Goal: Task Accomplishment & Management: Manage account settings

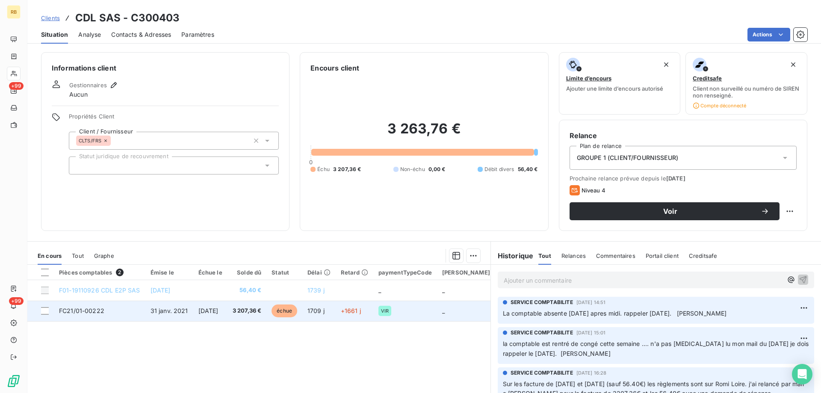
click at [210, 310] on span "[DATE]" at bounding box center [209, 310] width 20 height 7
click at [202, 308] on span "20 mars 2021" at bounding box center [209, 310] width 20 height 7
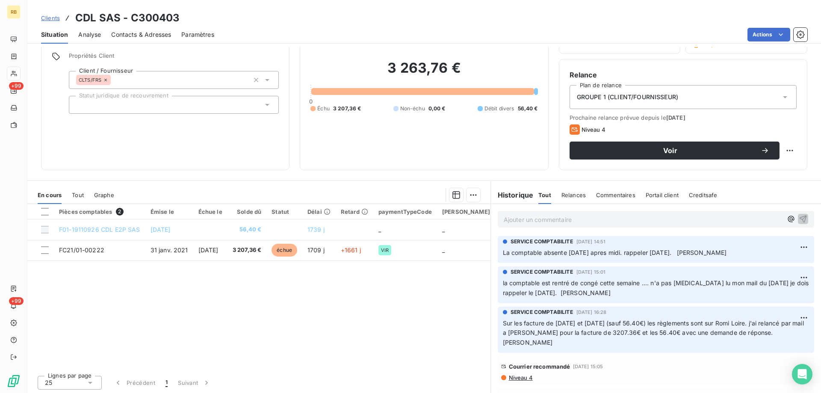
scroll to position [62, 0]
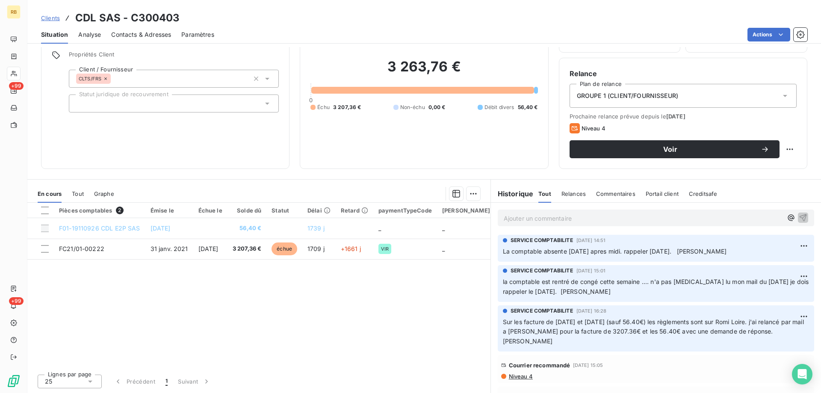
click at [104, 31] on div "Situation Analyse Contacts & Adresses Paramètres Actions" at bounding box center [424, 35] width 794 height 18
drag, startPoint x: 77, startPoint y: 18, endPoint x: 94, endPoint y: 17, distance: 17.2
click at [94, 17] on h3 "CDL SAS - C300403" at bounding box center [127, 17] width 105 height 15
copy h3 "CDL"
click at [122, 30] on span "Contacts & Adresses" at bounding box center [141, 34] width 60 height 9
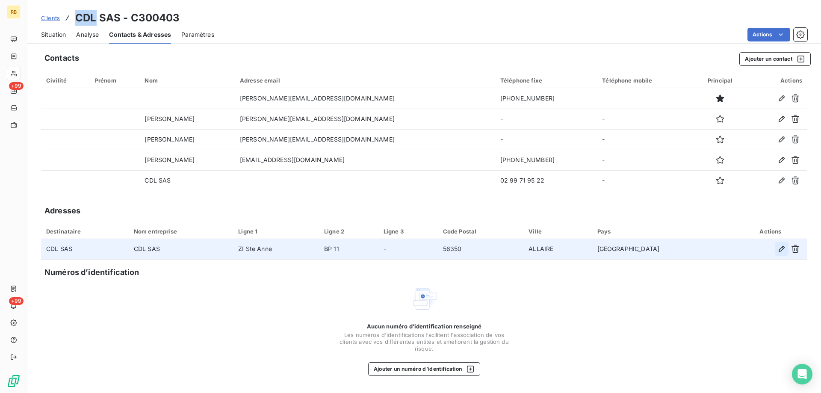
click at [781, 249] on icon "button" at bounding box center [782, 249] width 6 height 6
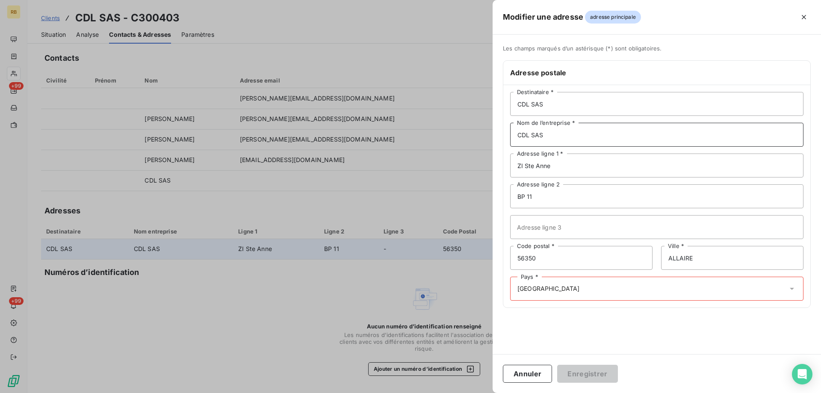
click at [543, 128] on input "CDL SAS" at bounding box center [656, 135] width 293 height 24
drag, startPoint x: 559, startPoint y: 163, endPoint x: 436, endPoint y: 173, distance: 123.2
click at [436, 393] on div "Modifier une adresse adresse principale Les champs marqués d’un astérisque (*) …" at bounding box center [410, 393] width 821 height 0
drag, startPoint x: 554, startPoint y: 199, endPoint x: 467, endPoint y: 198, distance: 87.3
click at [467, 393] on div "Modifier une adresse adresse principale Les champs marqués d’un astérisque (*) …" at bounding box center [410, 393] width 821 height 0
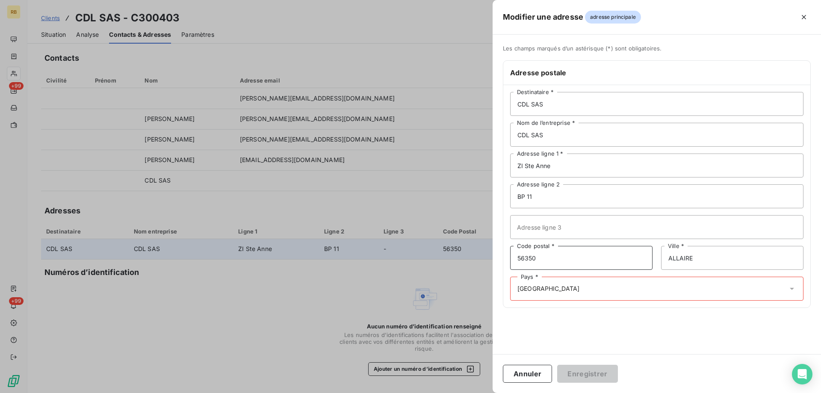
click at [546, 265] on input "56350" at bounding box center [581, 258] width 142 height 24
drag, startPoint x: 529, startPoint y: 257, endPoint x: 523, endPoint y: 258, distance: 6.1
click at [523, 258] on div "56350 Code postal * ALLAIRE Ville *" at bounding box center [656, 258] width 293 height 24
click at [190, 53] on div at bounding box center [410, 196] width 821 height 393
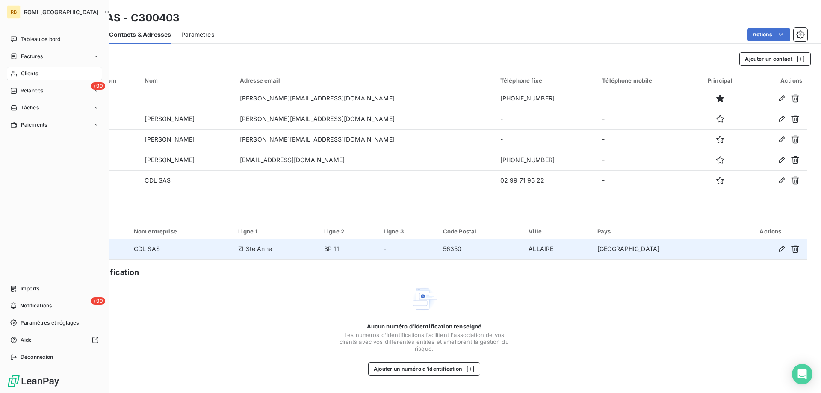
click at [33, 77] on span "Clients" at bounding box center [29, 74] width 17 height 8
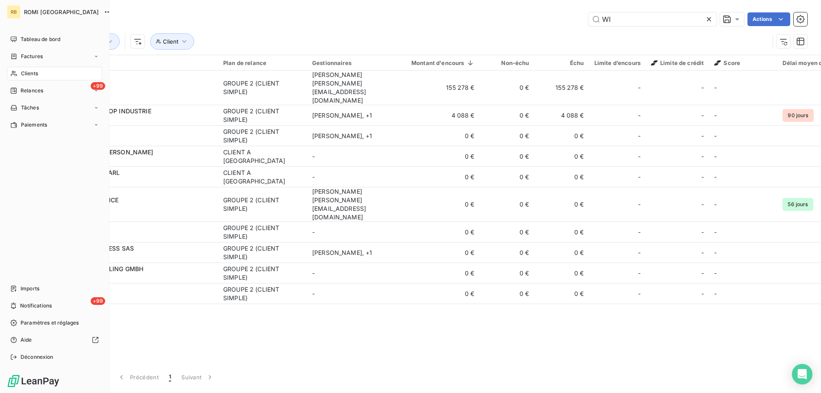
click at [33, 75] on span "Clients" at bounding box center [29, 74] width 17 height 8
click at [28, 74] on span "Clients" at bounding box center [29, 74] width 17 height 8
click at [44, 94] on div "+99 Relances" at bounding box center [54, 91] width 95 height 14
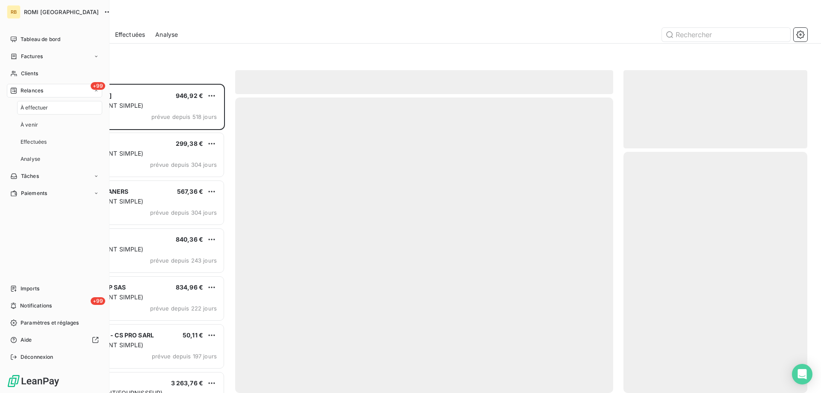
scroll to position [303, 178]
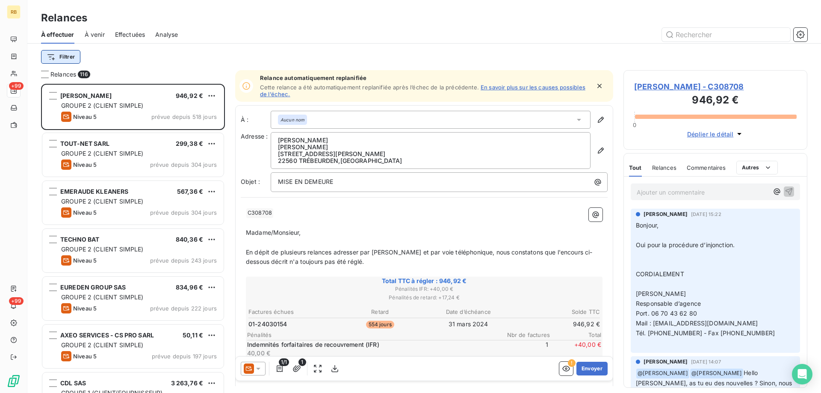
click at [47, 56] on html "RB +99 +99 Relances À effectuer À venir Effectuées Analyse Filtrer Relances 116…" at bounding box center [410, 196] width 821 height 393
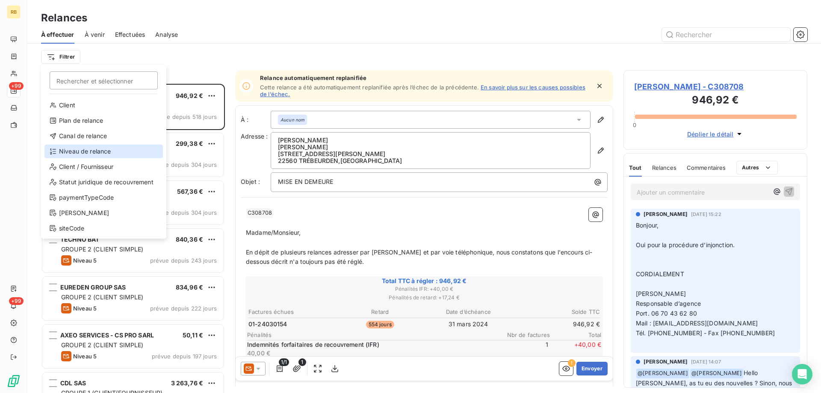
click at [78, 151] on div "Niveau de relance" at bounding box center [103, 152] width 119 height 14
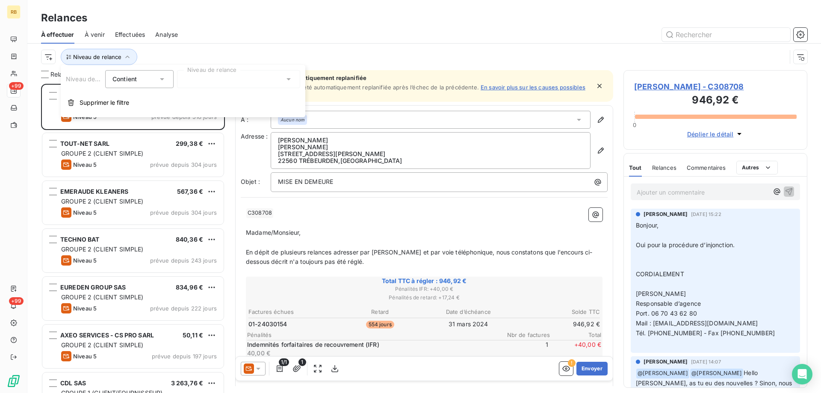
click at [225, 77] on div at bounding box center [238, 79] width 123 height 18
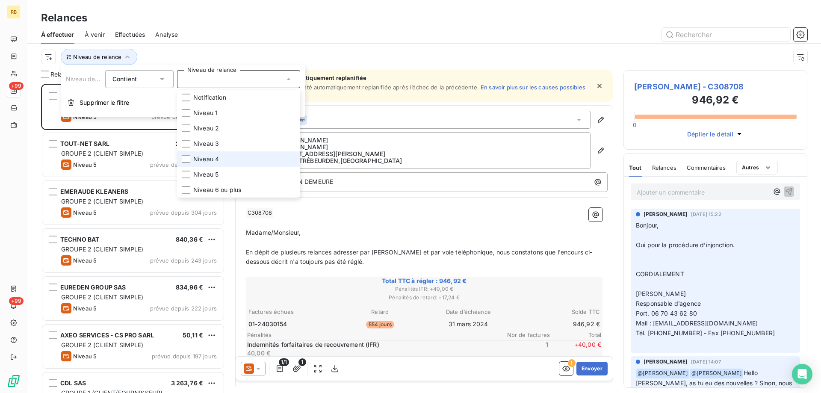
click at [214, 161] on span "Niveau 4" at bounding box center [206, 159] width 26 height 9
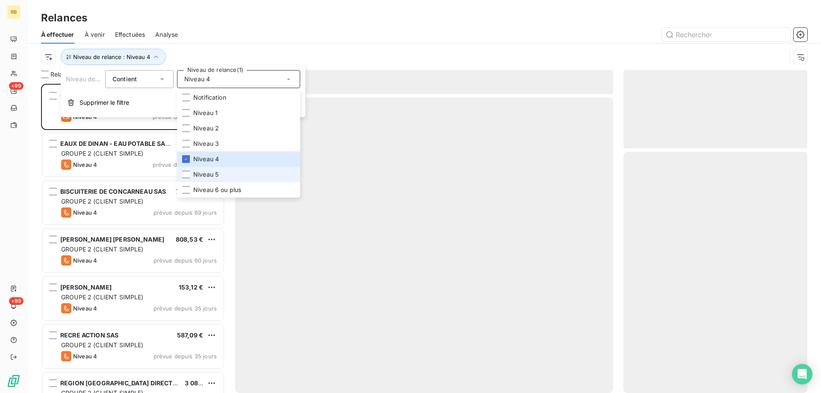
scroll to position [303, 178]
click at [205, 176] on span "Niveau 5" at bounding box center [205, 174] width 25 height 9
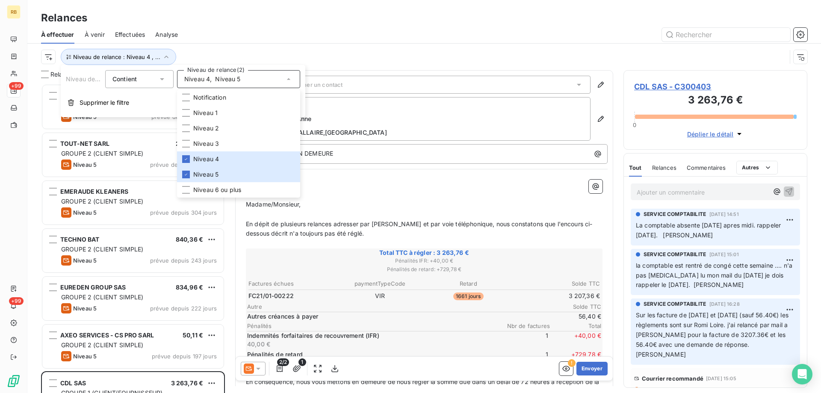
click at [274, 58] on div "Niveau de relance : Niveau 4 , ..." at bounding box center [414, 57] width 746 height 16
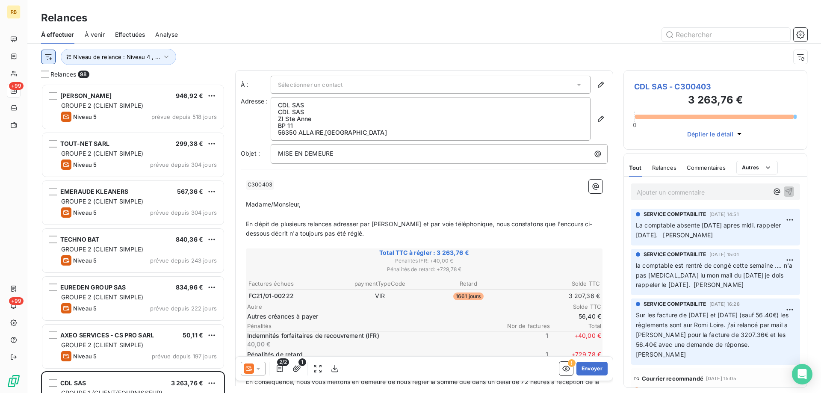
click at [44, 54] on html "RB +99 +99 Relances À effectuer À venir Effectuées Analyse Niveau de relance : …" at bounding box center [410, 196] width 821 height 393
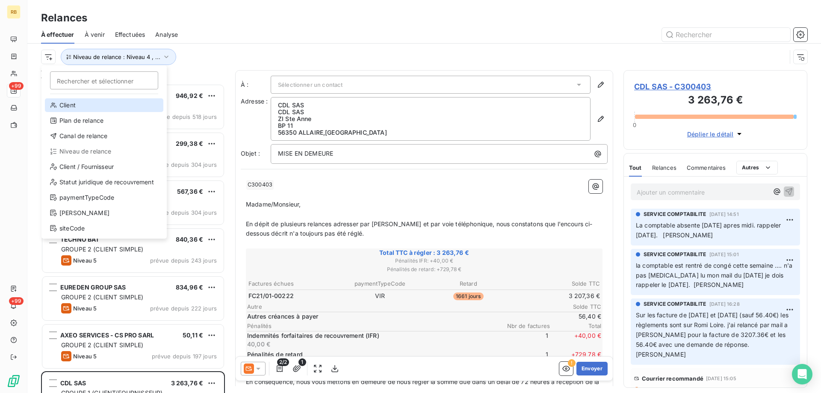
click at [127, 107] on div "Client" at bounding box center [104, 105] width 119 height 14
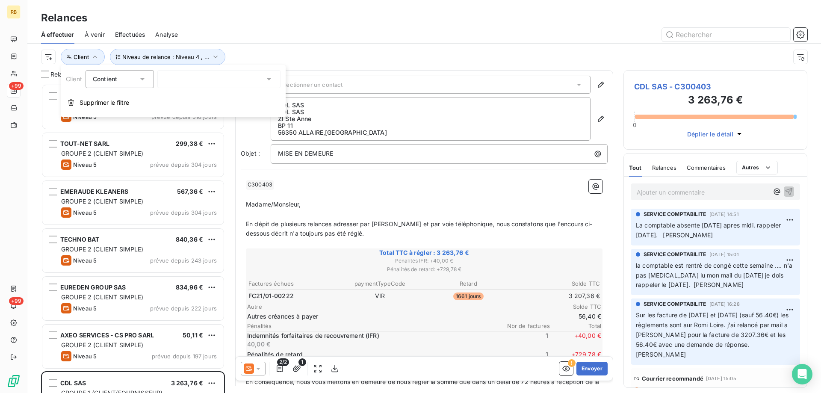
click at [243, 77] on div at bounding box center [218, 79] width 123 height 18
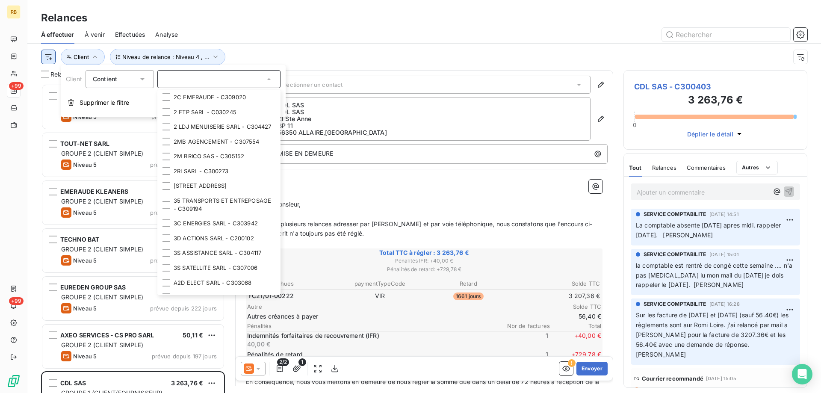
click at [53, 59] on html "RB +99 +99 Relances À effectuer À venir Effectuées Analyse Niveau de relance : …" at bounding box center [410, 196] width 821 height 393
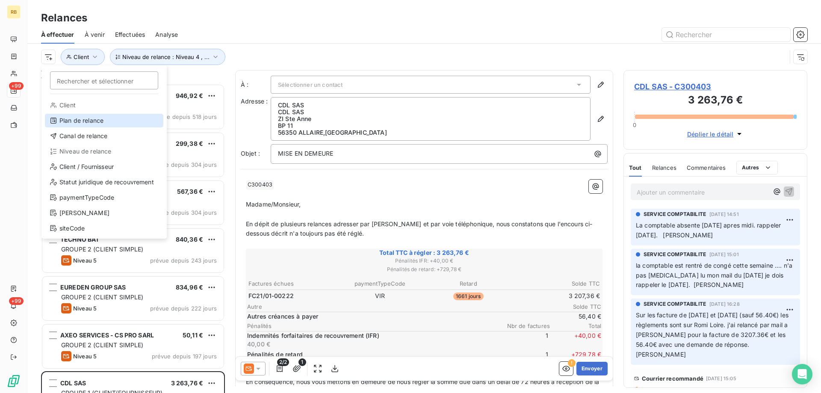
click at [77, 124] on div "Plan de relance" at bounding box center [104, 121] width 119 height 14
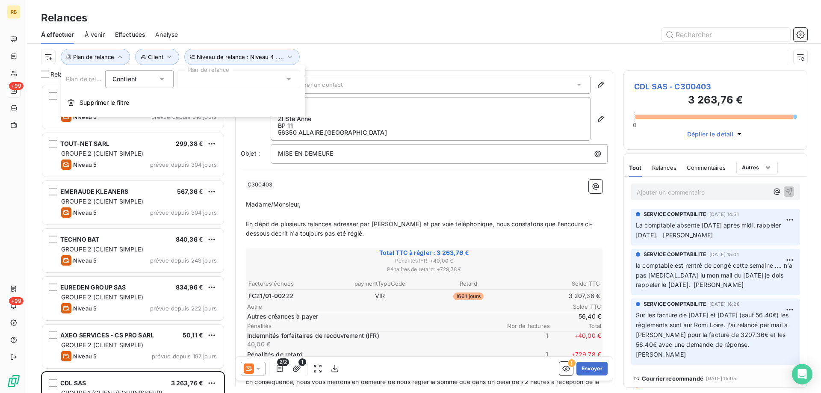
click at [226, 77] on div at bounding box center [238, 79] width 123 height 18
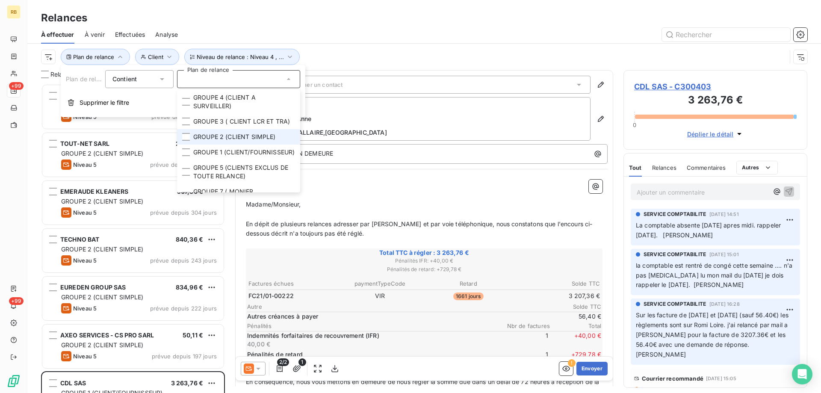
click at [216, 141] on span "GROUPE 2 (CLIENT SIMPLE)" at bounding box center [234, 137] width 83 height 9
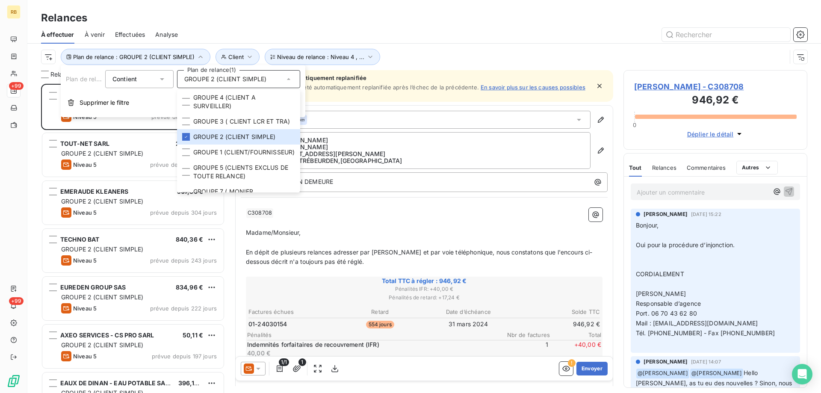
scroll to position [303, 178]
click at [495, 33] on div at bounding box center [497, 35] width 619 height 14
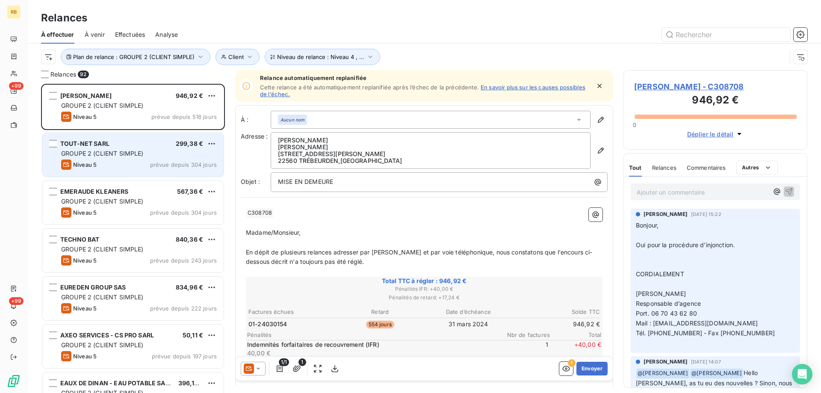
click at [116, 157] on div "GROUPE 2 (CLIENT SIMPLE)" at bounding box center [139, 153] width 156 height 9
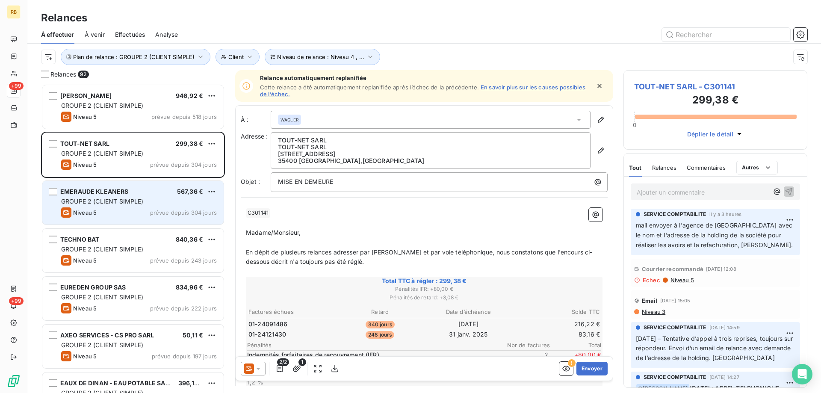
click at [114, 202] on span "GROUPE 2 (CLIENT SIMPLE)" at bounding box center [102, 201] width 83 height 7
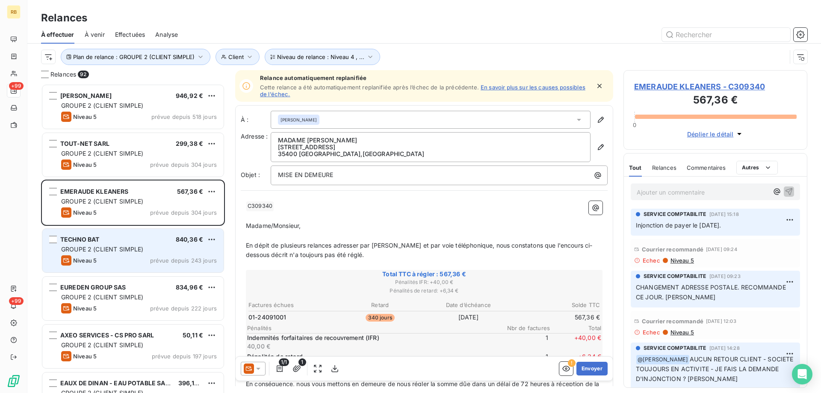
click at [104, 245] on div "GROUPE 2 (CLIENT SIMPLE)" at bounding box center [139, 249] width 156 height 9
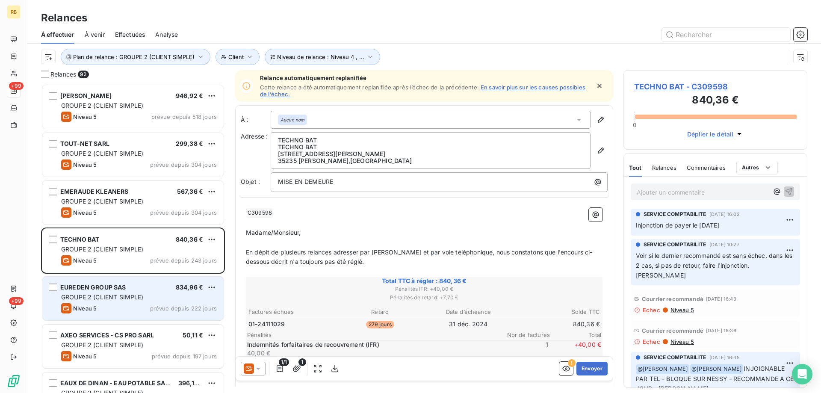
drag, startPoint x: 119, startPoint y: 293, endPoint x: 114, endPoint y: 289, distance: 6.4
click at [116, 290] on div "EUREDEN GROUP SAS 834,96 € GROUPE 2 (CLIENT SIMPLE) Niveau 5 prévue depuis 222 …" at bounding box center [132, 299] width 181 height 44
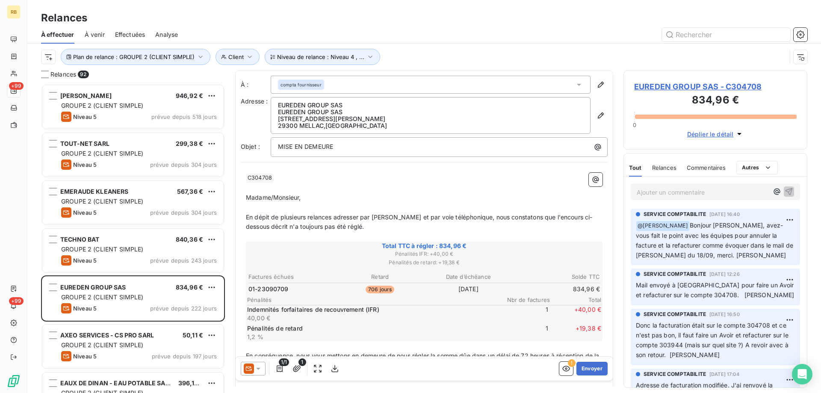
click at [196, 21] on div "Relances" at bounding box center [424, 17] width 794 height 15
click at [508, 22] on div "Relances" at bounding box center [424, 17] width 794 height 15
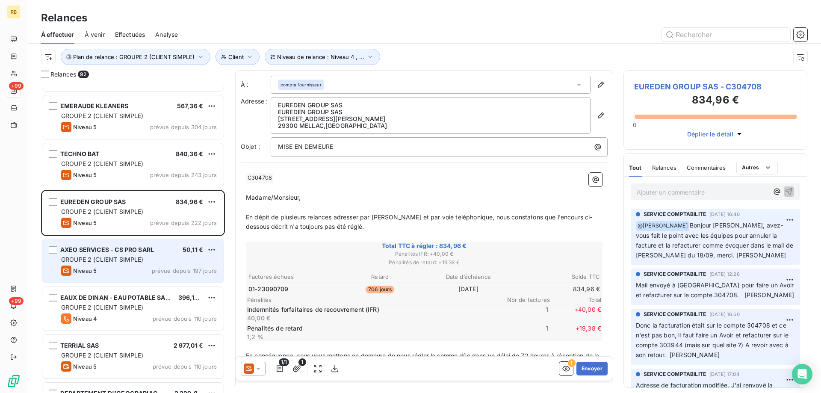
click at [111, 261] on span "GROUPE 2 (CLIENT SIMPLE)" at bounding box center [102, 259] width 83 height 7
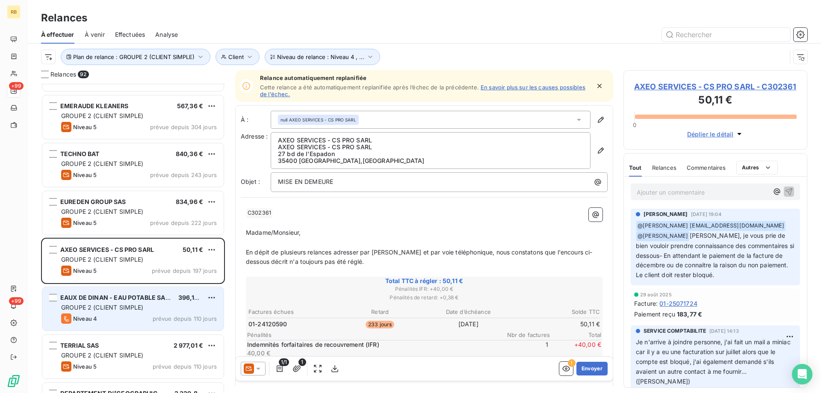
click at [78, 305] on span "GROUPE 2 (CLIENT SIMPLE)" at bounding box center [102, 307] width 83 height 7
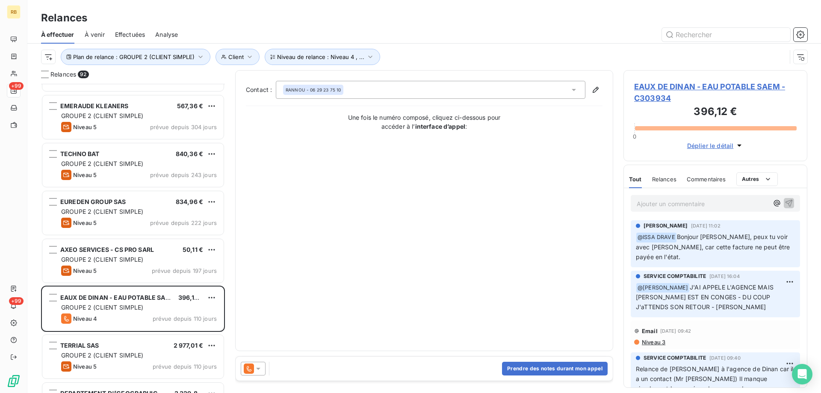
click at [653, 82] on span "EAUX DE DINAN - EAU POTABLE SAEM - C303934" at bounding box center [715, 92] width 163 height 23
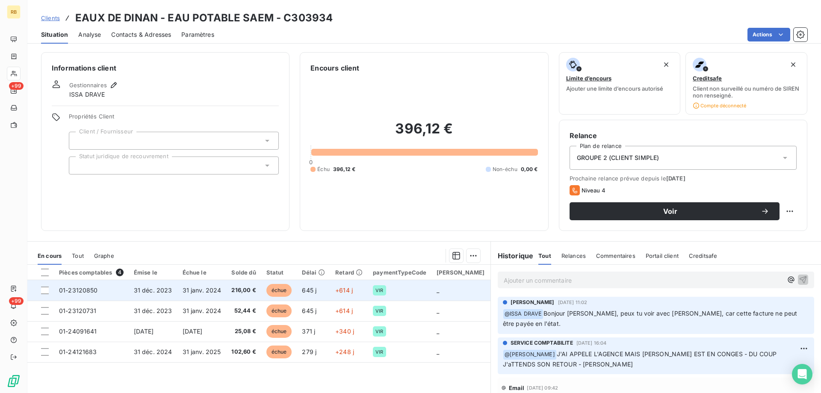
click at [69, 287] on span "01-23120850" at bounding box center [78, 290] width 39 height 7
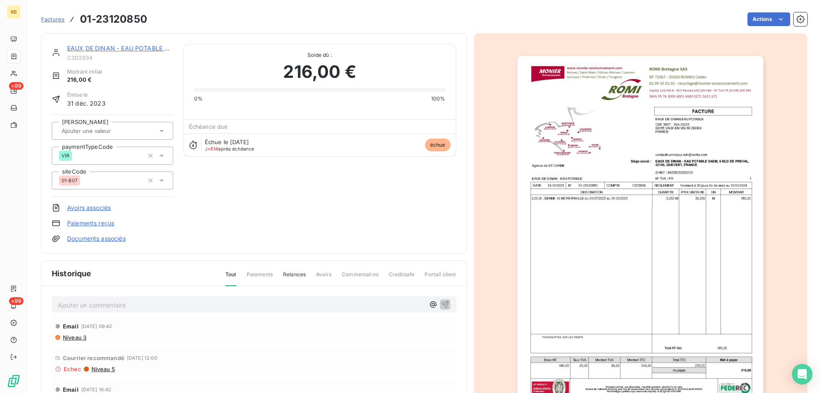
click at [556, 185] on img "button" at bounding box center [641, 230] width 246 height 348
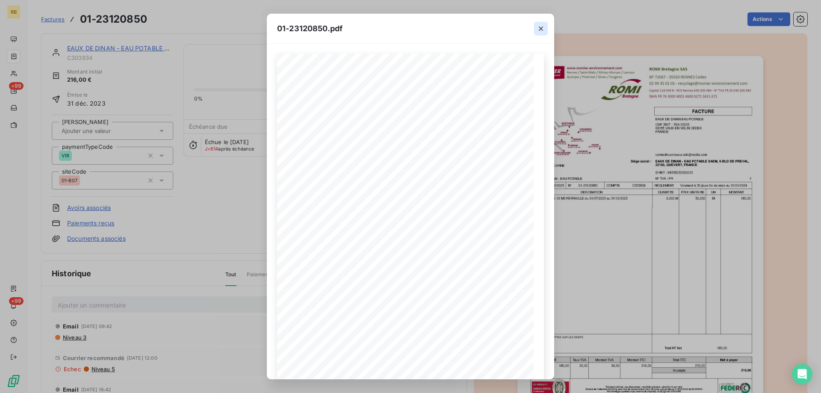
click at [540, 27] on icon "button" at bounding box center [541, 28] width 9 height 9
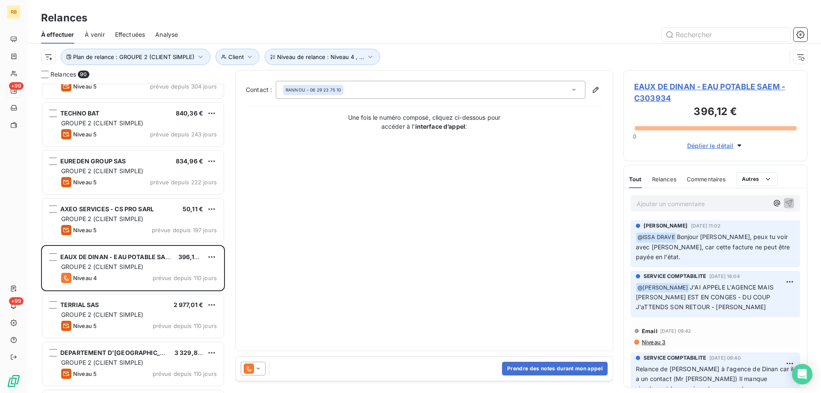
scroll to position [172, 0]
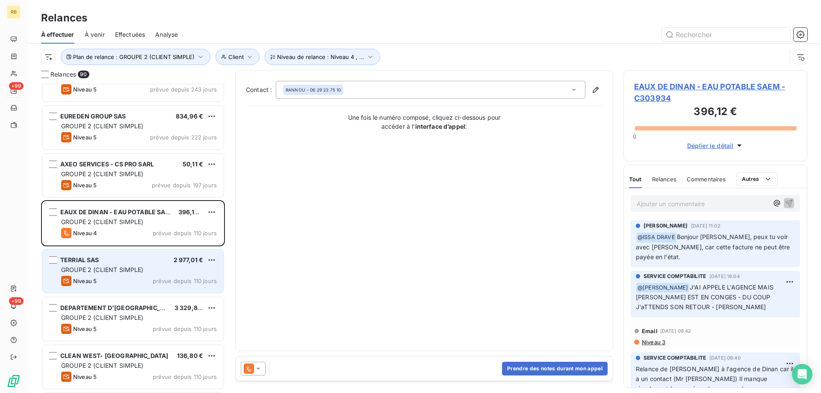
click at [107, 261] on div "TERRIAL SAS 2 977,01 €" at bounding box center [139, 260] width 156 height 8
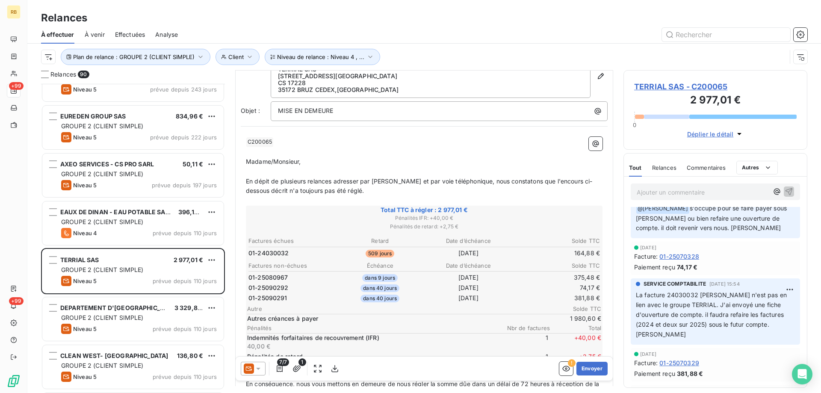
scroll to position [128, 0]
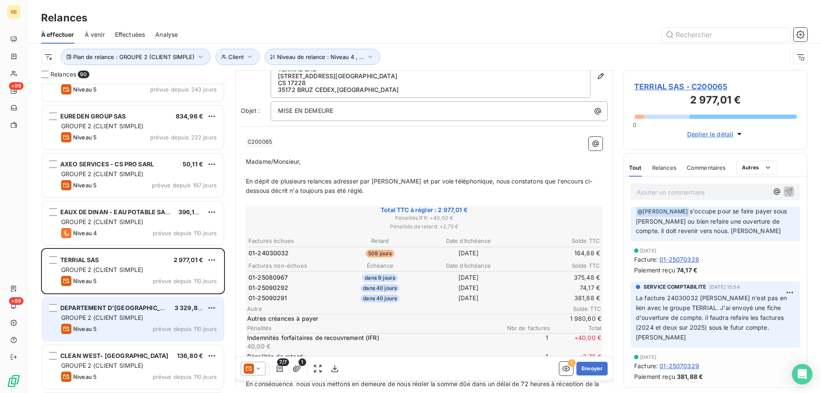
click at [138, 309] on span "DEPARTEMENT D'ILLE & VILAINE" at bounding box center [119, 307] width 118 height 7
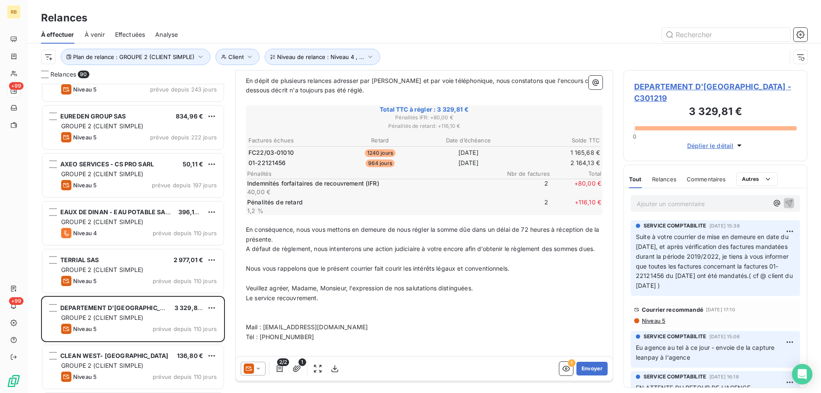
scroll to position [129, 0]
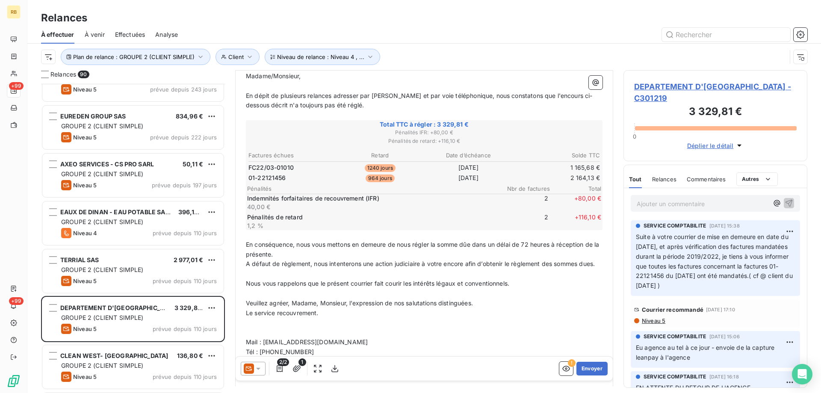
click at [666, 87] on span "DEPARTEMENT D'ILLE & VILAINE - C301219" at bounding box center [715, 92] width 163 height 23
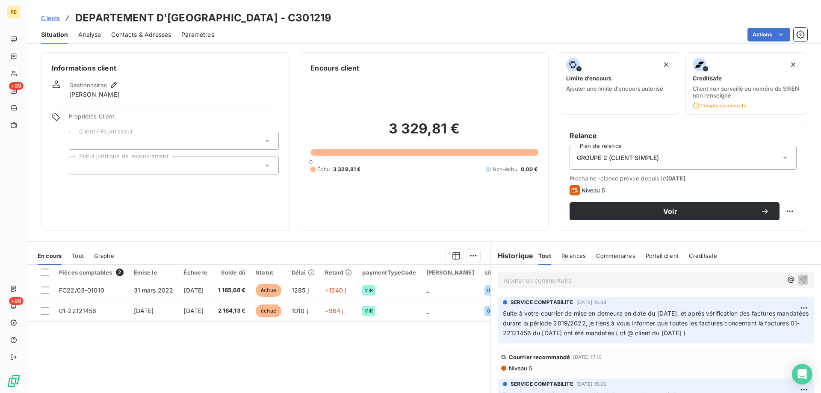
click at [116, 36] on span "Contacts & Adresses" at bounding box center [141, 34] width 60 height 9
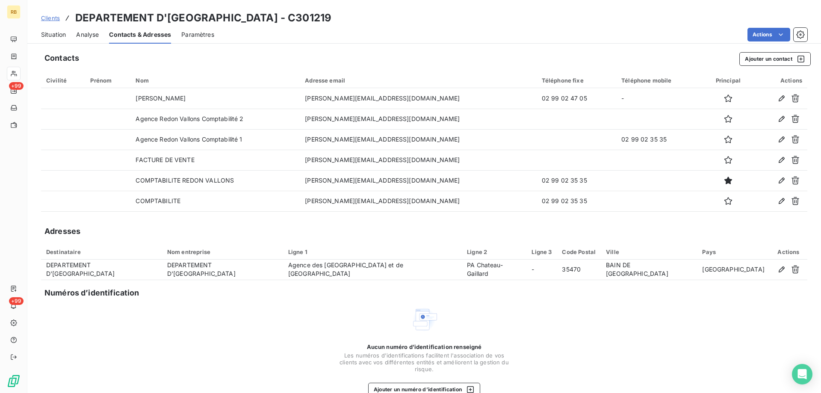
click at [54, 34] on span "Situation" at bounding box center [53, 34] width 25 height 9
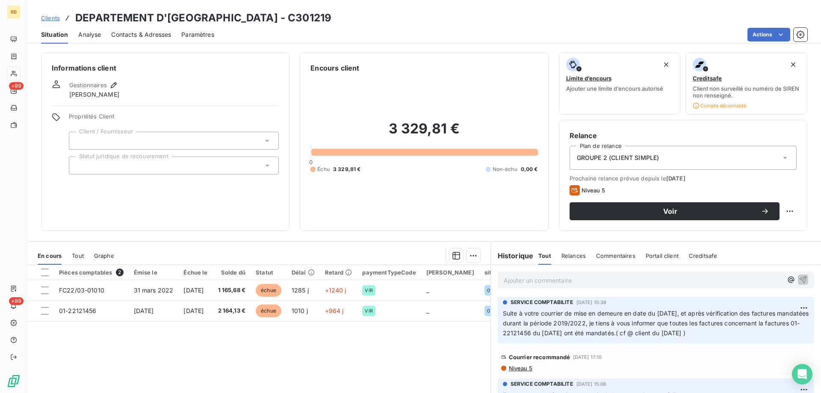
click at [147, 36] on span "Contacts & Adresses" at bounding box center [141, 34] width 60 height 9
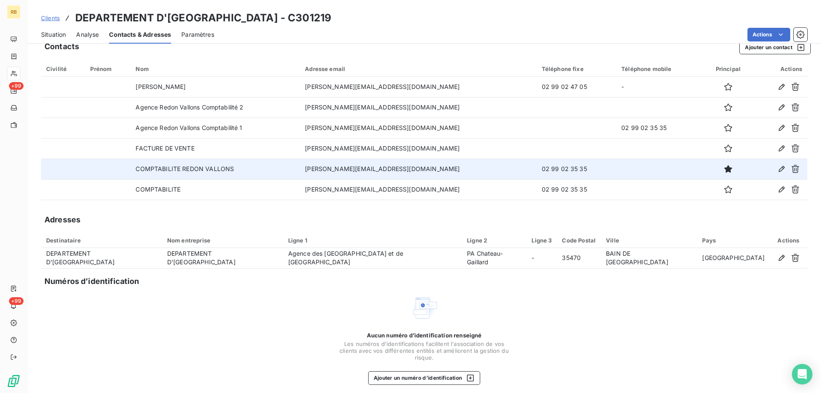
scroll to position [17, 0]
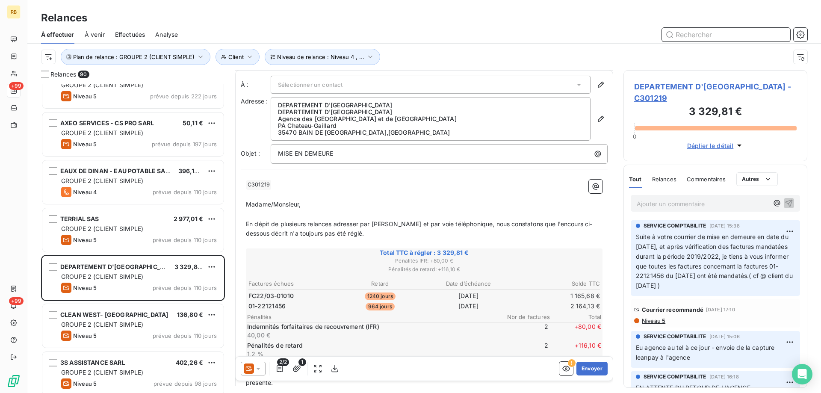
scroll to position [257, 0]
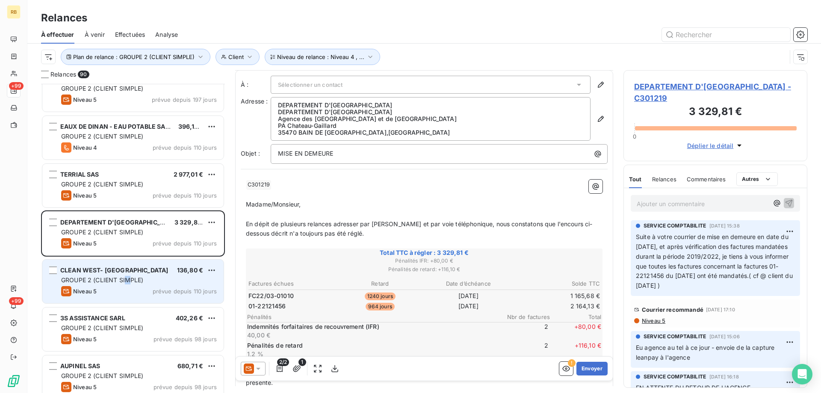
click at [127, 275] on div "CLEAN WEST- LE CAER 136,80 € GROUPE 2 (CLIENT SIMPLE) Niveau 5 prévue depuis 11…" at bounding box center [132, 282] width 181 height 44
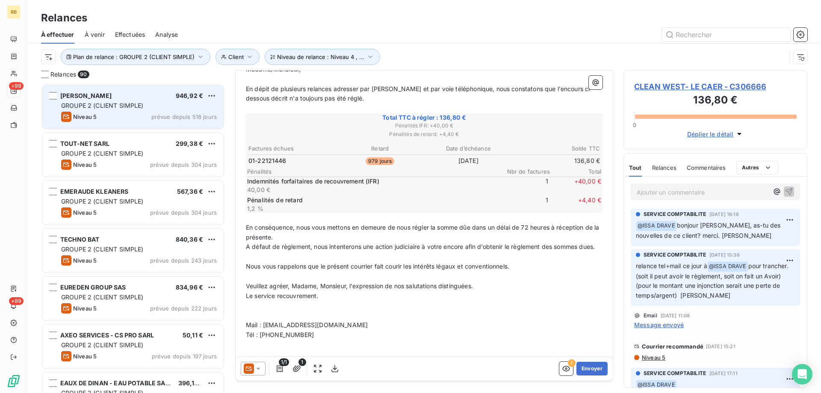
click at [175, 106] on div "GROUPE 2 (CLIENT SIMPLE)" at bounding box center [139, 105] width 156 height 9
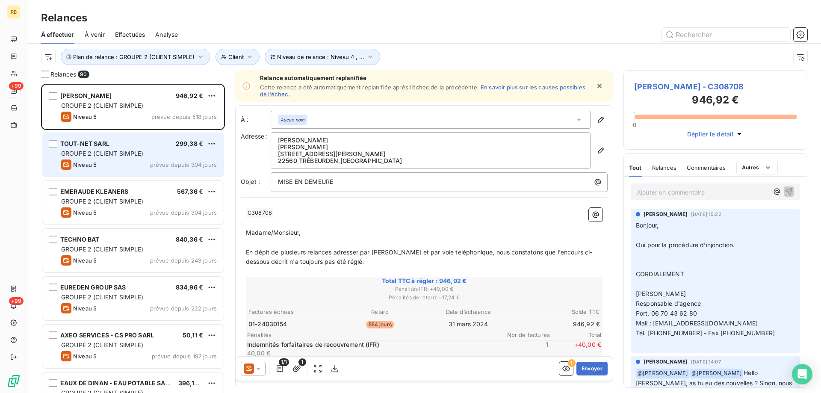
click at [153, 165] on span "prévue depuis 304 jours" at bounding box center [183, 164] width 67 height 7
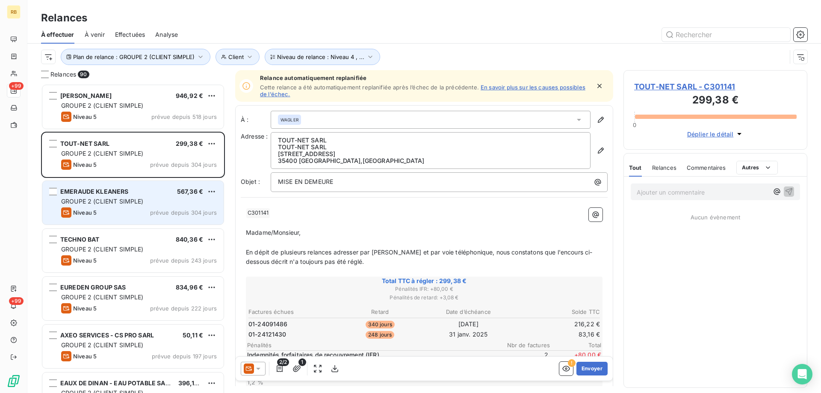
click at [116, 204] on span "GROUPE 2 (CLIENT SIMPLE)" at bounding box center [102, 201] width 83 height 7
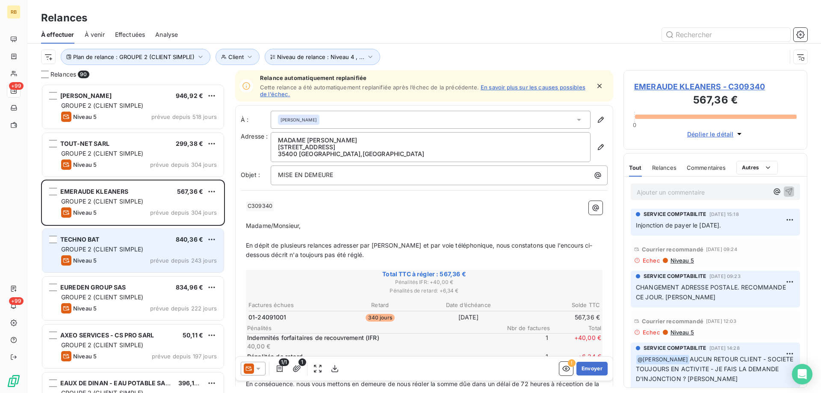
click at [104, 261] on div "Niveau 5 prévue depuis 243 jours" at bounding box center [139, 260] width 156 height 10
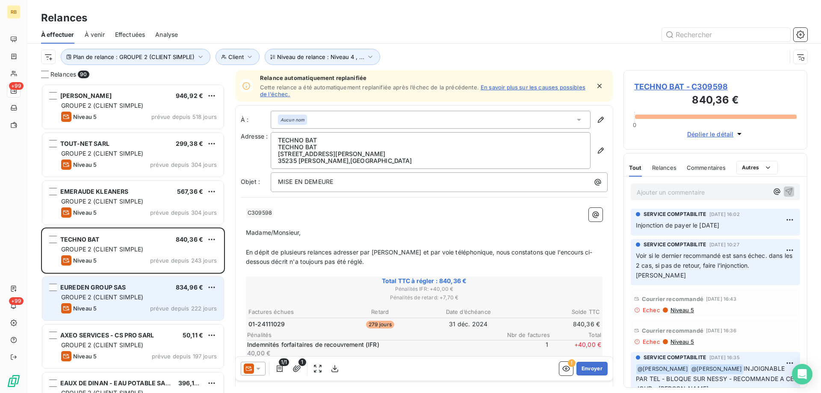
click at [131, 294] on span "GROUPE 2 (CLIENT SIMPLE)" at bounding box center [102, 296] width 83 height 7
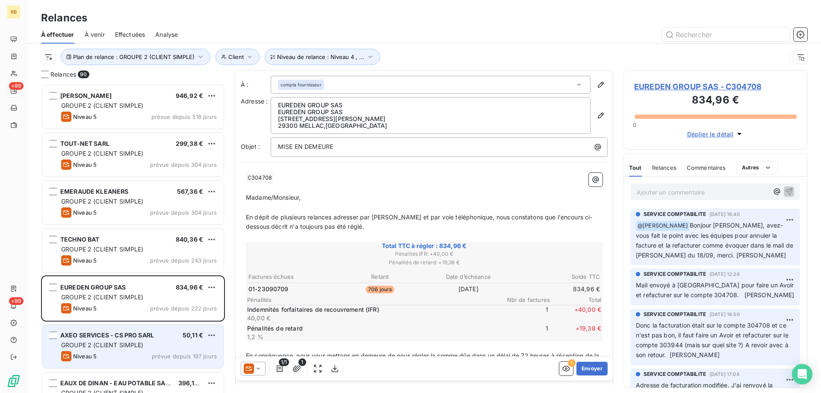
click at [132, 344] on span "GROUPE 2 (CLIENT SIMPLE)" at bounding box center [102, 344] width 83 height 7
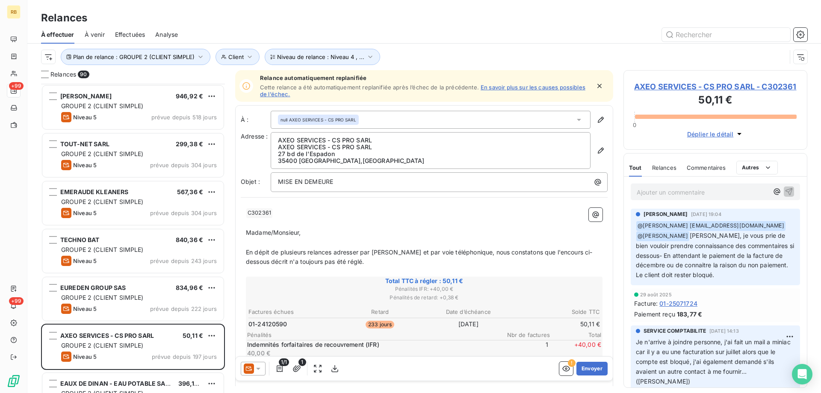
scroll to position [172, 0]
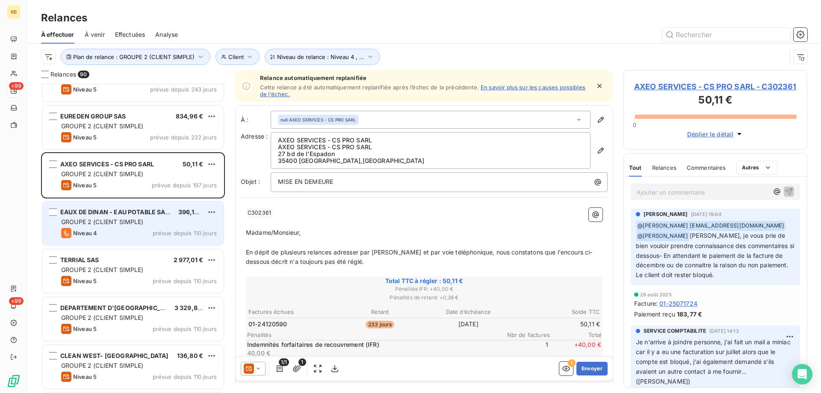
click at [178, 206] on div "EAUX DE DINAN - EAU POTABLE SAEM 396,12 € GROUPE 2 (CLIENT SIMPLE) Niveau 4 pré…" at bounding box center [132, 224] width 181 height 44
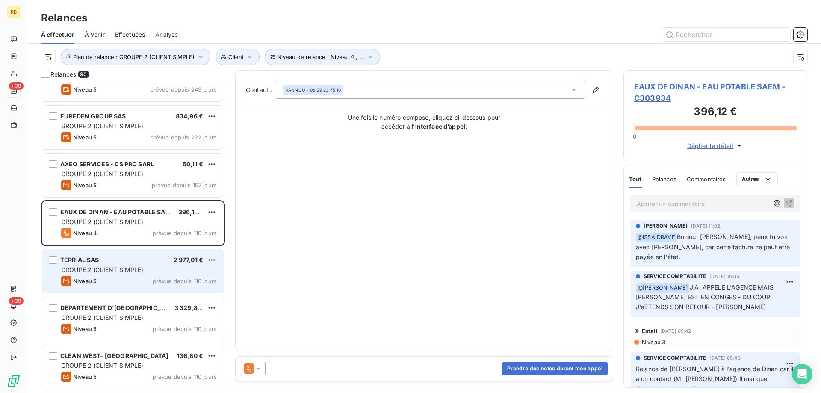
click at [100, 266] on span "GROUPE 2 (CLIENT SIMPLE)" at bounding box center [102, 269] width 83 height 7
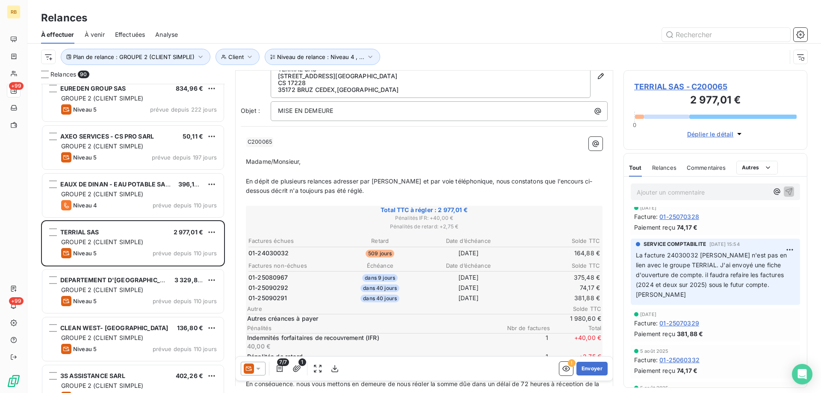
scroll to position [214, 0]
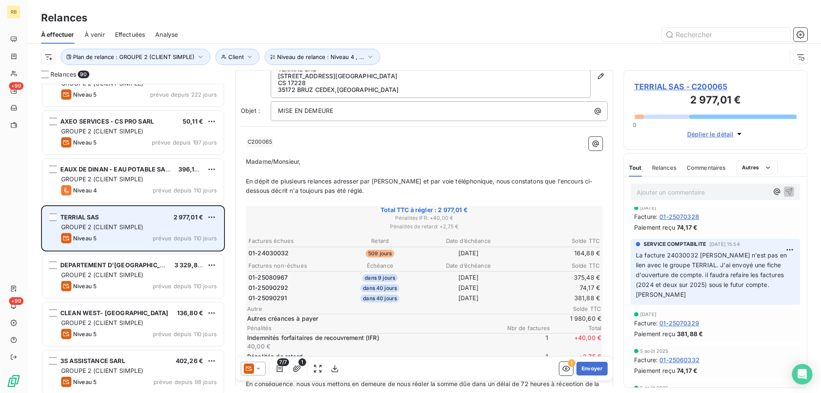
click at [93, 242] on div "Niveau 5" at bounding box center [79, 238] width 36 height 10
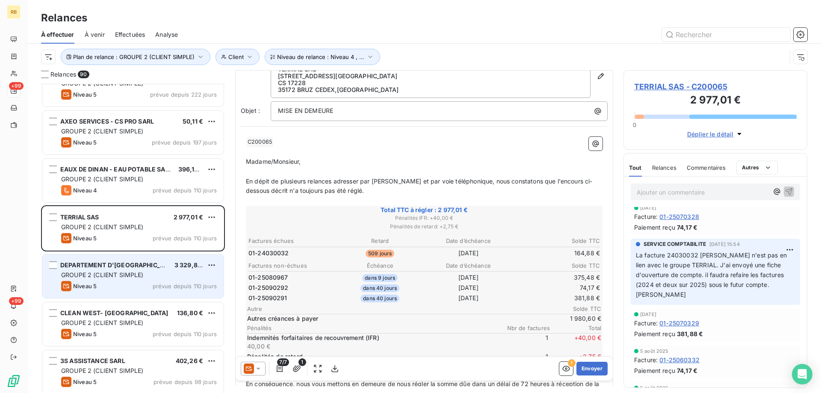
click at [119, 271] on span "GROUPE 2 (CLIENT SIMPLE)" at bounding box center [102, 274] width 83 height 7
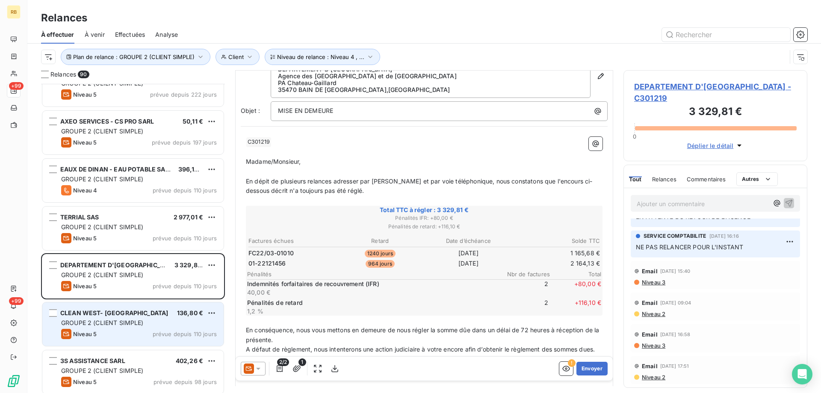
scroll to position [12, 0]
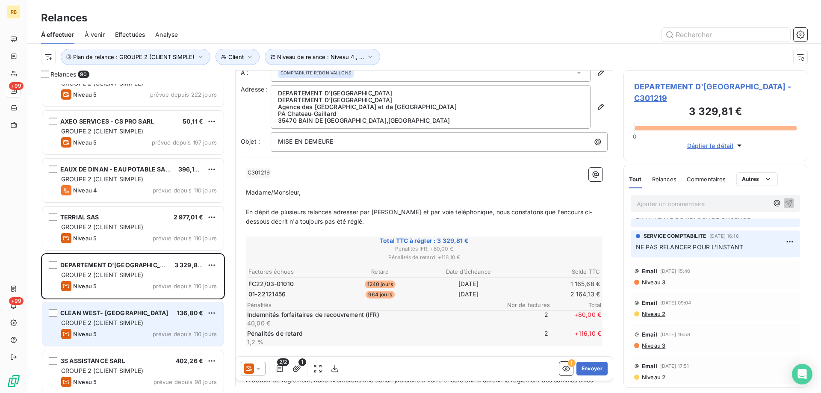
click at [106, 319] on span "GROUPE 2 (CLIENT SIMPLE)" at bounding box center [102, 322] width 83 height 7
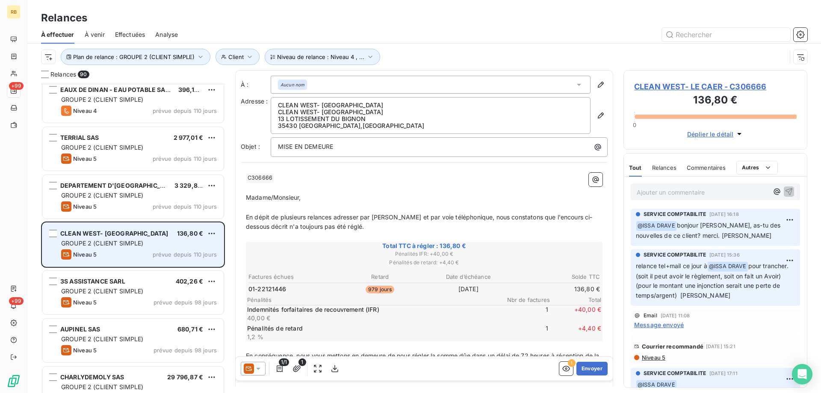
scroll to position [300, 0]
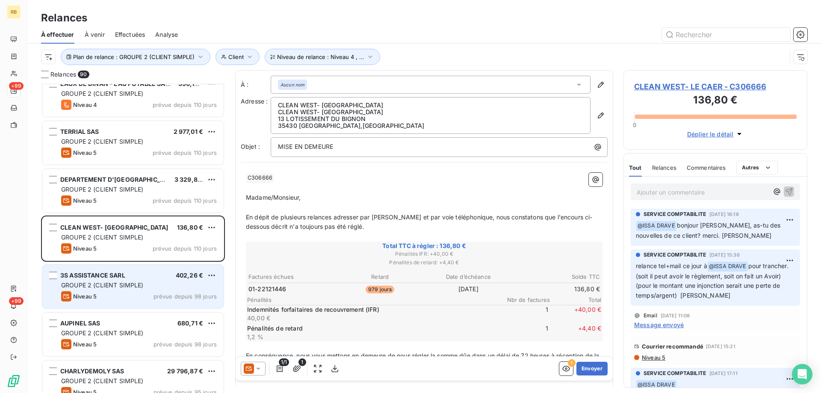
click at [118, 283] on span "GROUPE 2 (CLIENT SIMPLE)" at bounding box center [102, 285] width 83 height 7
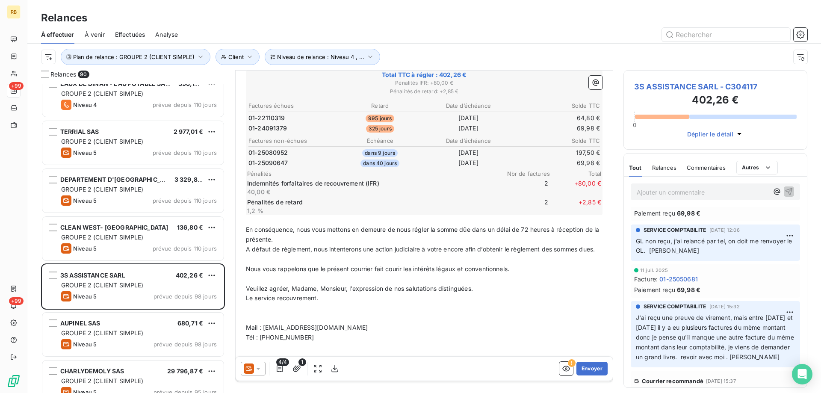
scroll to position [86, 0]
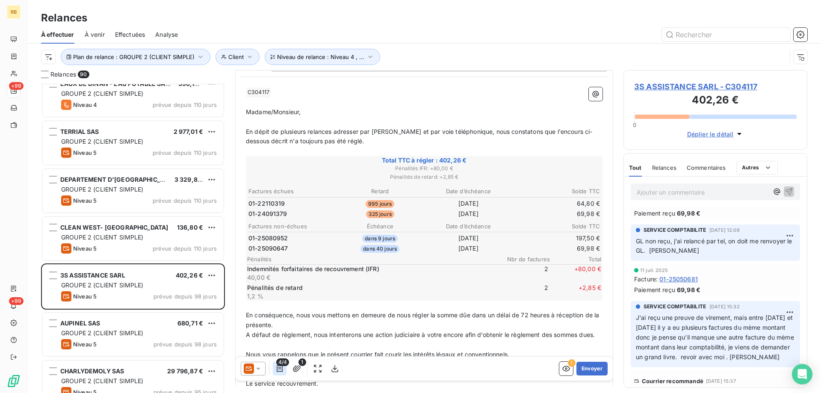
click at [273, 366] on button "button" at bounding box center [280, 369] width 14 height 14
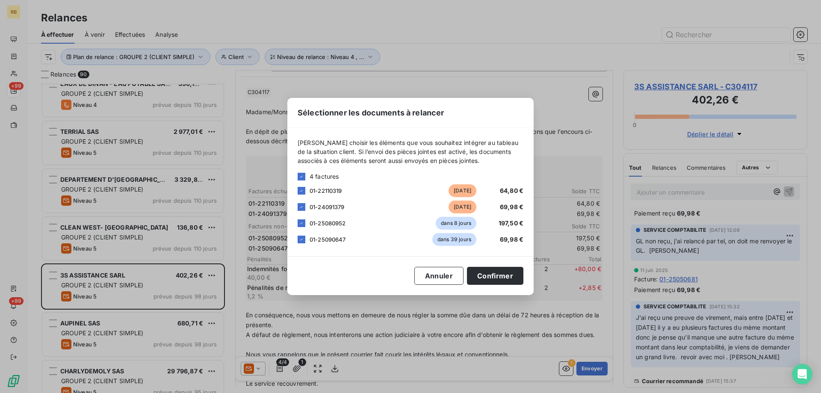
click at [296, 222] on div "Veuillez choisir les éléments que vous souhaitez intégrer au tableau de la situ…" at bounding box center [410, 192] width 246 height 128
click at [301, 220] on div at bounding box center [302, 223] width 8 height 8
click at [300, 240] on icon at bounding box center [301, 239] width 5 height 5
click at [504, 276] on button "Confirmer" at bounding box center [495, 276] width 56 height 18
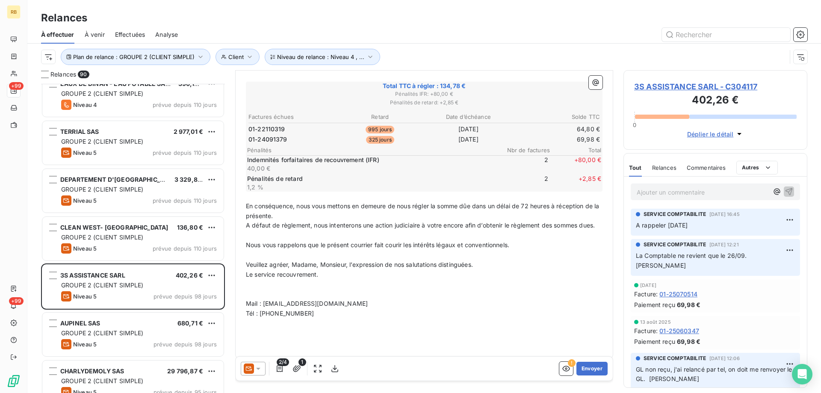
scroll to position [176, 0]
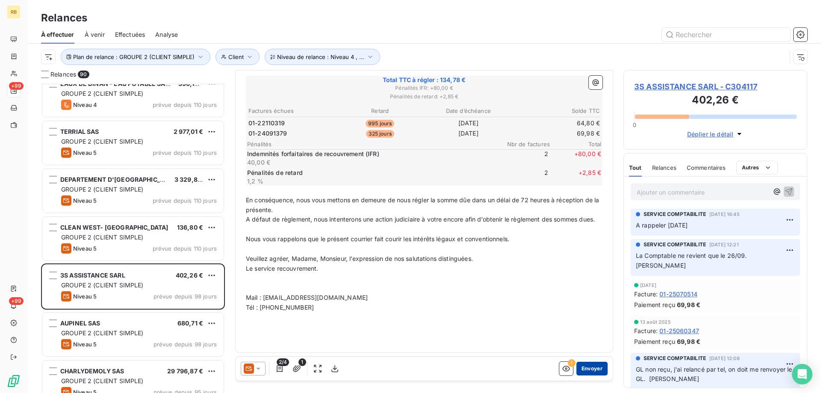
click at [584, 367] on button "Envoyer" at bounding box center [592, 369] width 31 height 14
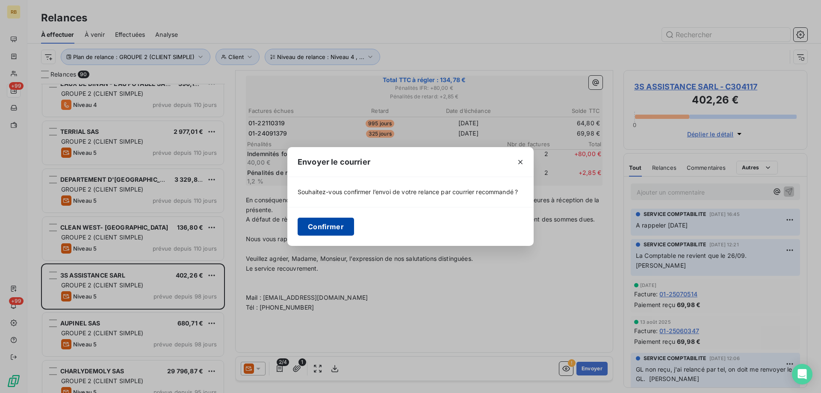
click at [314, 232] on button "Confirmer" at bounding box center [326, 227] width 56 height 18
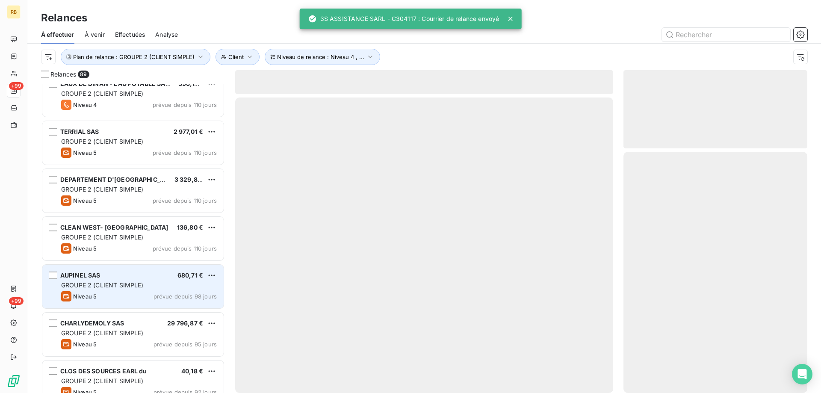
click at [123, 289] on div "GROUPE 2 (CLIENT SIMPLE)" at bounding box center [139, 285] width 156 height 9
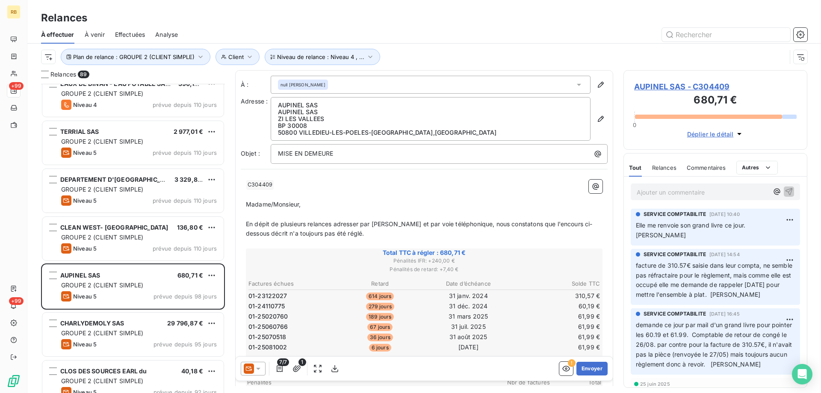
click at [670, 86] on span "AUPINEL SAS - C304409" at bounding box center [715, 87] width 163 height 12
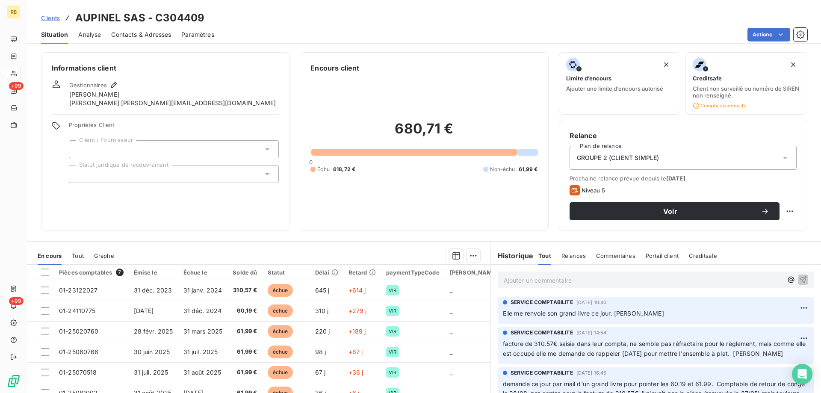
click at [124, 27] on div "Contacts & Adresses" at bounding box center [141, 35] width 60 height 18
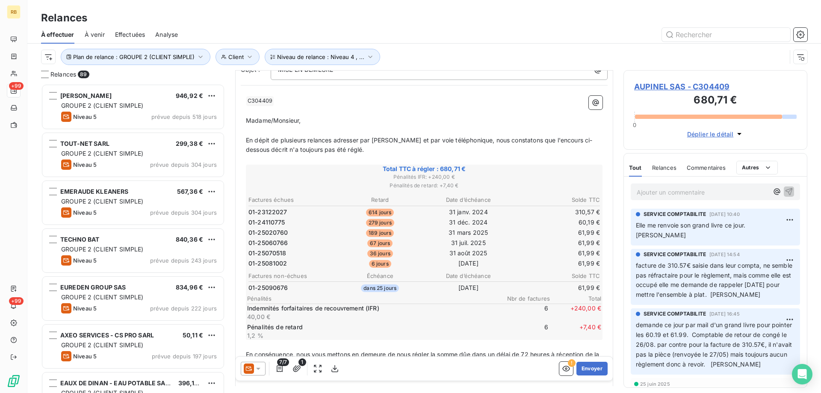
scroll to position [77, 0]
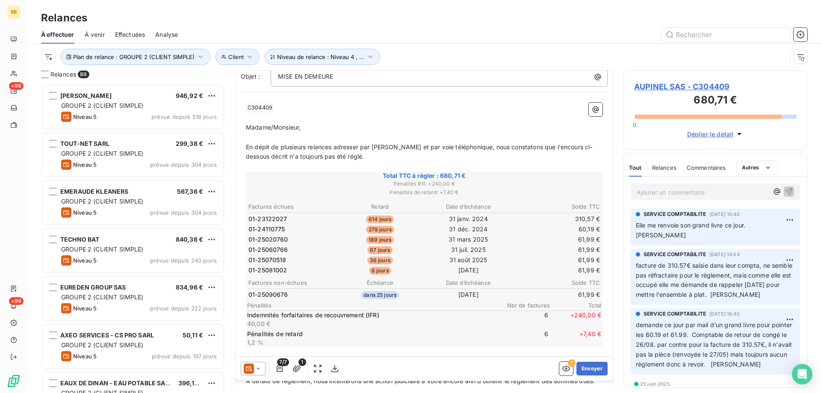
drag, startPoint x: 620, startPoint y: 294, endPoint x: 610, endPoint y: 341, distance: 47.2
drag, startPoint x: 610, startPoint y: 341, endPoint x: 519, endPoint y: 244, distance: 133.2
click at [519, 244] on td "61,99 €" at bounding box center [557, 239] width 88 height 9
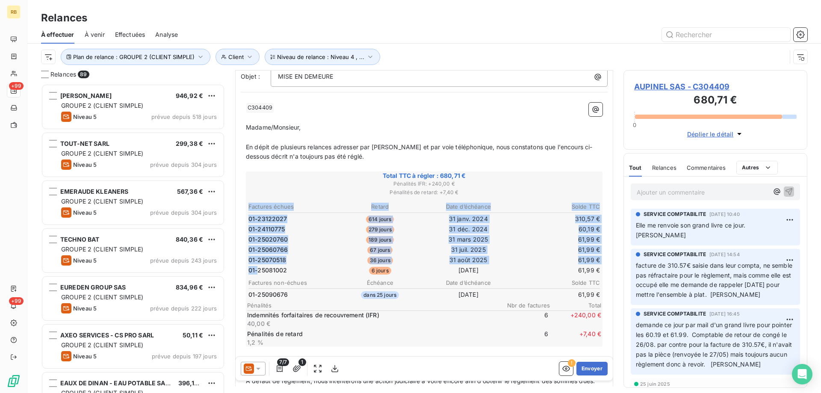
drag, startPoint x: 257, startPoint y: 271, endPoint x: 284, endPoint y: 279, distance: 28.4
click at [288, 276] on div "Factures échues Retard Date d’échéance Solde TTC 01-23122027 614 jours 31 janv.…" at bounding box center [424, 274] width 354 height 145
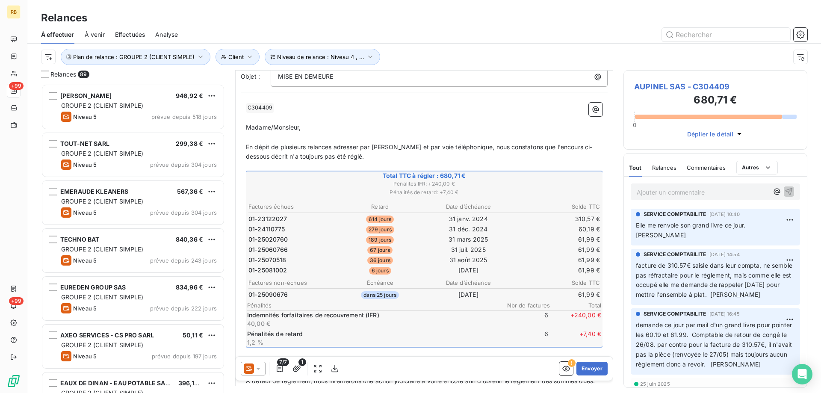
click at [262, 295] on td "01-25090676" at bounding box center [292, 294] width 88 height 9
click at [432, 238] on td "31 mars 2025" at bounding box center [469, 239] width 88 height 9
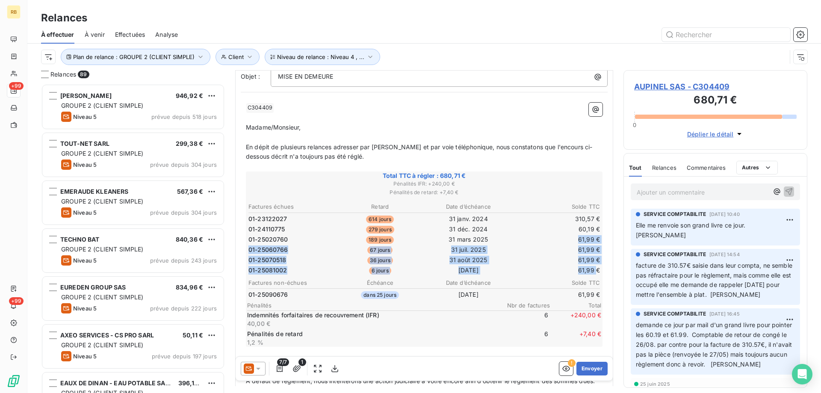
drag, startPoint x: 574, startPoint y: 240, endPoint x: 590, endPoint y: 271, distance: 34.8
click at [590, 271] on tbody "01-23122027 614 jours 31 janv. 2024 310,57 € 01-24110775 279 jours 31 déc. 2024…" at bounding box center [424, 243] width 353 height 63
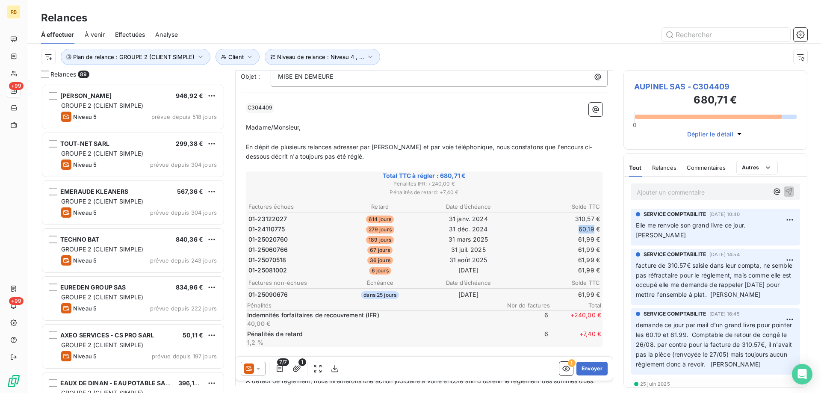
drag, startPoint x: 573, startPoint y: 229, endPoint x: 589, endPoint y: 232, distance: 15.6
click at [589, 232] on td "60,19 €" at bounding box center [557, 229] width 88 height 9
click at [504, 229] on td "31 déc. 2024" at bounding box center [469, 229] width 88 height 9
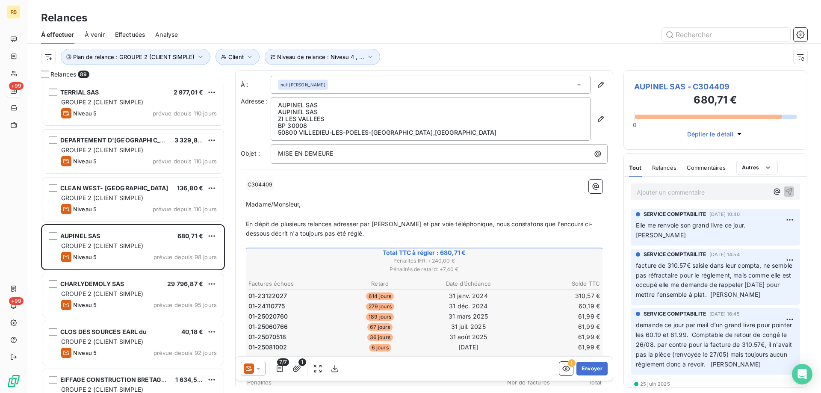
scroll to position [343, 0]
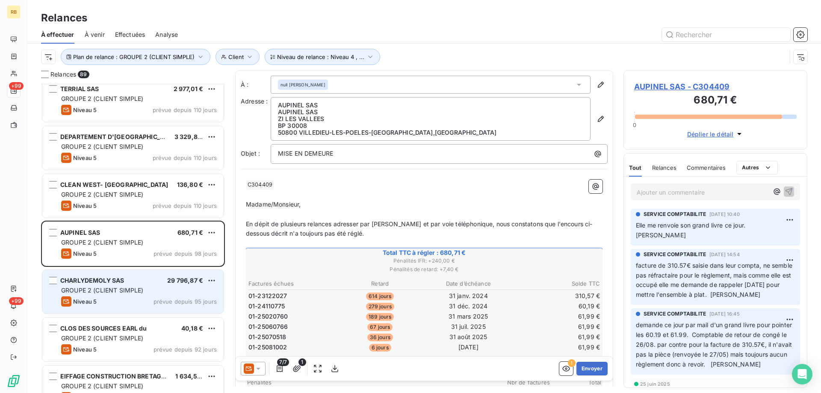
click at [88, 273] on div "CHARLYDEMOLY SAS 29 796,87 € GROUPE 2 (CLIENT SIMPLE) Niveau 5 prévue depuis 95…" at bounding box center [132, 292] width 181 height 44
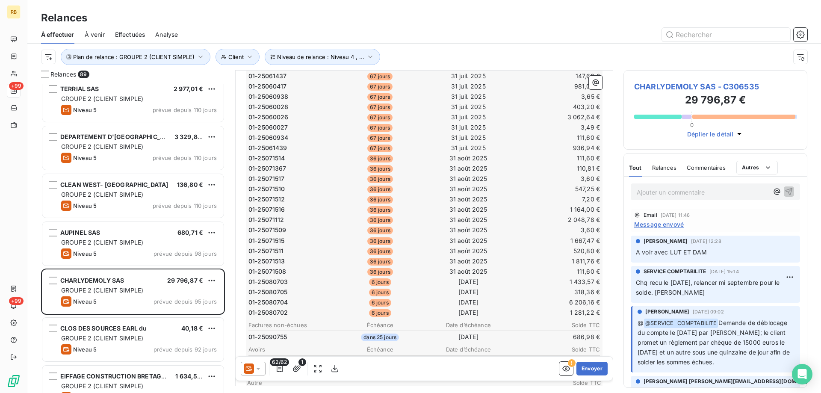
scroll to position [599, 0]
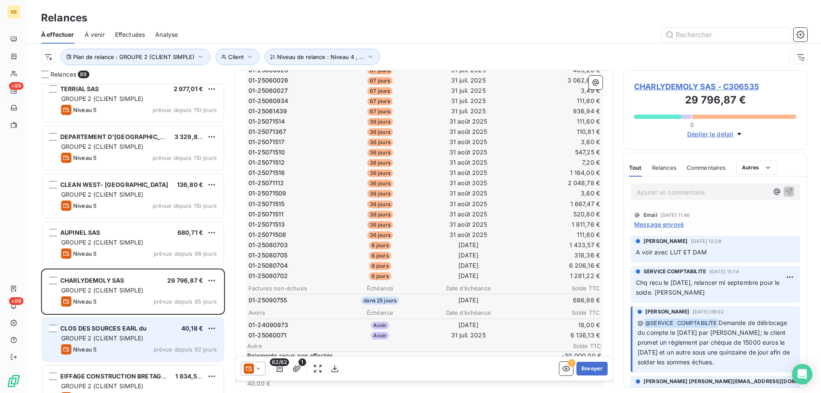
click at [92, 331] on span "CLOS DES SOURCES EARL du" at bounding box center [103, 328] width 87 height 7
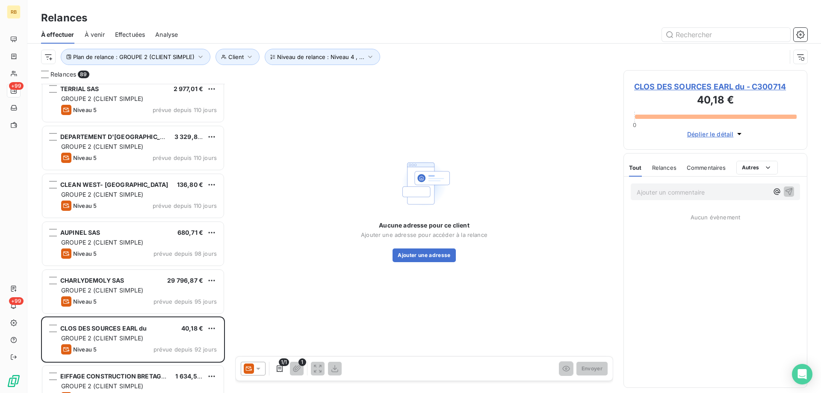
click at [698, 83] on span "CLOS DES SOURCES EARL du - C300714" at bounding box center [715, 87] width 163 height 12
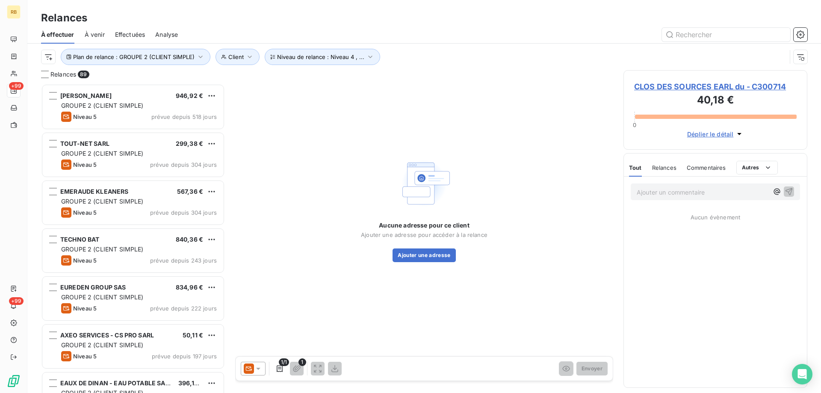
scroll to position [303, 178]
click at [650, 168] on div "Tout Relances Commentaires Autres" at bounding box center [703, 168] width 149 height 18
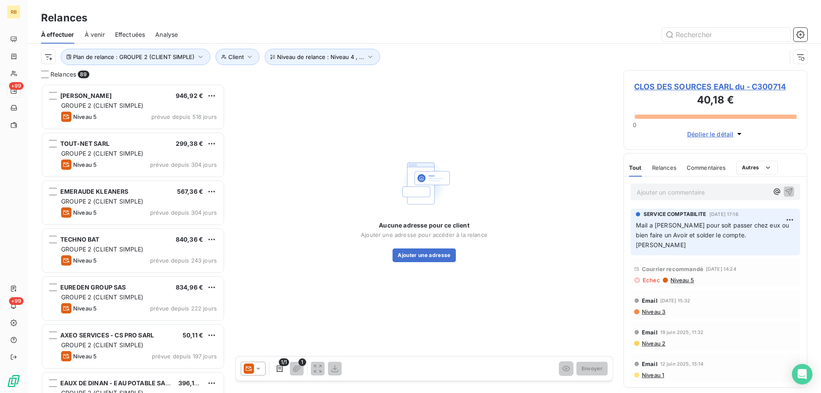
click at [661, 168] on span "Relances" at bounding box center [664, 167] width 24 height 7
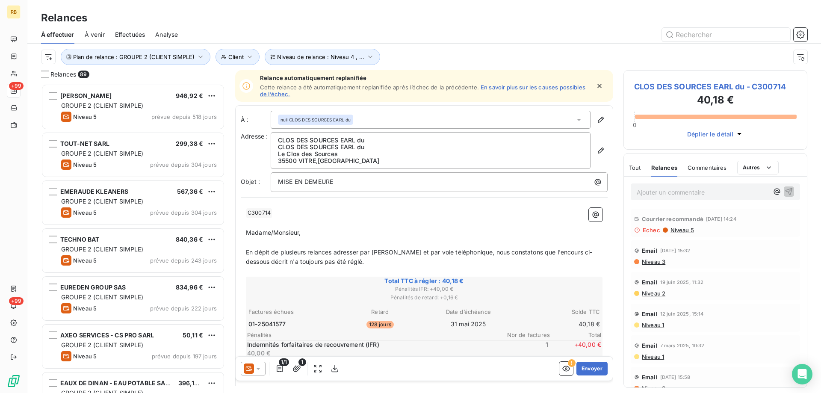
click at [638, 167] on span "Tout" at bounding box center [635, 167] width 12 height 7
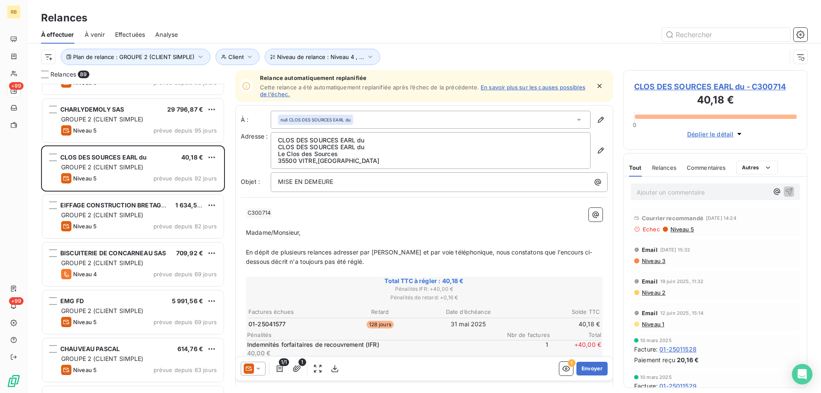
scroll to position [0, 0]
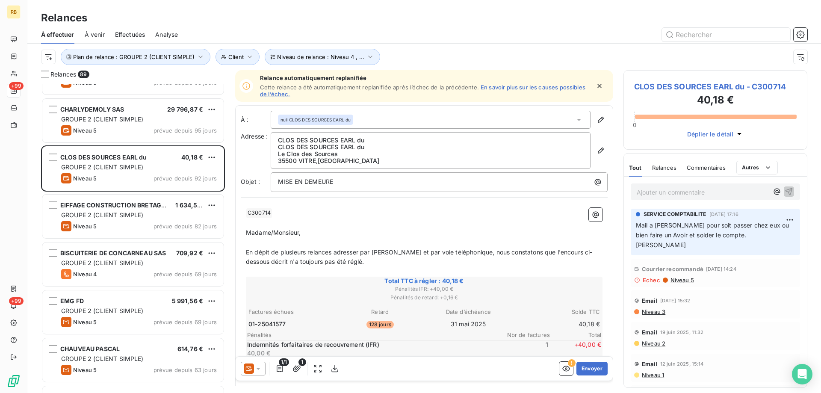
click at [465, 319] on table "Factures échues Retard Date d’échéance Solde TTC 01-25041577 128 jours 31 mai 2…" at bounding box center [424, 318] width 354 height 23
click at [462, 324] on td "31 mai 2025" at bounding box center [469, 324] width 88 height 9
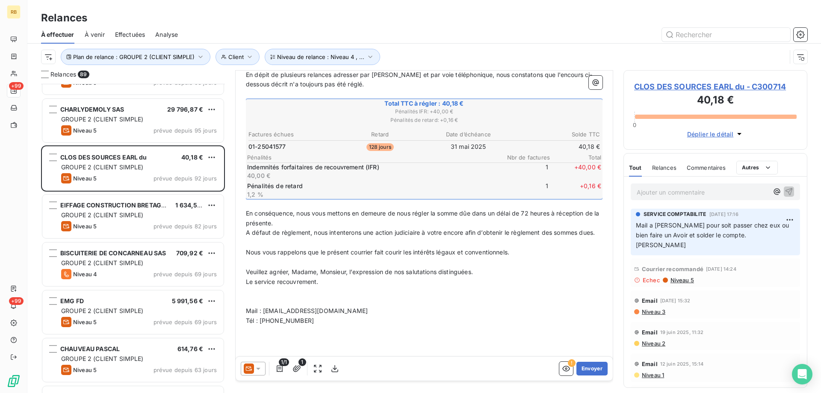
scroll to position [201, 0]
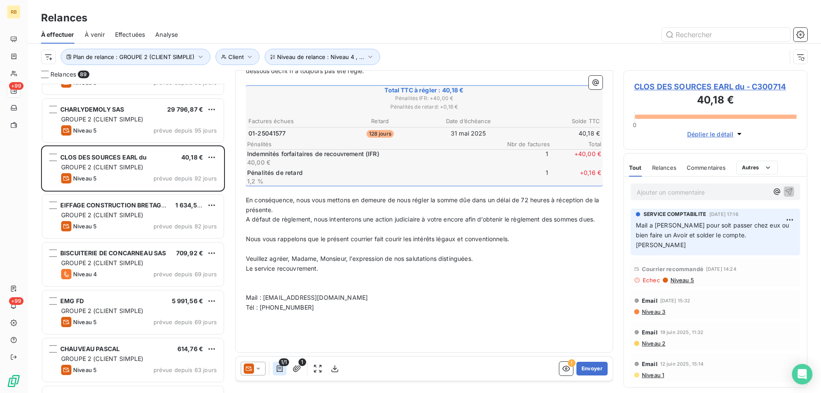
click at [281, 370] on icon "button" at bounding box center [280, 369] width 9 height 9
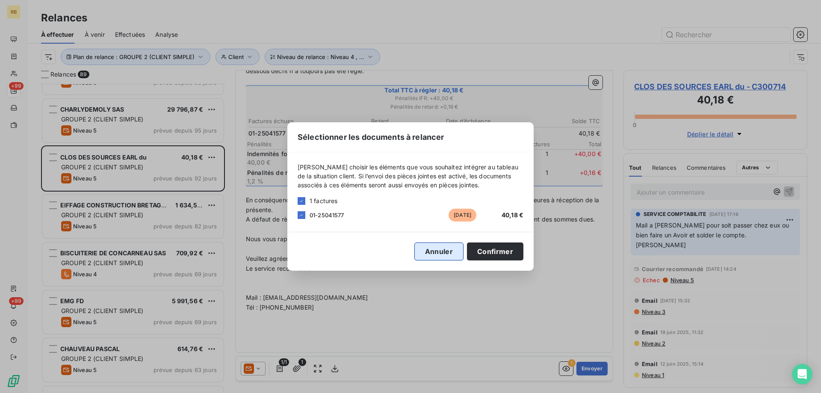
click at [445, 252] on button "Annuler" at bounding box center [439, 252] width 49 height 18
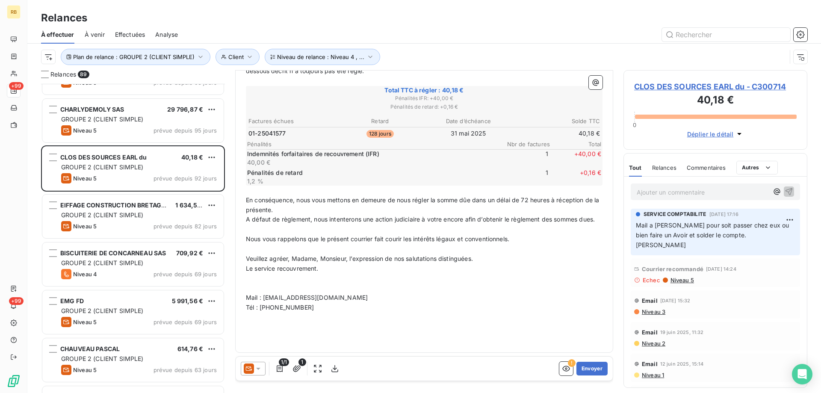
click at [695, 87] on span "CLOS DES SOURCES EARL du - C300714" at bounding box center [715, 87] width 163 height 12
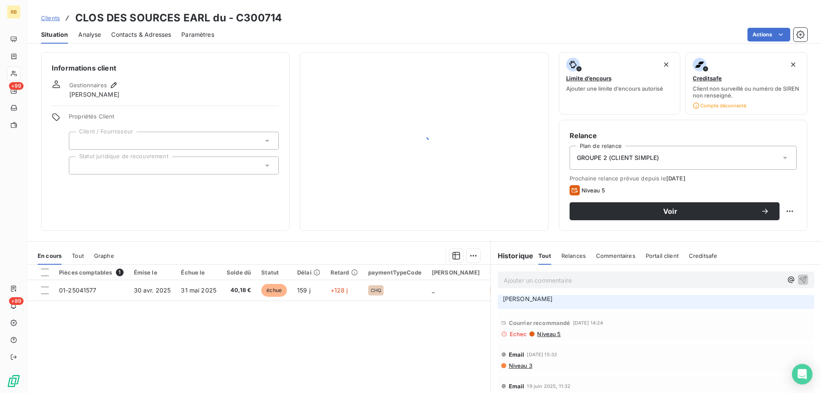
scroll to position [43, 0]
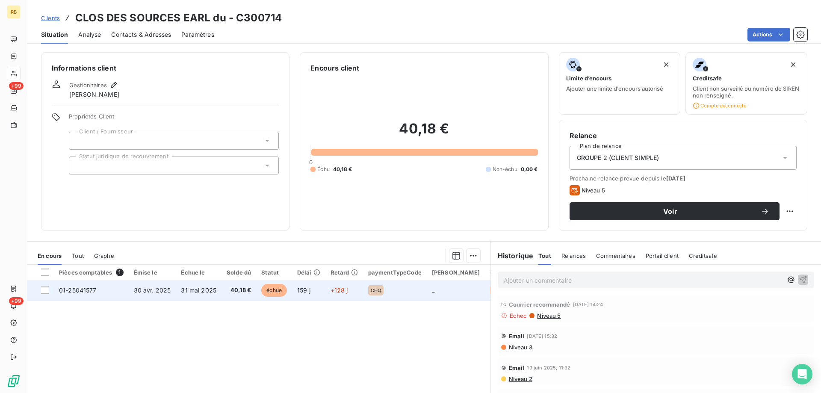
click at [107, 292] on td "01-25041577" at bounding box center [91, 290] width 75 height 21
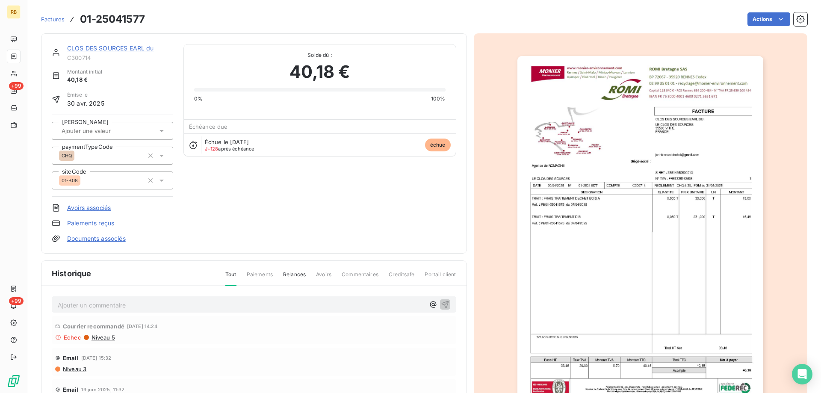
click at [560, 168] on img "button" at bounding box center [641, 230] width 246 height 348
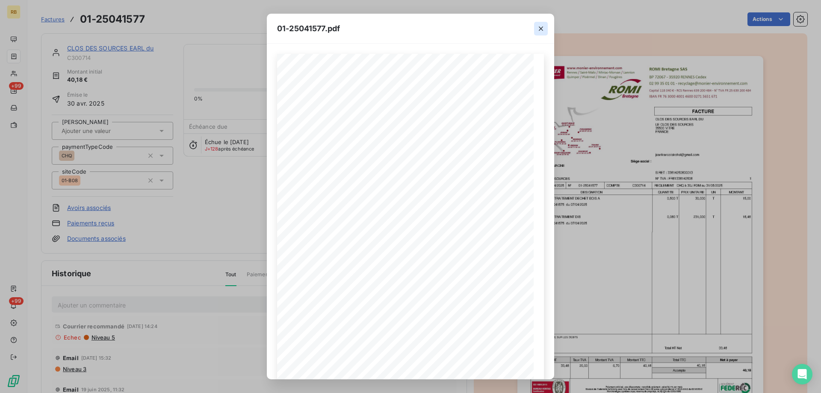
click at [538, 28] on icon "button" at bounding box center [541, 28] width 9 height 9
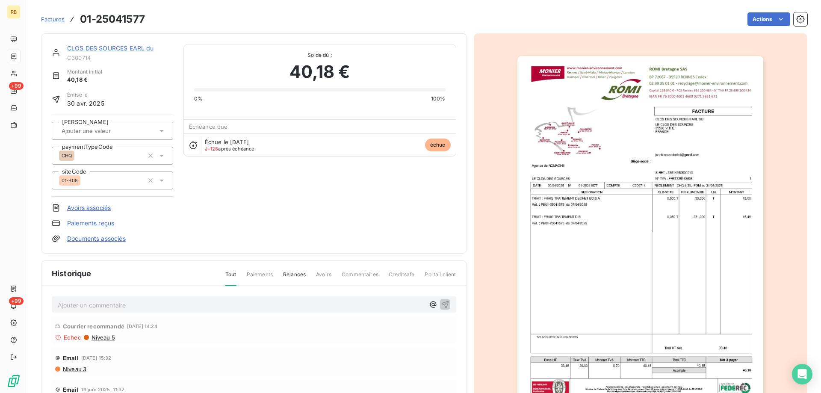
click at [566, 156] on img "button" at bounding box center [641, 230] width 246 height 348
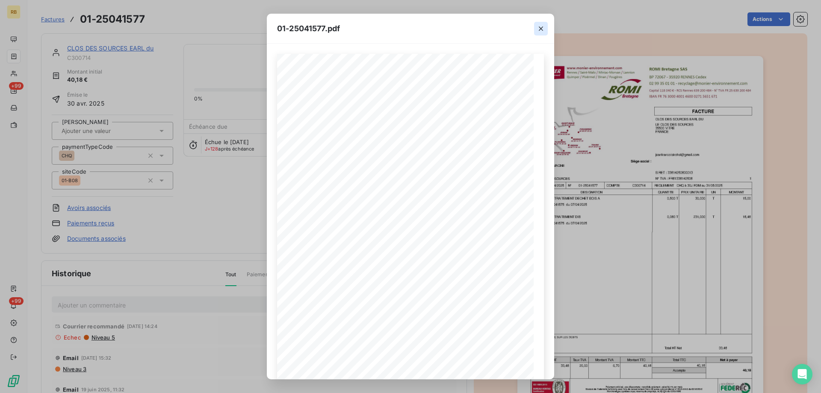
click at [542, 26] on icon "button" at bounding box center [541, 28] width 9 height 9
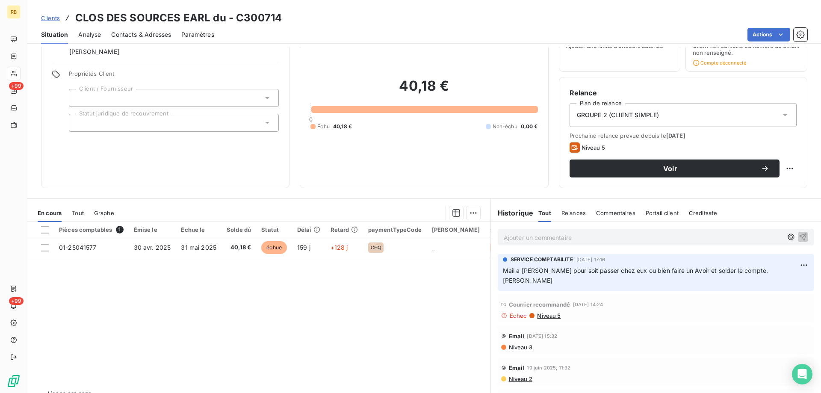
scroll to position [62, 0]
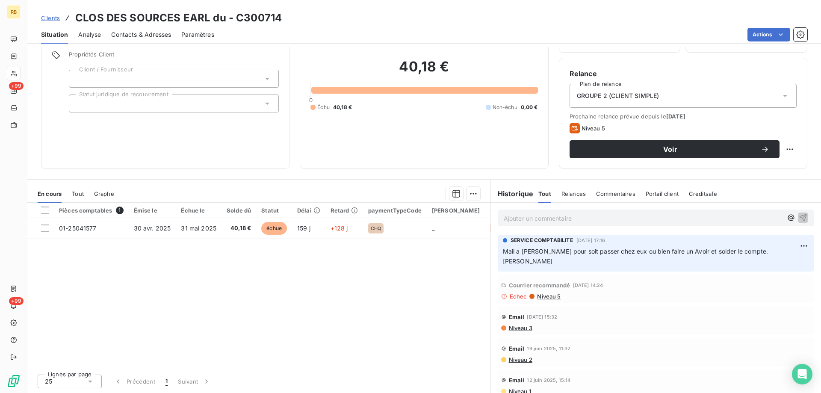
click at [542, 293] on span "Niveau 5" at bounding box center [548, 296] width 24 height 7
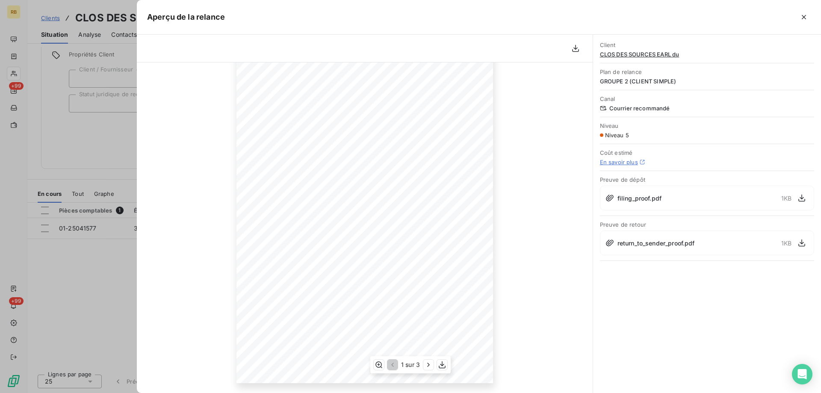
scroll to position [83, 0]
click at [807, 18] on icon "button" at bounding box center [804, 17] width 9 height 9
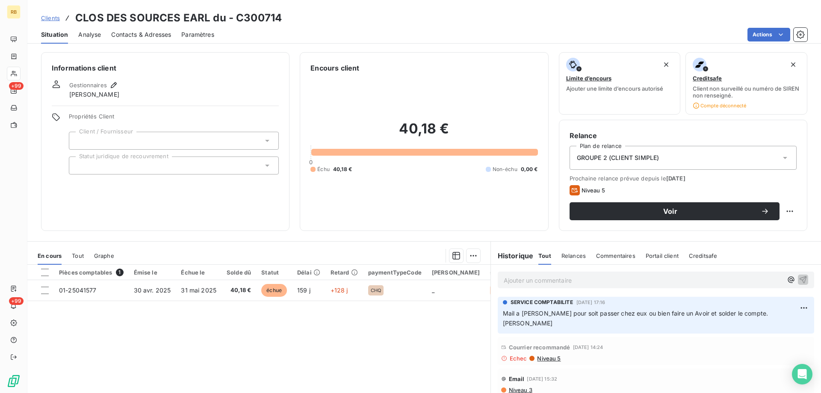
scroll to position [62, 0]
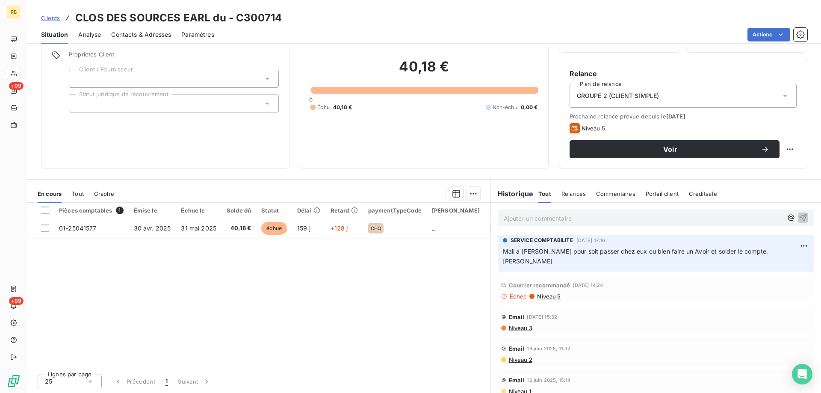
click at [444, 289] on div "Pièces comptables 1 Émise le Échue le Solde dû Statut Délai Retard paymentTypeC…" at bounding box center [258, 285] width 463 height 165
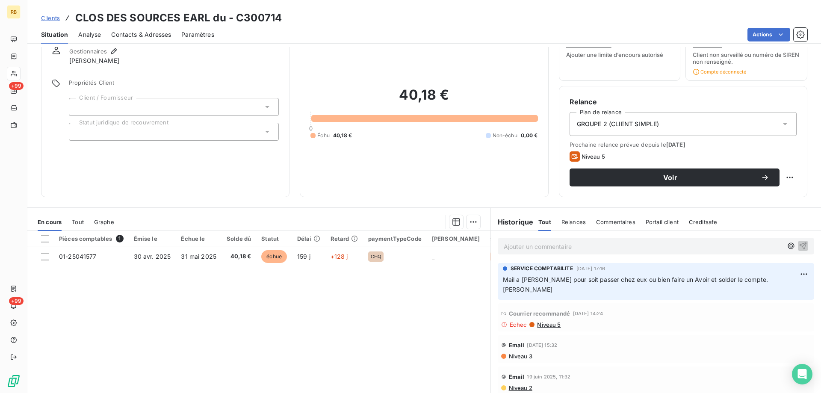
scroll to position [0, 0]
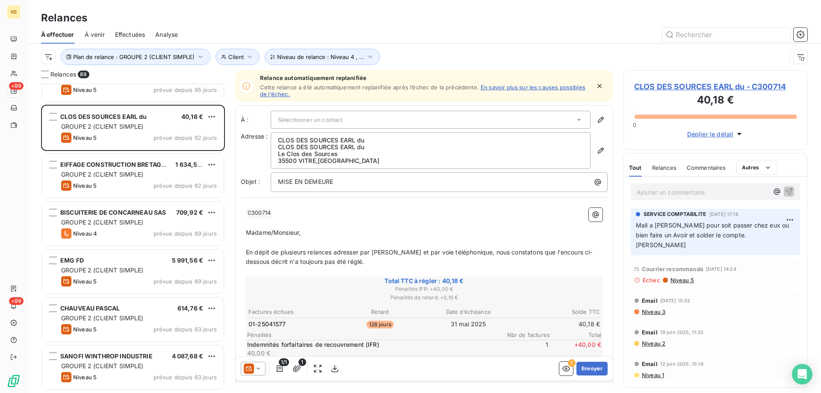
scroll to position [557, 0]
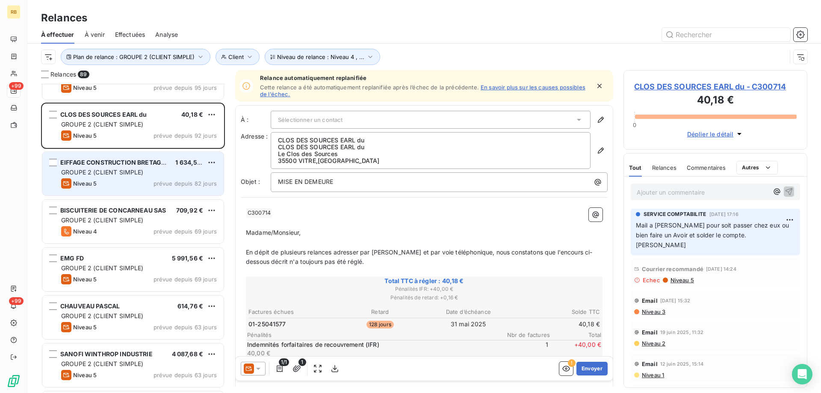
click at [142, 167] on div "EIFFAGE CONSTRUCTION BRETAGNE SAS 1 634,56 € GROUPE 2 (CLIENT SIMPLE) Niveau 5 …" at bounding box center [132, 174] width 181 height 44
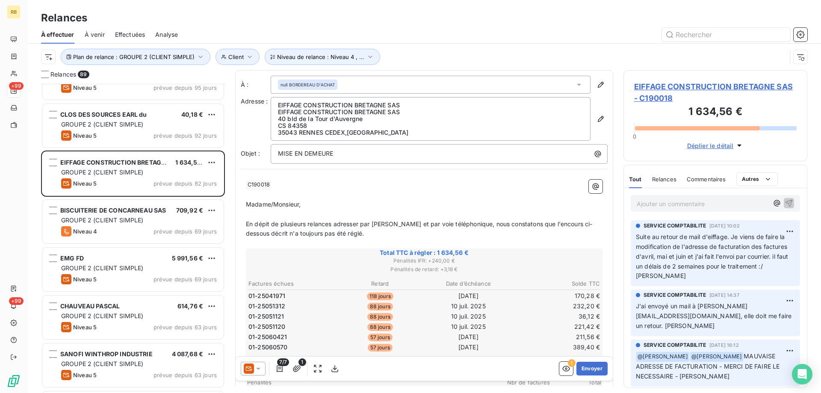
click at [660, 87] on span "EIFFAGE CONSTRUCTION BRETAGNE SAS - C190018" at bounding box center [715, 92] width 163 height 23
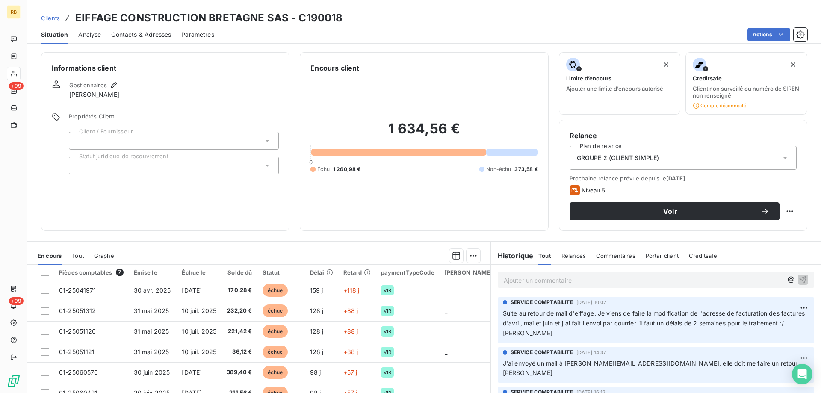
click at [118, 34] on span "Contacts & Adresses" at bounding box center [141, 34] width 60 height 9
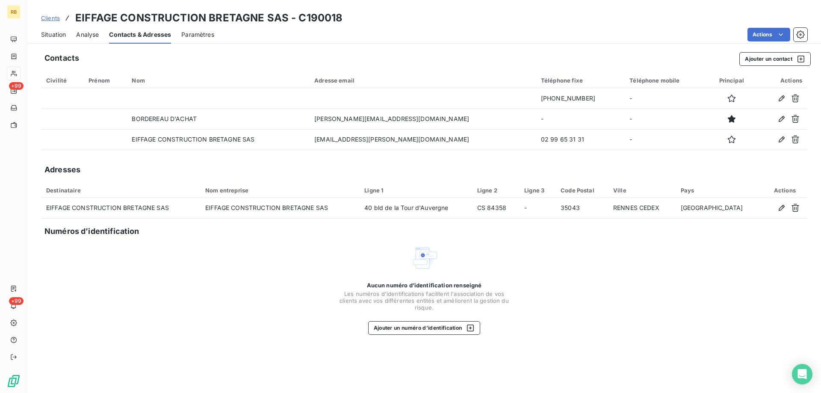
click at [48, 35] on span "Situation" at bounding box center [53, 34] width 25 height 9
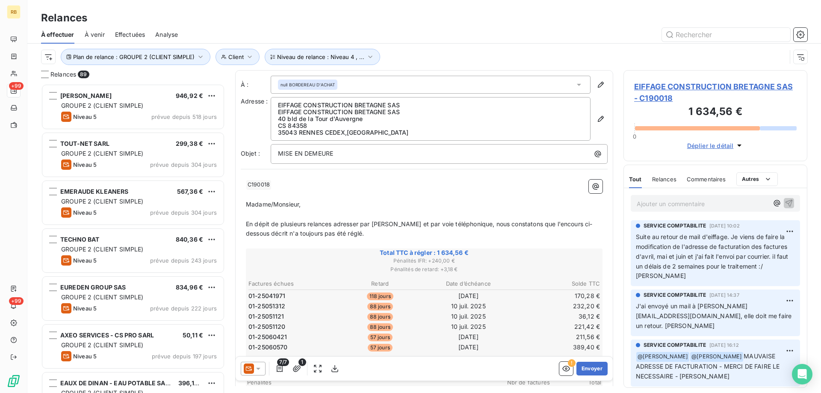
click at [658, 204] on p "Ajouter un commentaire ﻿" at bounding box center [703, 204] width 132 height 11
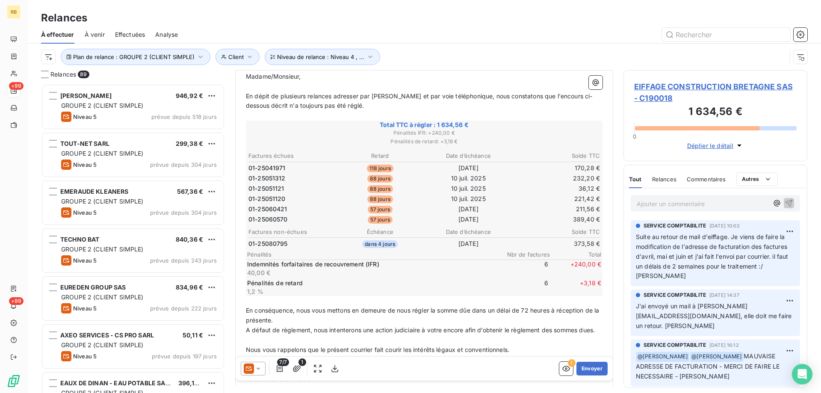
scroll to position [129, 0]
drag, startPoint x: 249, startPoint y: 168, endPoint x: 290, endPoint y: 166, distance: 40.2
click at [290, 166] on td "01-25041971" at bounding box center [292, 167] width 88 height 9
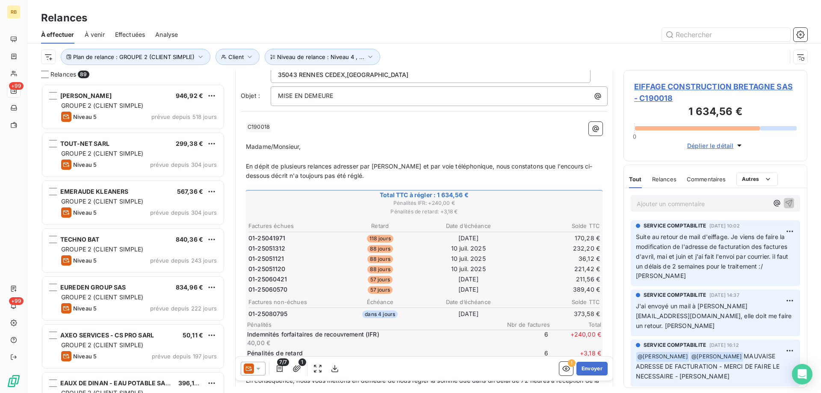
scroll to position [0, 0]
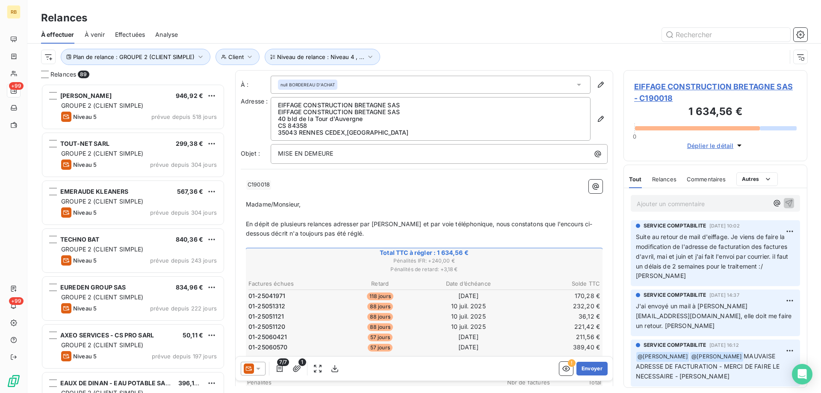
click at [667, 88] on span "EIFFAGE CONSTRUCTION BRETAGNE SAS - C190018" at bounding box center [715, 92] width 163 height 23
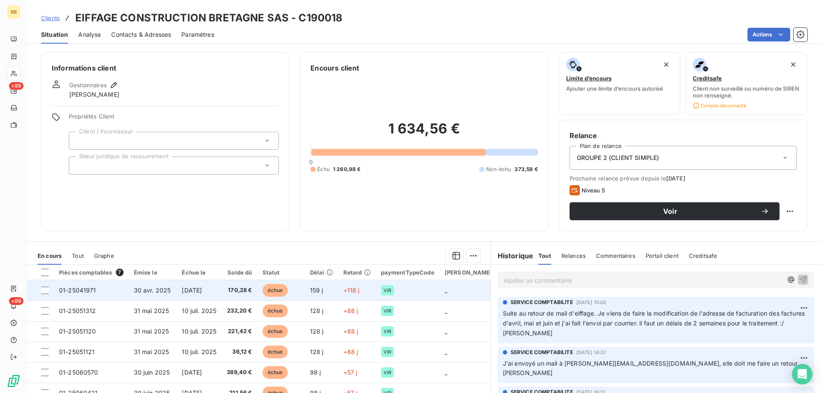
click at [166, 296] on td "30 avr. 2025" at bounding box center [153, 290] width 48 height 21
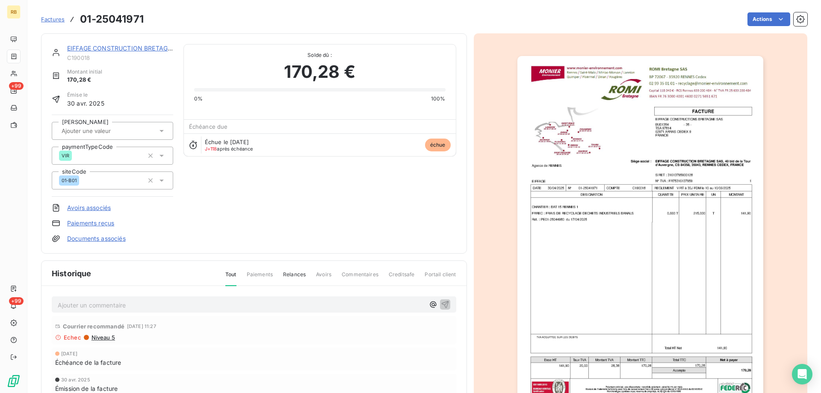
click at [670, 173] on img "button" at bounding box center [641, 230] width 246 height 348
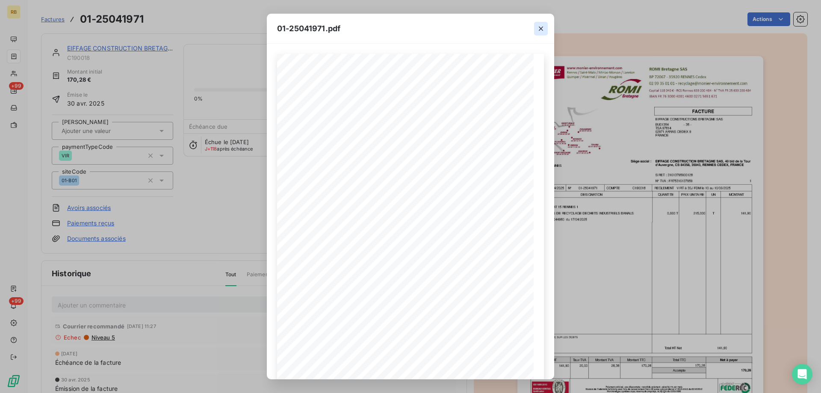
click at [537, 30] on icon "button" at bounding box center [541, 28] width 9 height 9
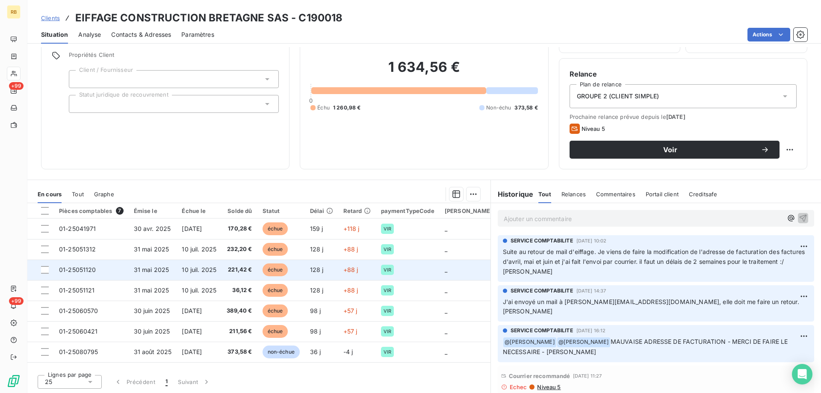
scroll to position [62, 0]
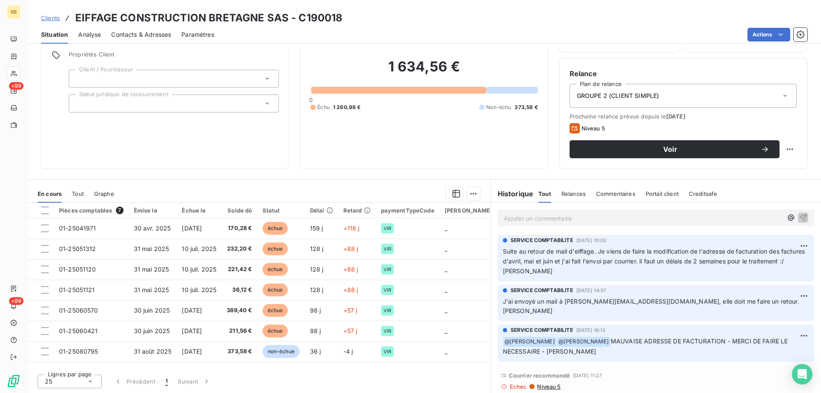
click at [622, 274] on p "Suite au retour de mail d'eiffage. Je viens de faire la modification de l'adres…" at bounding box center [656, 262] width 306 height 30
click at [131, 34] on span "Contacts & Adresses" at bounding box center [141, 34] width 60 height 9
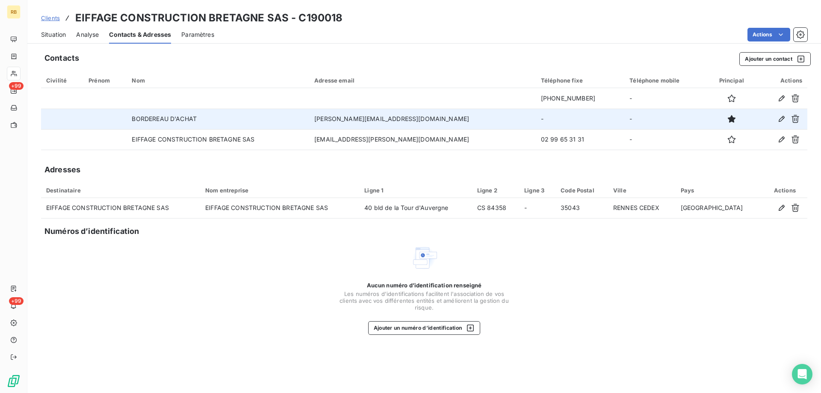
click at [379, 119] on td "isabelle.fontaine@eiffage.com" at bounding box center [422, 119] width 227 height 21
click at [778, 115] on icon "button" at bounding box center [782, 119] width 9 height 9
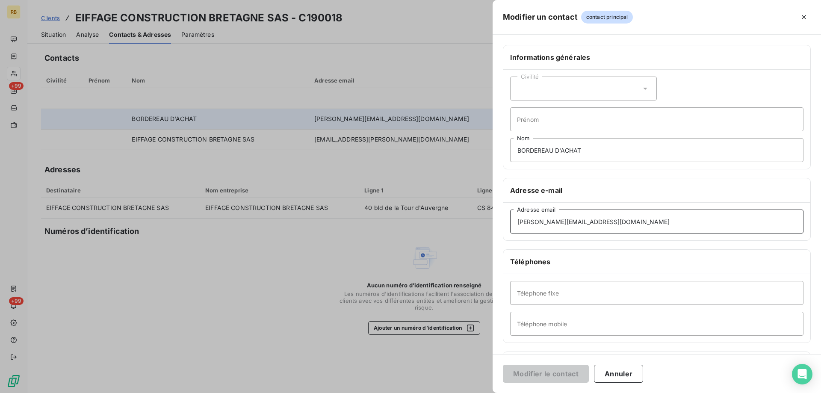
drag, startPoint x: 634, startPoint y: 223, endPoint x: 450, endPoint y: 201, distance: 185.7
click at [450, 393] on div "Modifier un contact contact principal Informations générales Civilité Prénom BO…" at bounding box center [410, 393] width 821 height 0
click at [215, 249] on div at bounding box center [410, 196] width 821 height 393
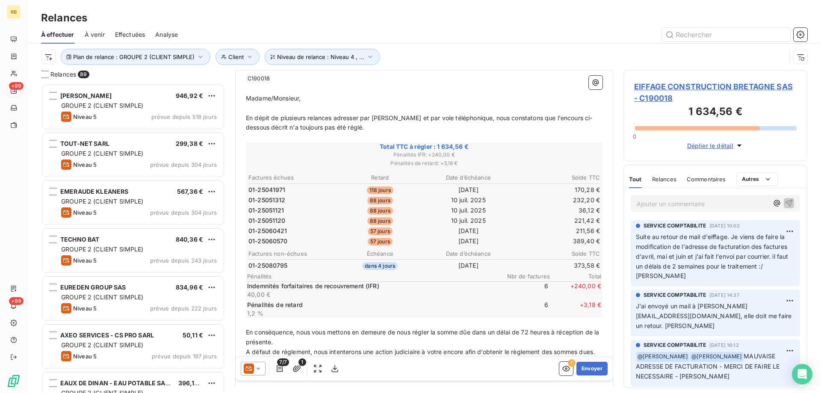
scroll to position [214, 0]
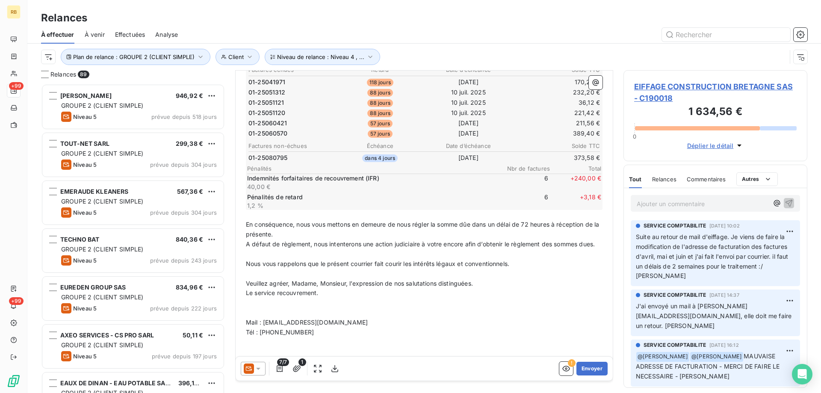
click at [282, 365] on span "7/7" at bounding box center [283, 363] width 12 height 8
click at [279, 369] on icon "button" at bounding box center [280, 369] width 9 height 9
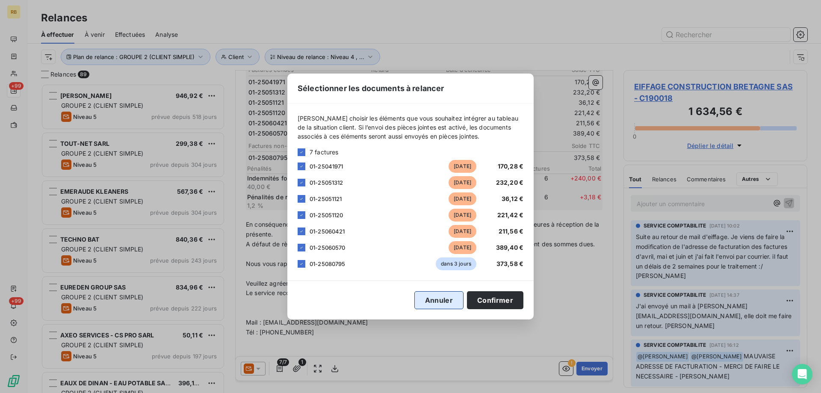
click at [433, 294] on button "Annuler" at bounding box center [439, 300] width 49 height 18
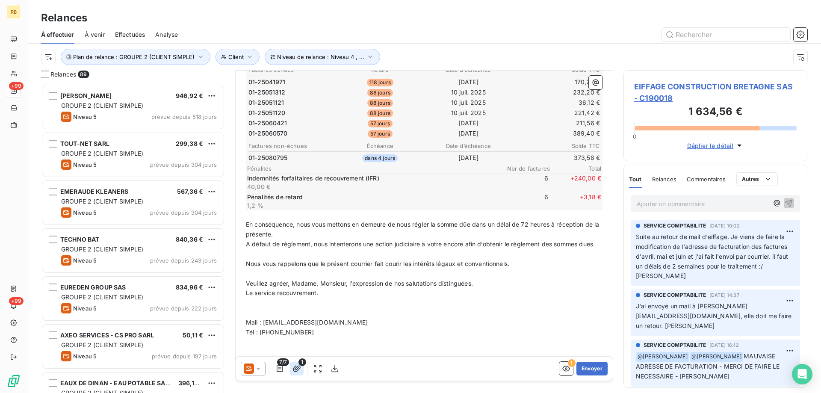
click at [299, 367] on icon "button" at bounding box center [297, 369] width 9 height 9
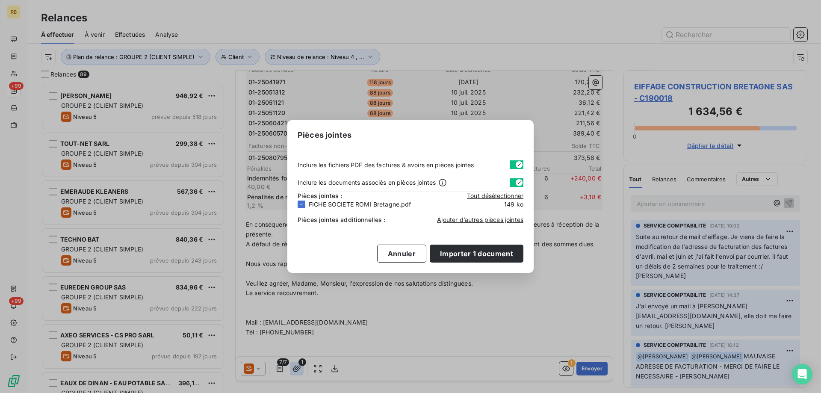
click at [299, 367] on div "Pièces jointes Inclure les fichiers PDF des factures & avoirs en pièces jointes…" at bounding box center [410, 196] width 821 height 393
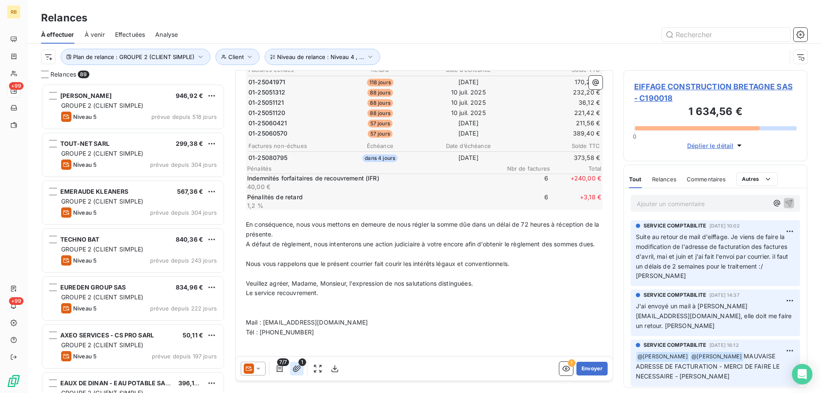
click at [299, 367] on icon "button" at bounding box center [297, 369] width 9 height 9
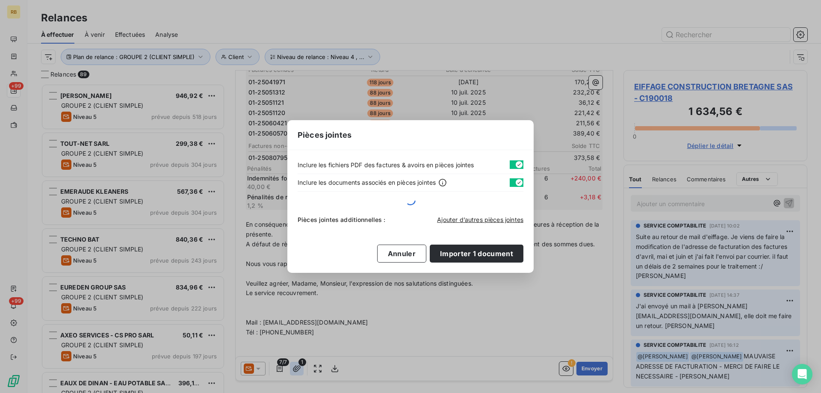
click at [299, 367] on div "Pièces jointes Inclure les fichiers PDF des factures & avoirs en pièces jointes…" at bounding box center [410, 196] width 821 height 393
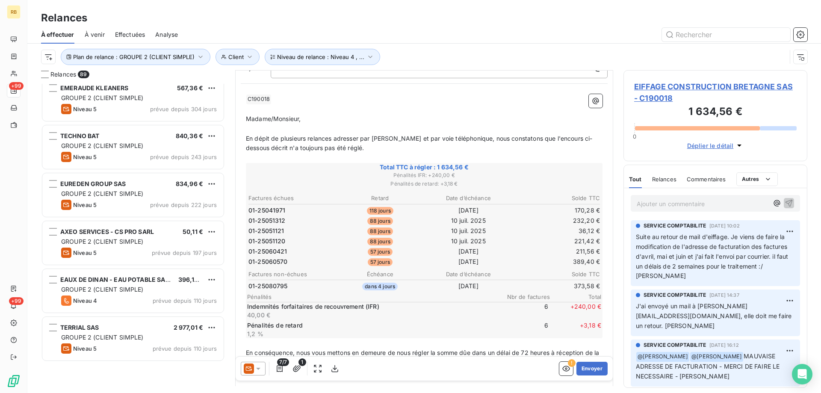
scroll to position [0, 0]
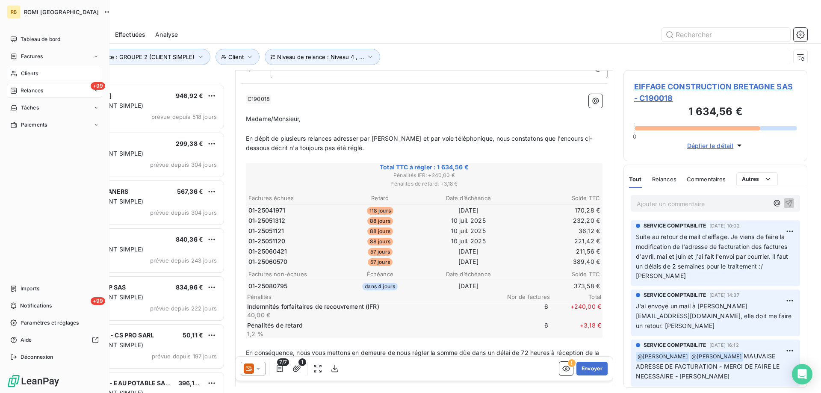
click at [28, 75] on span "Clients" at bounding box center [29, 74] width 17 height 8
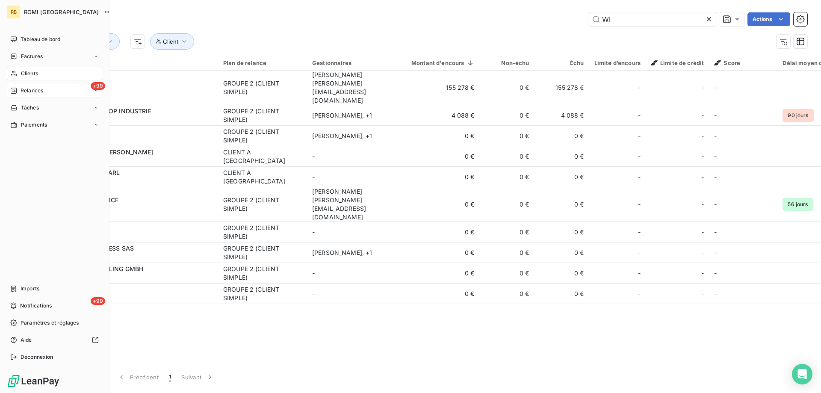
click at [36, 89] on span "Relances" at bounding box center [32, 91] width 23 height 8
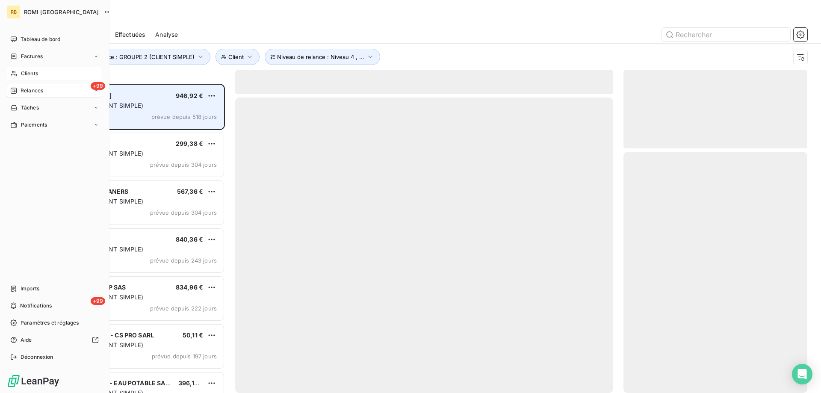
scroll to position [303, 178]
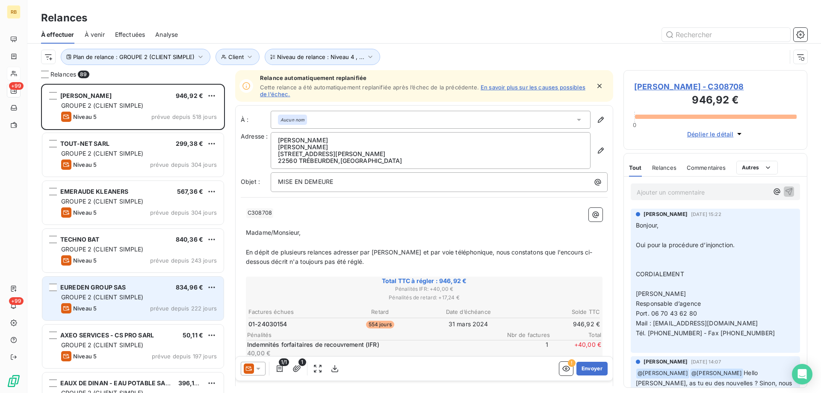
click at [116, 285] on span "EUREDEN GROUP SAS" at bounding box center [93, 287] width 66 height 7
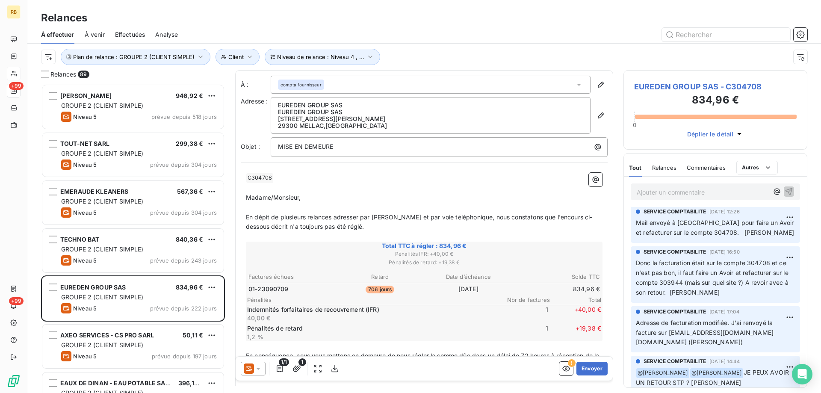
scroll to position [43, 0]
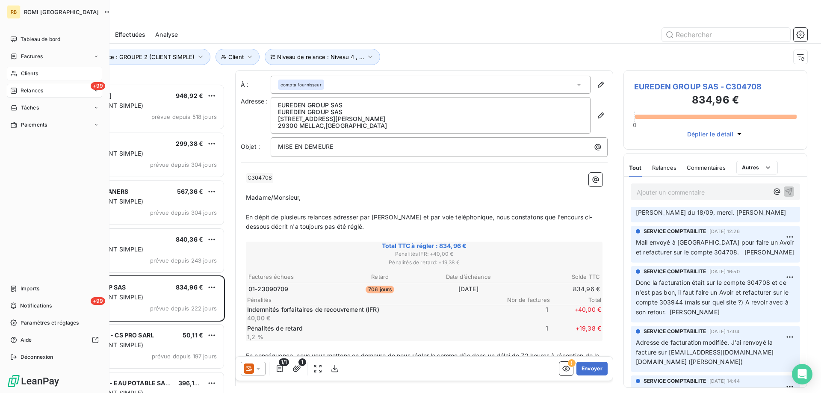
drag, startPoint x: 18, startPoint y: 90, endPoint x: 49, endPoint y: 92, distance: 30.4
click at [19, 91] on div "Relances" at bounding box center [26, 91] width 33 height 8
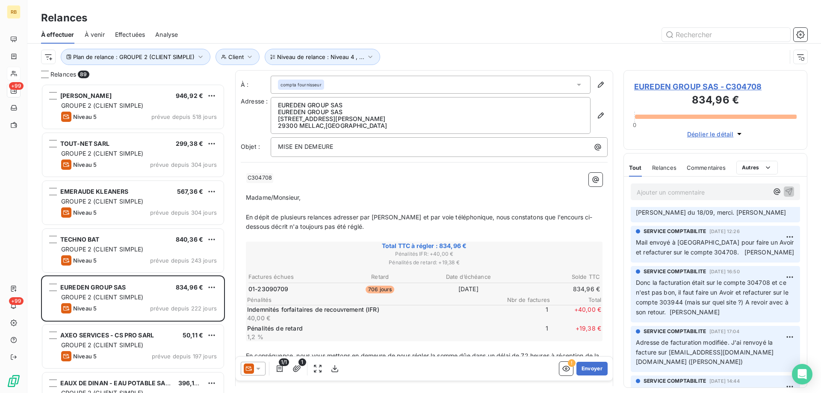
click at [717, 27] on div "À effectuer À venir Effectuées Analyse" at bounding box center [424, 35] width 794 height 18
click at [713, 35] on input "text" at bounding box center [726, 35] width 128 height 14
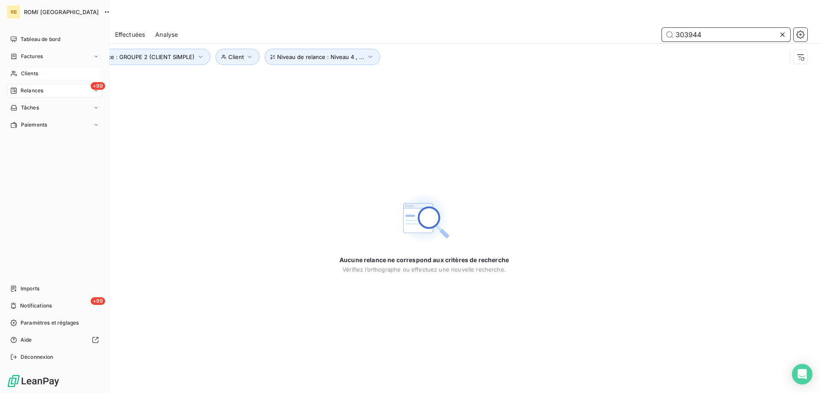
type input "303944"
click at [35, 71] on span "Clients" at bounding box center [29, 74] width 17 height 8
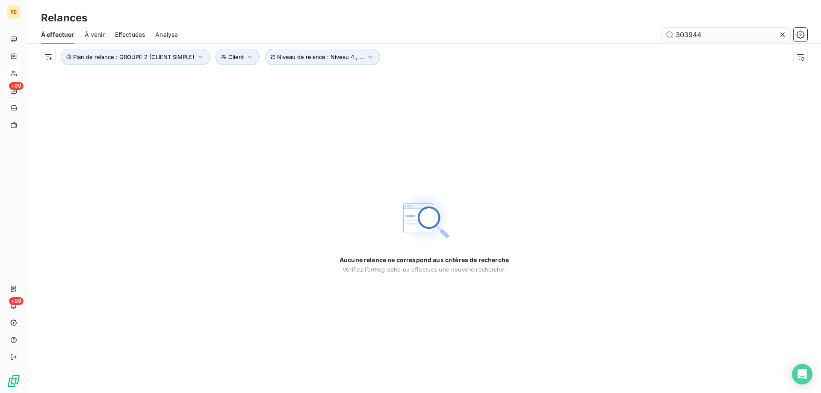
click at [723, 34] on input "303944" at bounding box center [726, 35] width 128 height 14
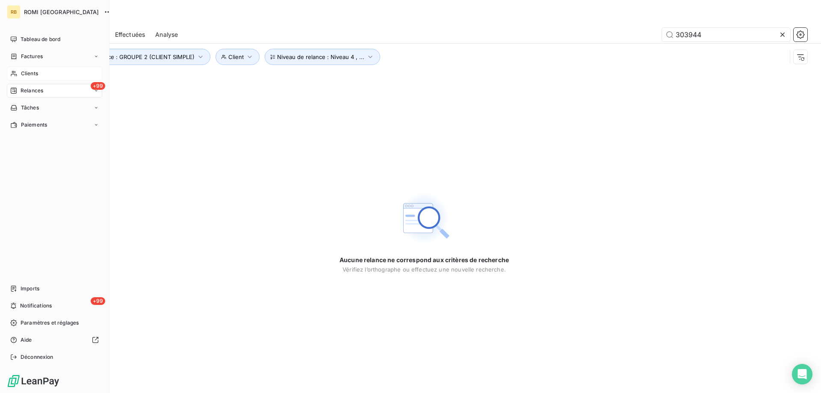
click at [31, 95] on div "+99 Relances" at bounding box center [54, 91] width 95 height 14
click at [24, 87] on span "Relances" at bounding box center [32, 91] width 23 height 8
click at [38, 91] on span "Relances" at bounding box center [32, 91] width 23 height 8
click at [39, 108] on span "À effectuer" at bounding box center [35, 108] width 28 height 8
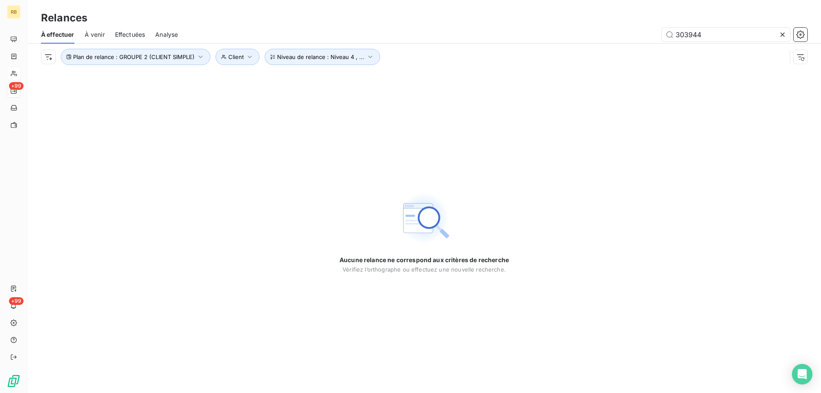
click at [785, 33] on icon at bounding box center [783, 34] width 9 height 9
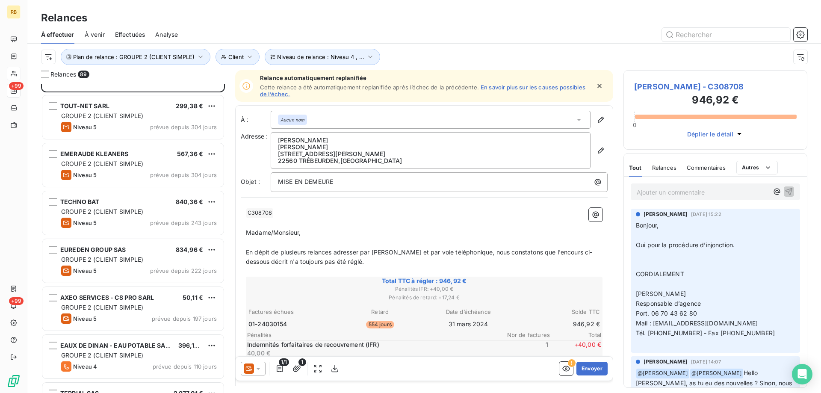
scroll to position [43, 0]
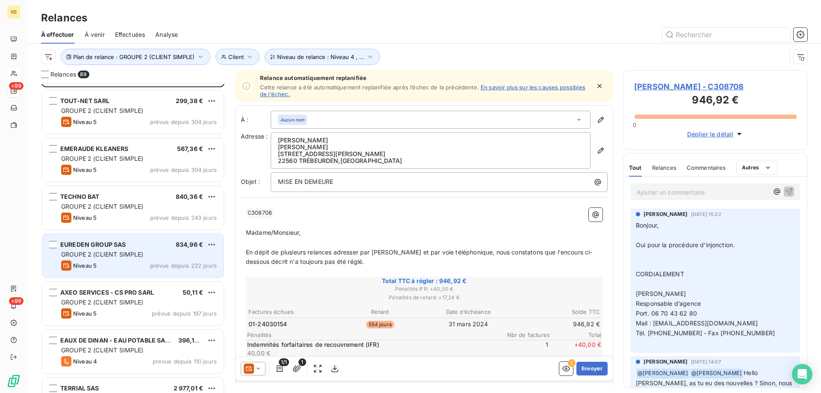
click at [102, 247] on span "EUREDEN GROUP SAS" at bounding box center [93, 244] width 66 height 7
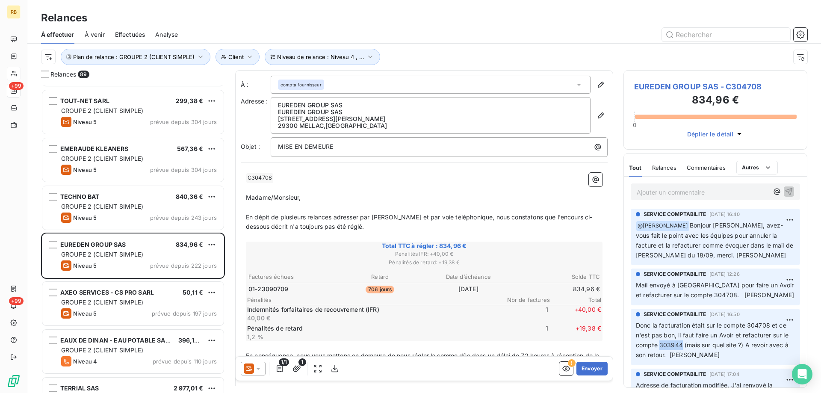
drag, startPoint x: 667, startPoint y: 344, endPoint x: 689, endPoint y: 344, distance: 22.3
click at [689, 344] on span "Donc la facturation était sur le compte 304708 et ce n'est pas bon, il faut fai…" at bounding box center [713, 340] width 154 height 37
copy span "303944"
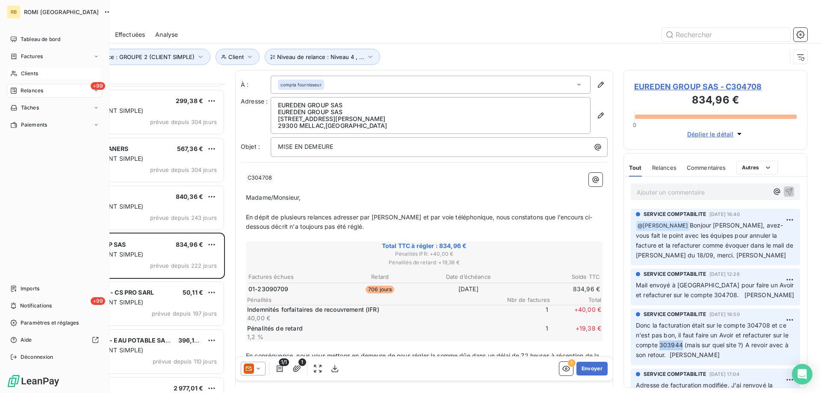
click at [19, 78] on div "Clients" at bounding box center [54, 74] width 95 height 14
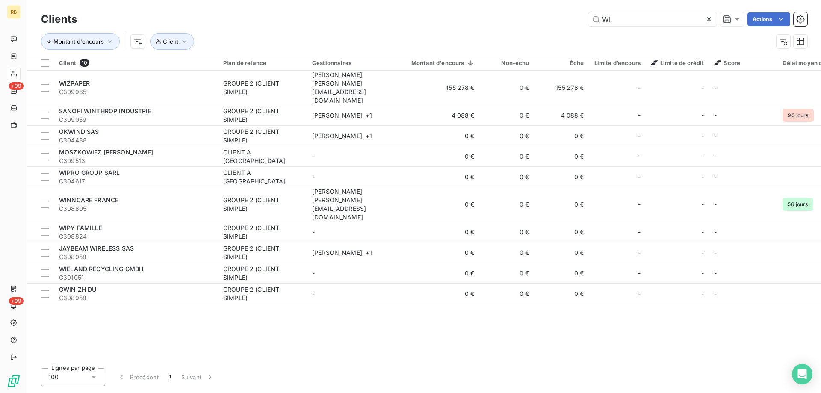
drag, startPoint x: 620, startPoint y: 19, endPoint x: 515, endPoint y: 14, distance: 105.4
click at [515, 14] on div "WI Actions" at bounding box center [447, 19] width 720 height 14
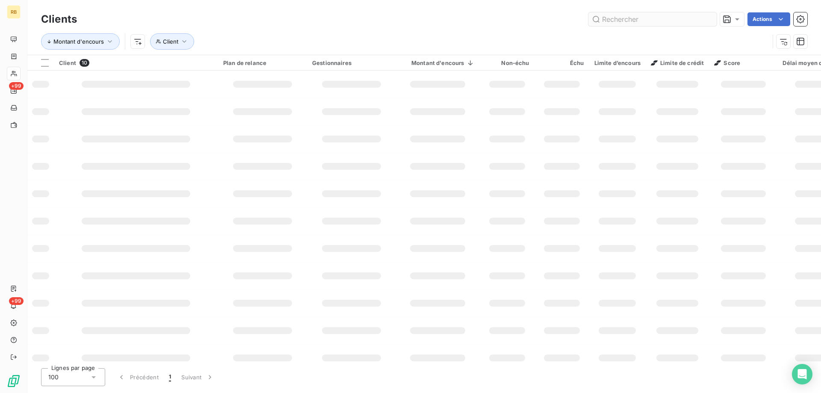
click at [630, 23] on input "text" at bounding box center [653, 19] width 128 height 14
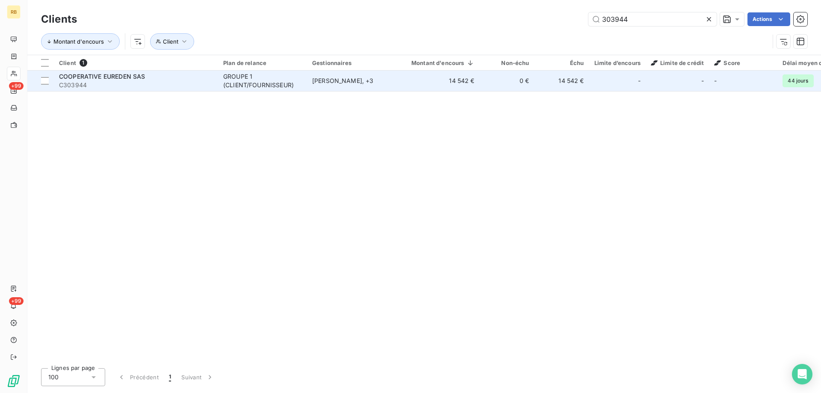
type input "303944"
click at [117, 81] on span "C303944" at bounding box center [136, 85] width 154 height 9
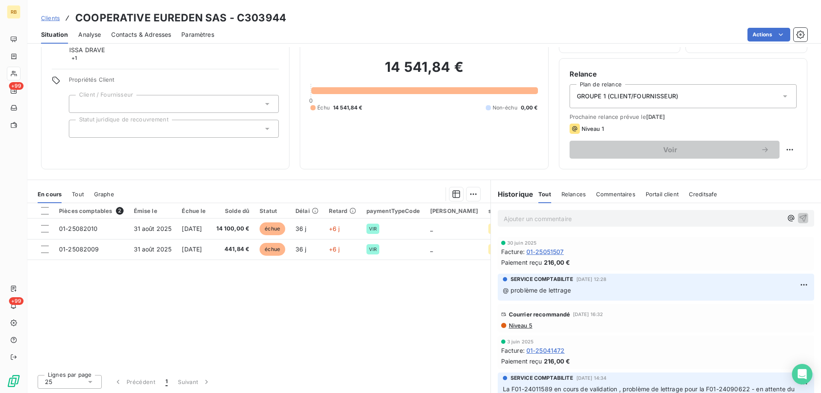
scroll to position [62, 0]
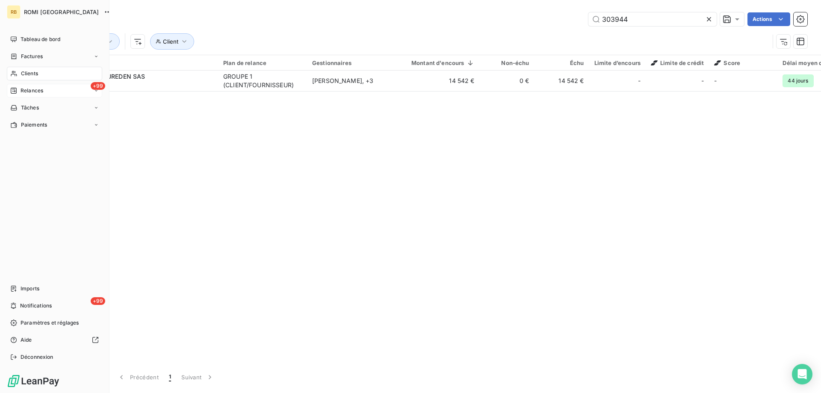
click at [19, 89] on div "Relances" at bounding box center [26, 91] width 33 height 8
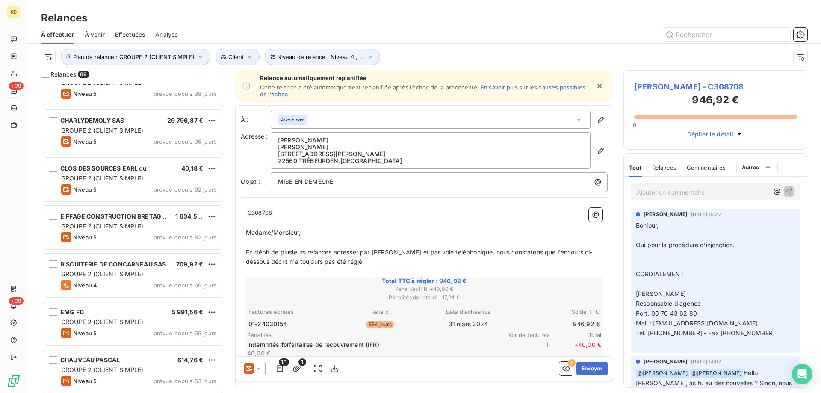
scroll to position [514, 0]
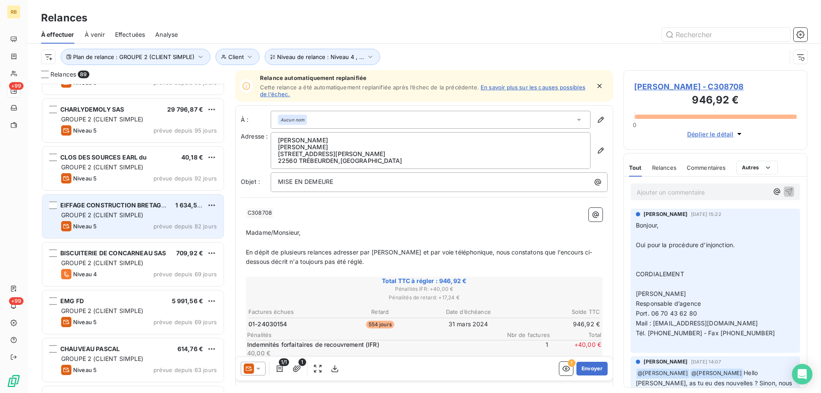
click at [99, 202] on span "EIFFAGE CONSTRUCTION BRETAGNE SAS" at bounding box center [121, 205] width 123 height 7
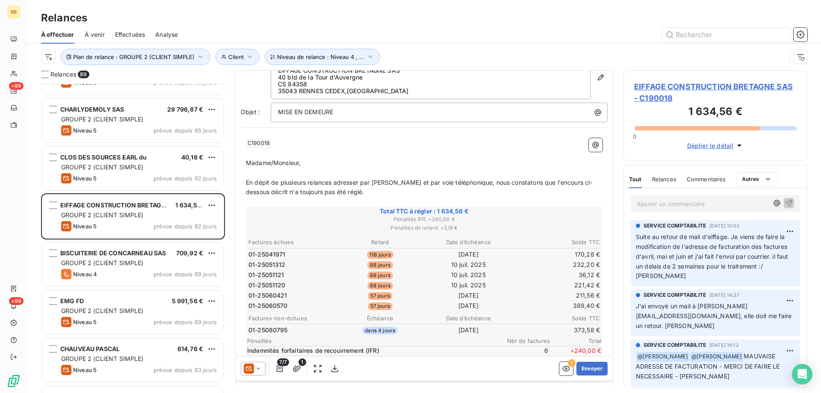
scroll to position [86, 0]
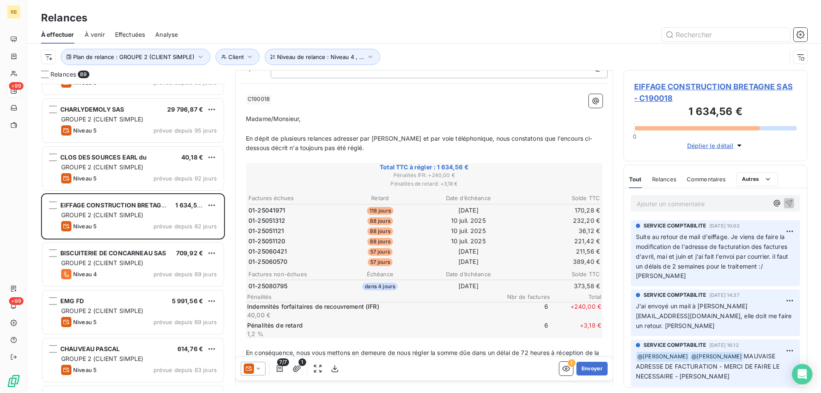
click at [656, 205] on p "Ajouter un commentaire ﻿" at bounding box center [703, 204] width 132 height 11
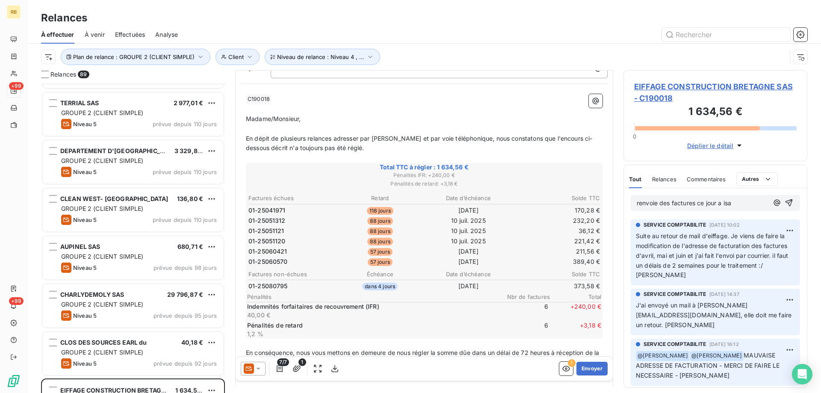
scroll to position [257, 0]
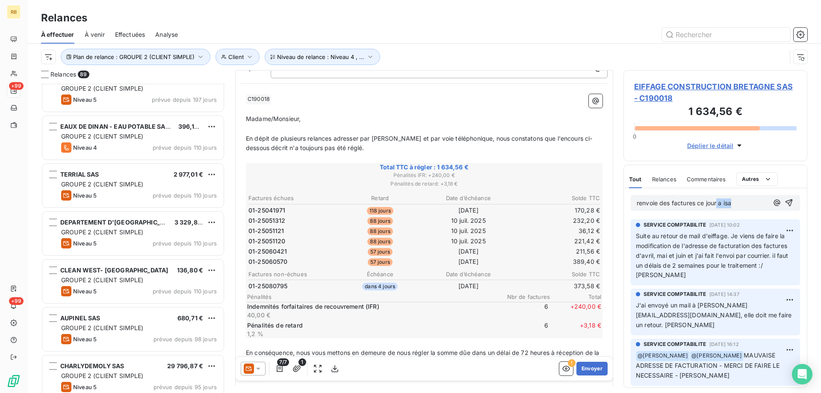
drag, startPoint x: 739, startPoint y: 200, endPoint x: 717, endPoint y: 205, distance: 22.3
click at [717, 205] on p "renvoie des factures ce jour a isa" at bounding box center [703, 204] width 132 height 10
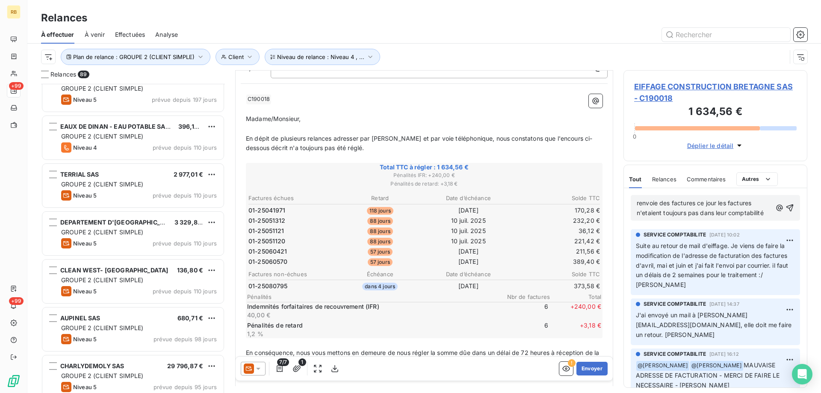
click at [651, 206] on span "renvoie des factures ce jour les factures n'etaient toujours pas dans leur comp…" at bounding box center [700, 207] width 127 height 17
click at [651, 213] on span "renvoie des factures ce jour les factures n'etaient toujours pas dans leur comp…" at bounding box center [700, 207] width 127 height 17
click at [766, 213] on div "renvoie des factures ce jour les factures n'étaient toujours pas dans leur comp…" at bounding box center [715, 208] width 157 height 21
click at [766, 216] on div "renvoie des factures ce jour les factures n'étaient toujours pas dans leur comp…" at bounding box center [715, 208] width 157 height 21
click at [765, 216] on p "renvoie des factures ce jour les factures n'étaient toujours pas dans leur comp…" at bounding box center [704, 209] width 135 height 20
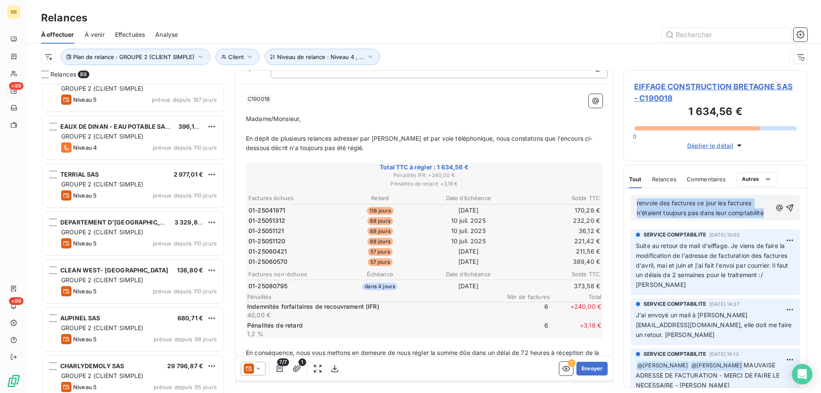
click at [764, 216] on span "renvoie des factures ce jour les factures n'étaient toujours pas dans leur comp…" at bounding box center [700, 207] width 127 height 17
click at [768, 212] on div "renvoie des factures ce jour les factures n'étaient toujours pas dans leur comp…" at bounding box center [715, 208] width 157 height 21
click at [762, 213] on span "renvoie des factures ce jour les factures n'étaient toujours pas dans leur comp…" at bounding box center [700, 207] width 127 height 17
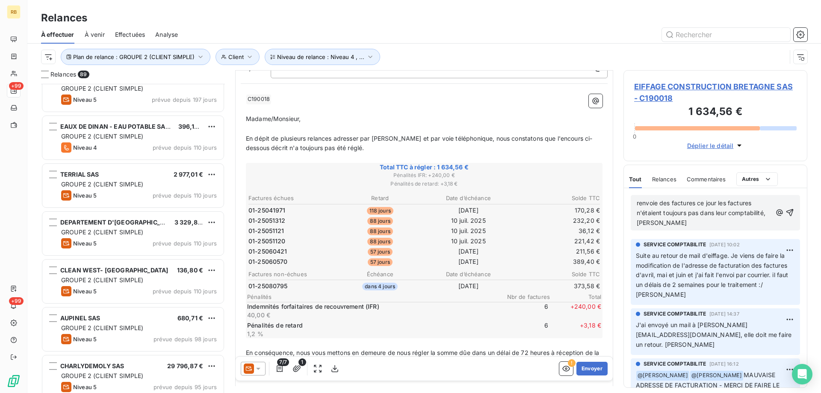
click at [728, 222] on p "renvoie des factures ce jour les factures n'étaient toujours pas dans leur comp…" at bounding box center [704, 214] width 135 height 30
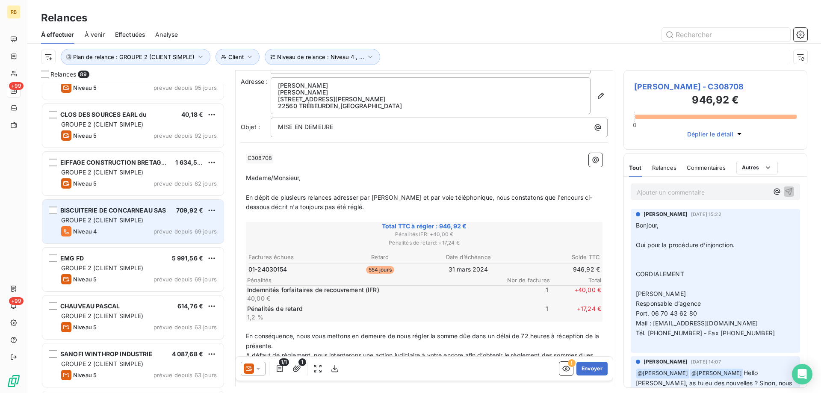
scroll to position [642, 0]
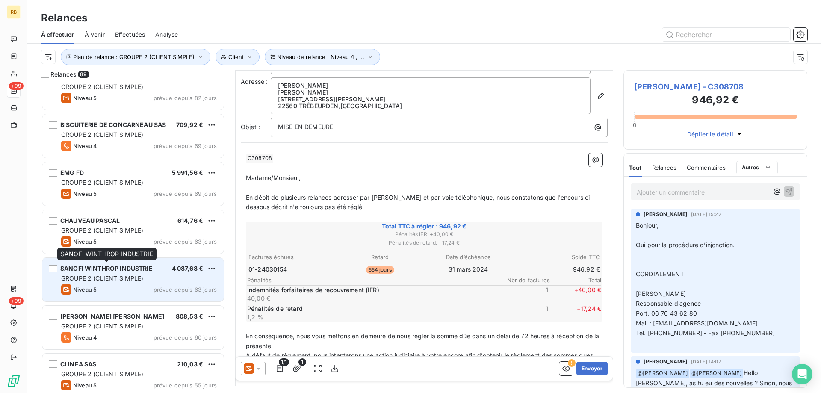
click at [127, 267] on span "SANOFI WINTHROP INDUSTRIE" at bounding box center [106, 268] width 92 height 7
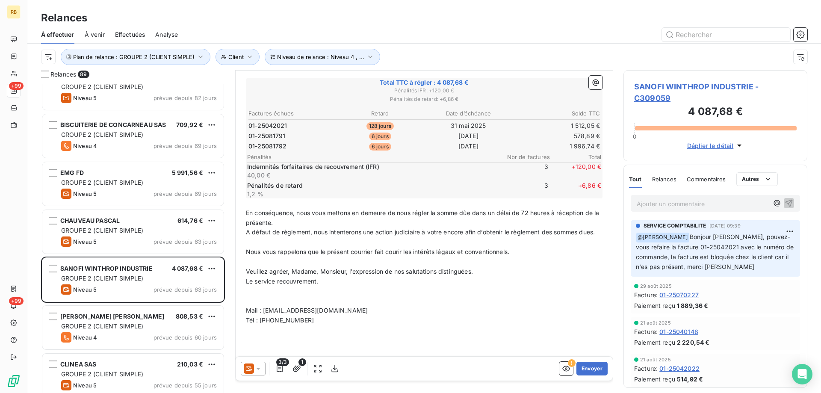
scroll to position [172, 0]
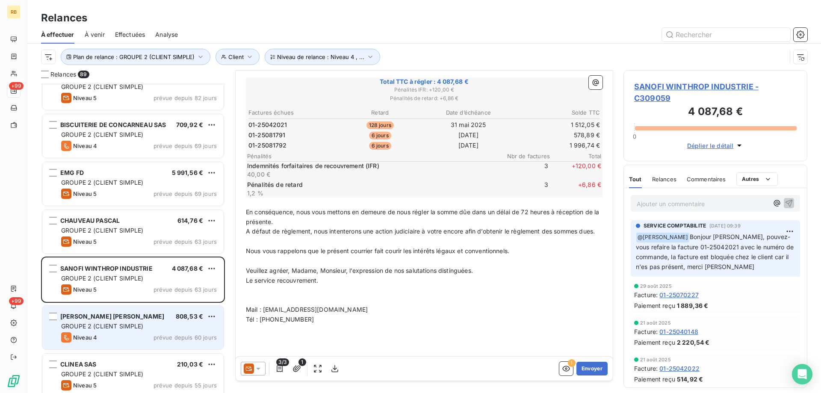
click at [121, 320] on div "BRION CARLIER STEPHANE" at bounding box center [112, 316] width 104 height 9
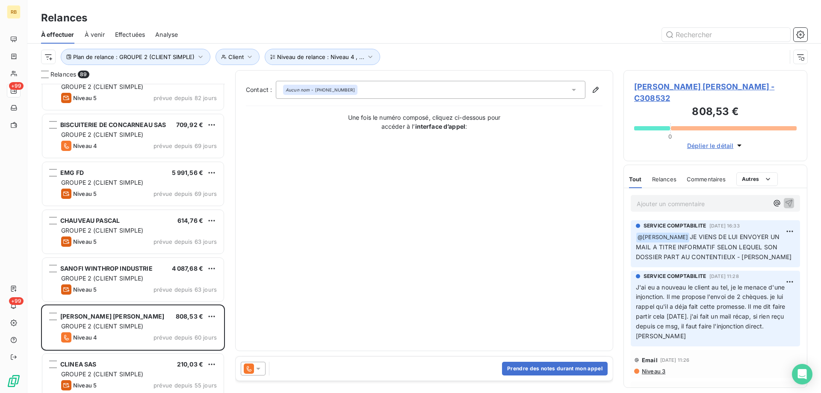
click at [256, 369] on icon at bounding box center [258, 369] width 9 height 9
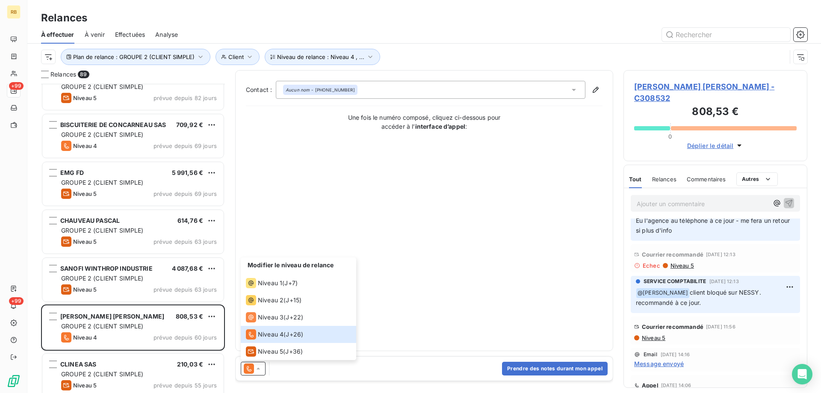
scroll to position [43, 0]
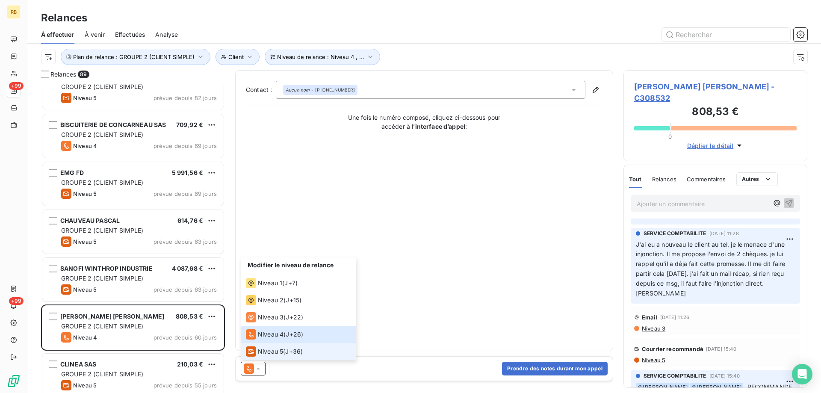
click at [269, 355] on span "Niveau 5" at bounding box center [270, 351] width 25 height 9
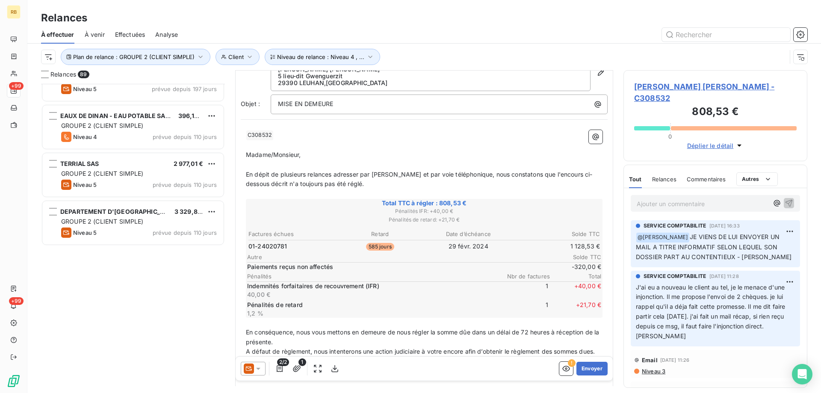
scroll to position [43, 0]
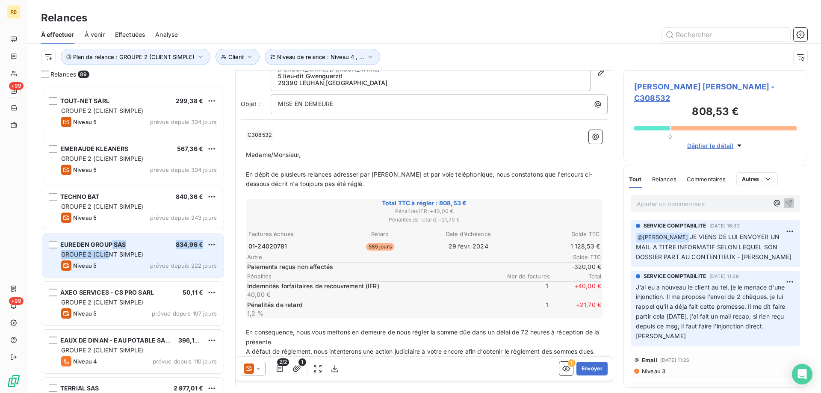
click at [110, 249] on div "EUREDEN GROUP SAS 834,96 € GROUPE 2 (CLIENT SIMPLE) Niveau 5 prévue depuis 222 …" at bounding box center [132, 256] width 181 height 44
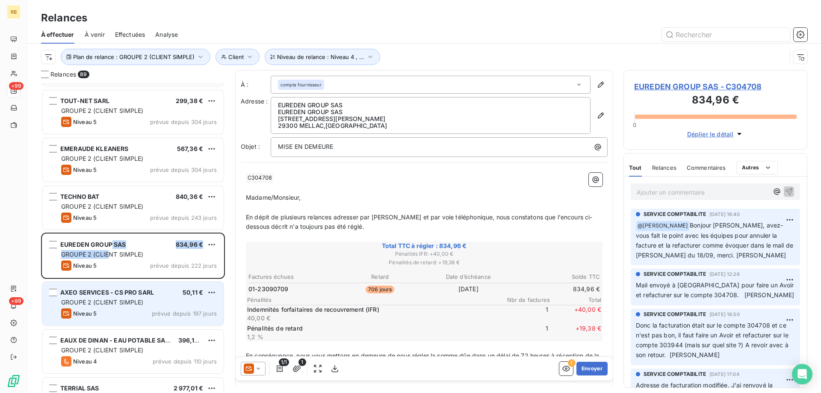
scroll to position [86, 0]
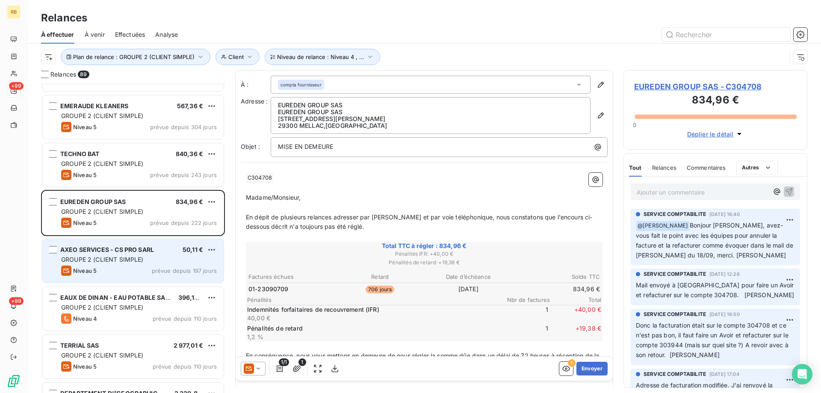
drag, startPoint x: 130, startPoint y: 259, endPoint x: 133, endPoint y: 263, distance: 4.8
click at [130, 261] on span "GROUPE 2 (CLIENT SIMPLE)" at bounding box center [102, 259] width 83 height 7
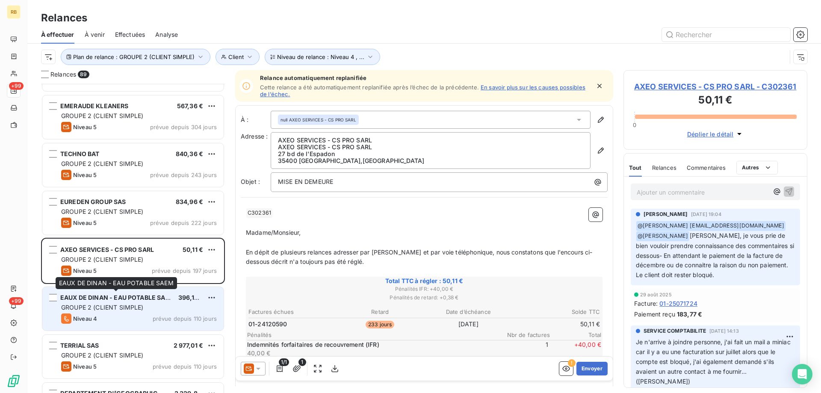
click at [124, 296] on span "EAUX DE DINAN - EAU POTABLE SAEM" at bounding box center [117, 297] width 115 height 7
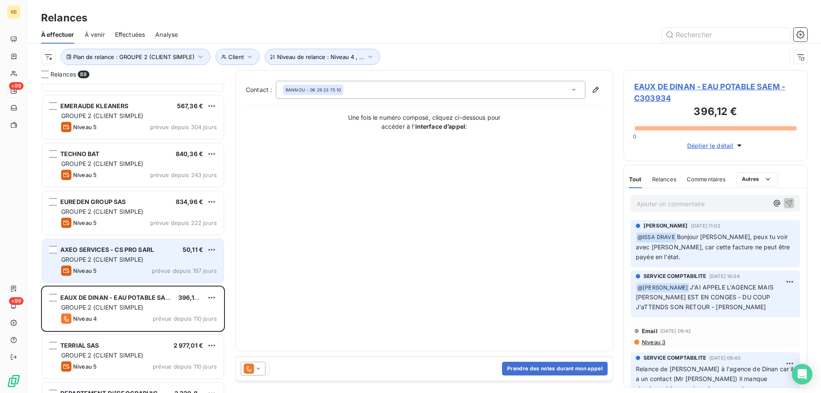
click at [106, 261] on span "GROUPE 2 (CLIENT SIMPLE)" at bounding box center [102, 259] width 83 height 7
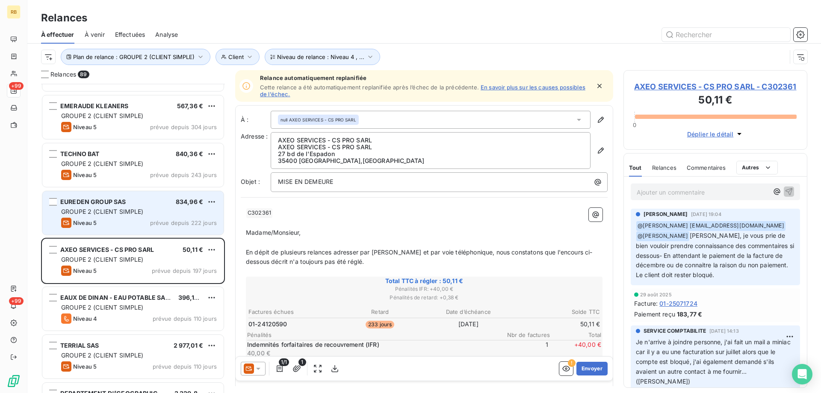
click at [102, 207] on div "EUREDEN GROUP SAS 834,96 € GROUPE 2 (CLIENT SIMPLE) Niveau 5 prévue depuis 222 …" at bounding box center [132, 213] width 181 height 44
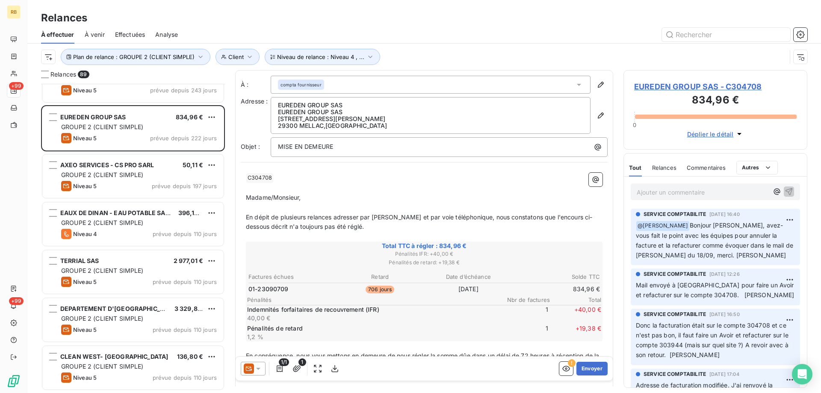
scroll to position [172, 0]
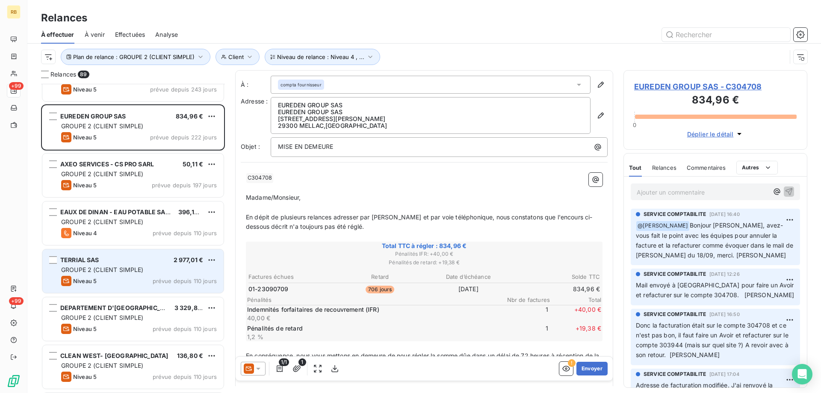
click at [104, 262] on div "TERRIAL SAS 2 977,01 €" at bounding box center [139, 260] width 156 height 8
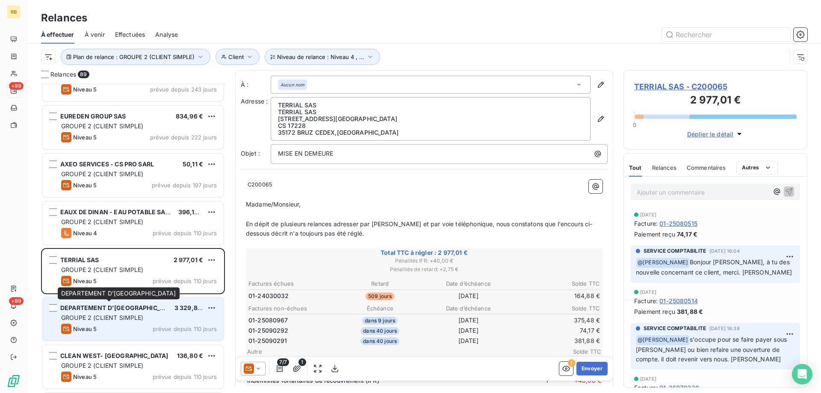
click at [103, 310] on span "DEPARTEMENT D'ILLE & VILAINE" at bounding box center [119, 307] width 118 height 7
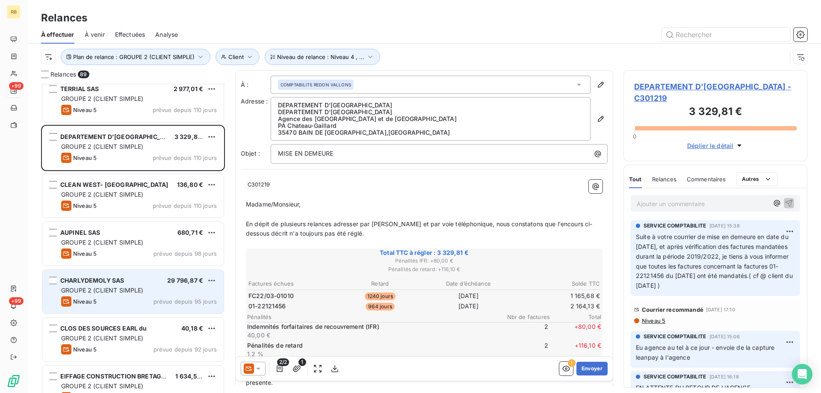
scroll to position [257, 0]
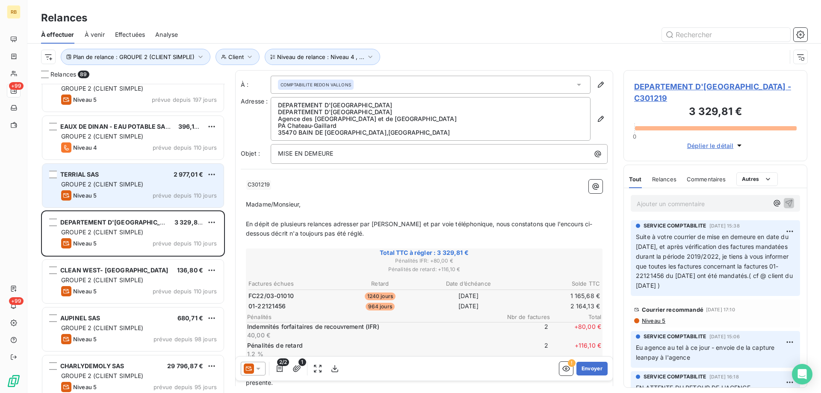
click at [119, 166] on div "TERRIAL SAS 2 977,01 € GROUPE 2 (CLIENT SIMPLE) Niveau 5 prévue depuis 110 jours" at bounding box center [132, 186] width 181 height 44
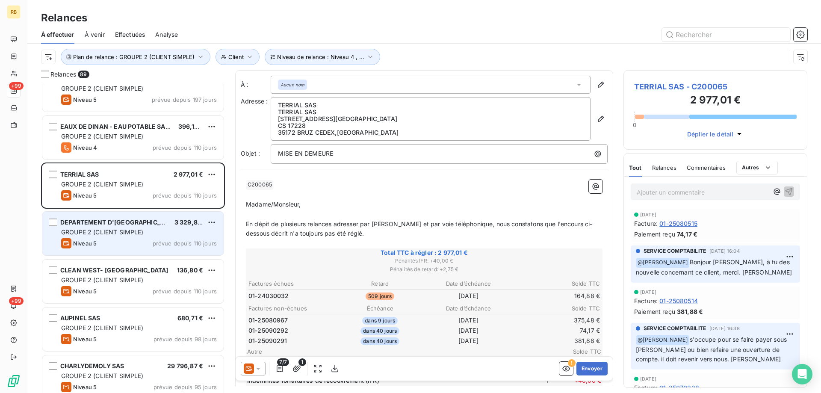
click at [110, 222] on span "DEPARTEMENT D'ILLE & VILAINE" at bounding box center [119, 222] width 118 height 7
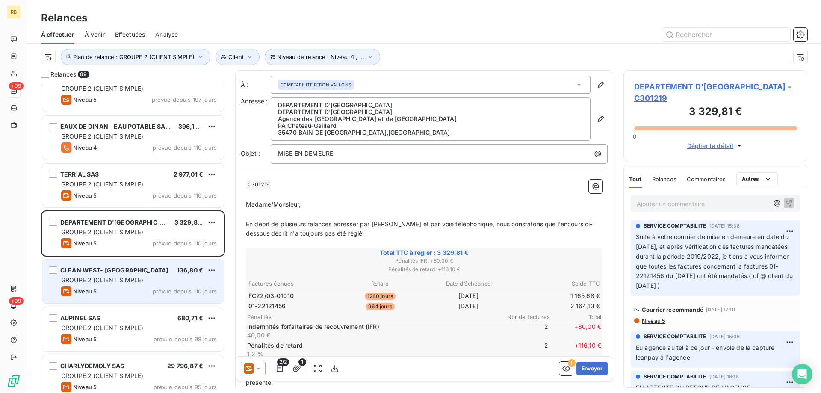
click at [126, 277] on span "GROUPE 2 (CLIENT SIMPLE)" at bounding box center [102, 279] width 83 height 7
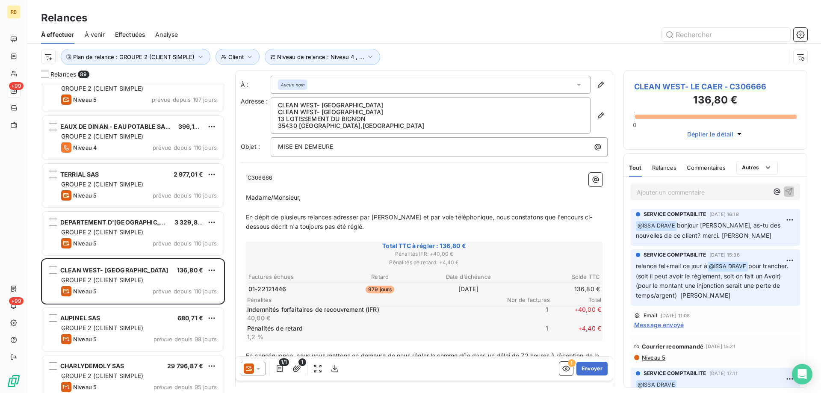
scroll to position [300, 0]
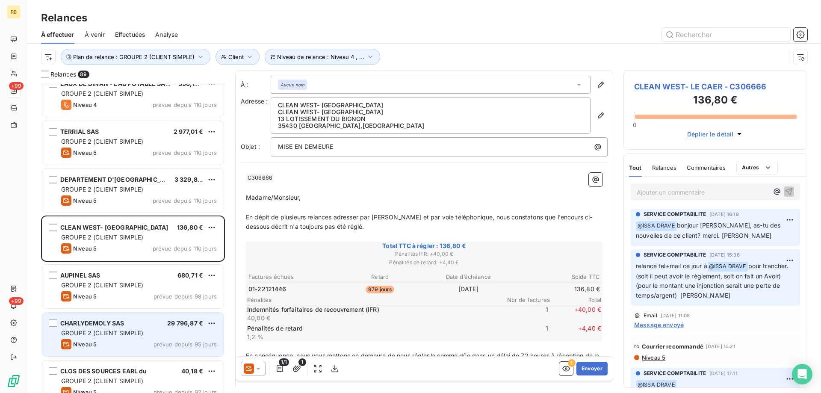
click at [113, 339] on div "Niveau 5 prévue depuis 95 jours" at bounding box center [139, 344] width 156 height 10
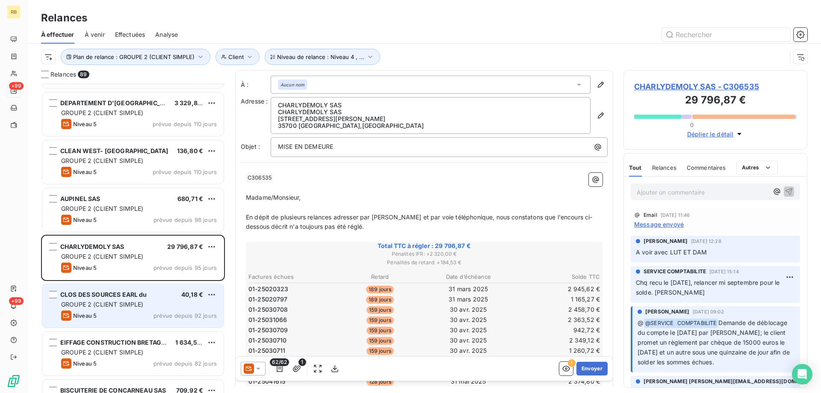
scroll to position [385, 0]
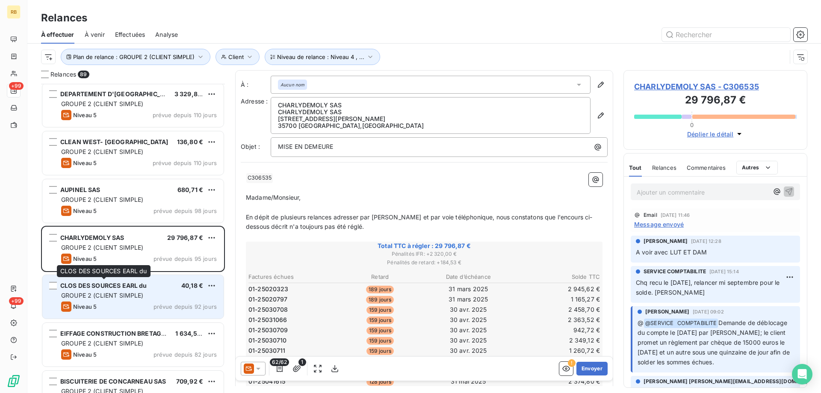
click at [118, 287] on span "CLOS DES SOURCES EARL du" at bounding box center [103, 285] width 87 height 7
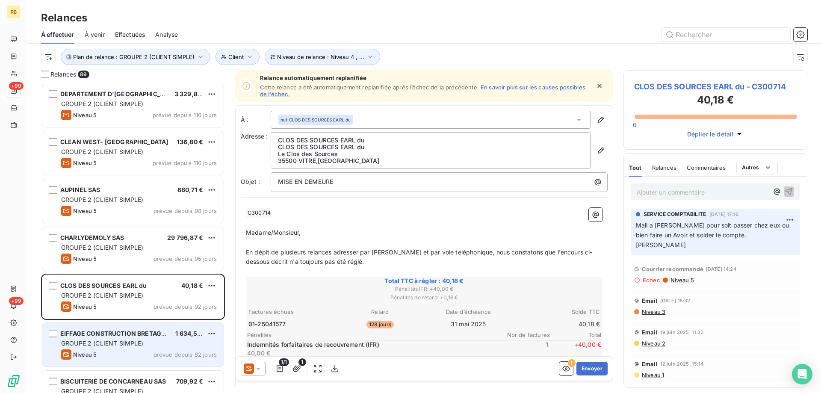
click at [104, 325] on div "EIFFAGE CONSTRUCTION BRETAGNE SAS 1 634,56 € GROUPE 2 (CLIENT SIMPLE) Niveau 5 …" at bounding box center [132, 345] width 181 height 44
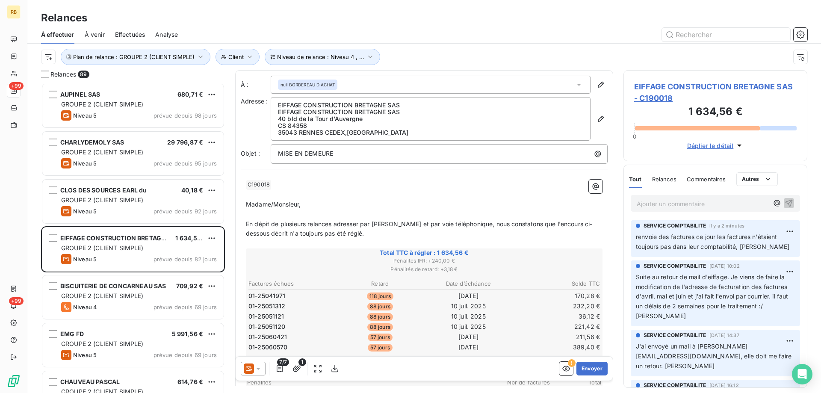
scroll to position [514, 0]
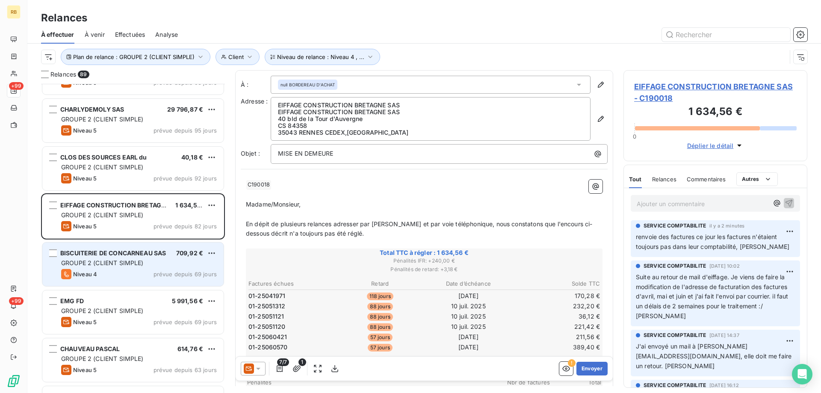
click at [157, 253] on span "BISCUITERIE DE CONCARNEAU SAS" at bounding box center [113, 252] width 106 height 7
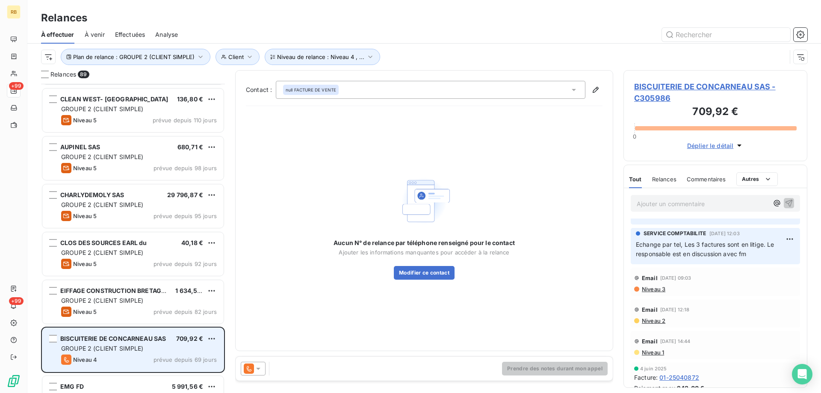
scroll to position [642, 0]
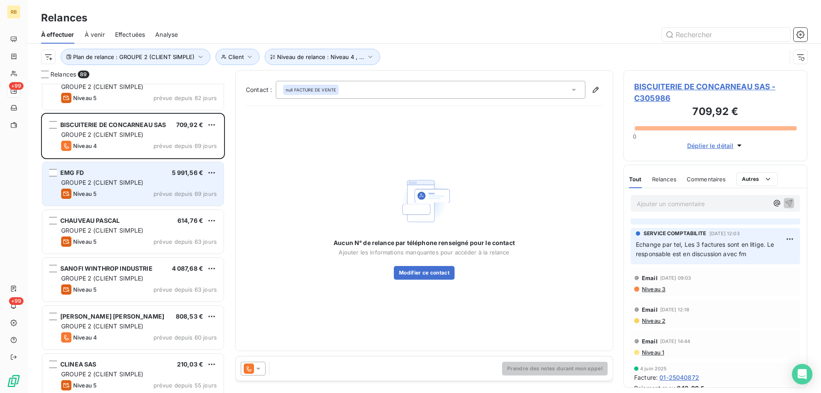
click at [95, 180] on span "GROUPE 2 (CLIENT SIMPLE)" at bounding box center [102, 182] width 83 height 7
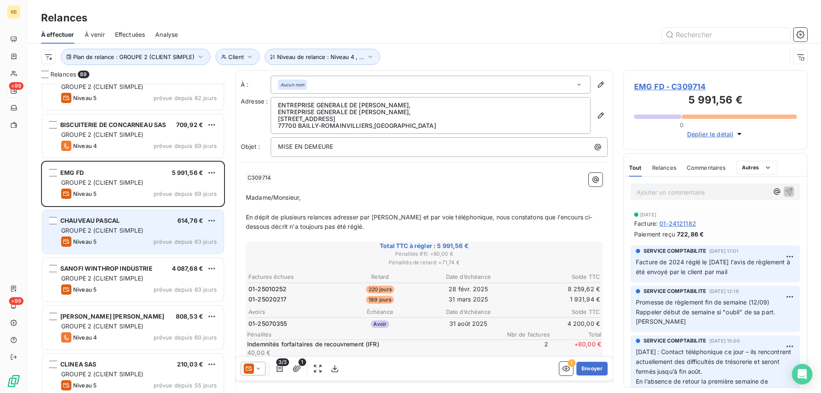
click at [135, 221] on div "CHAUVEAU PASCAL 614,76 €" at bounding box center [139, 221] width 156 height 8
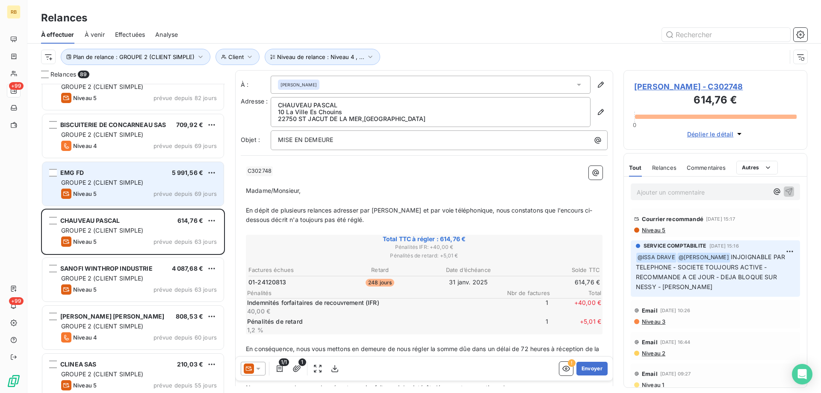
click at [140, 186] on div "GROUPE 2 (CLIENT SIMPLE)" at bounding box center [139, 182] width 156 height 9
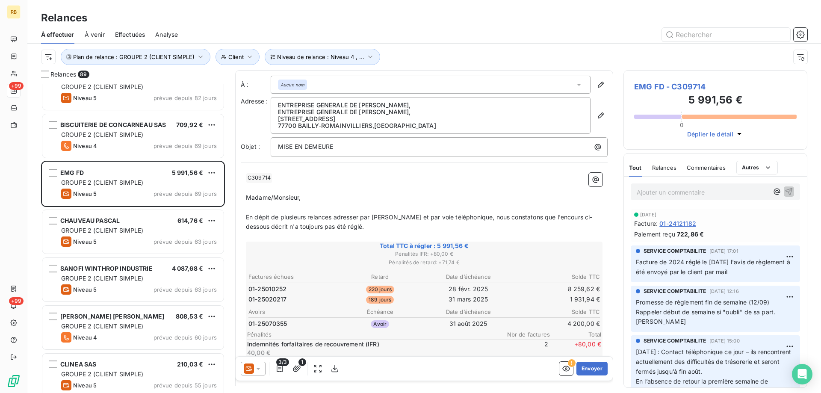
scroll to position [557, 0]
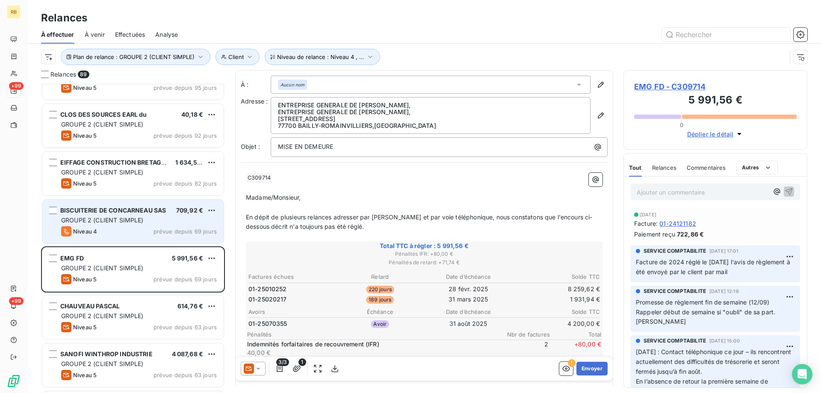
click at [128, 211] on span "BISCUITERIE DE CONCARNEAU SAS" at bounding box center [113, 210] width 106 height 7
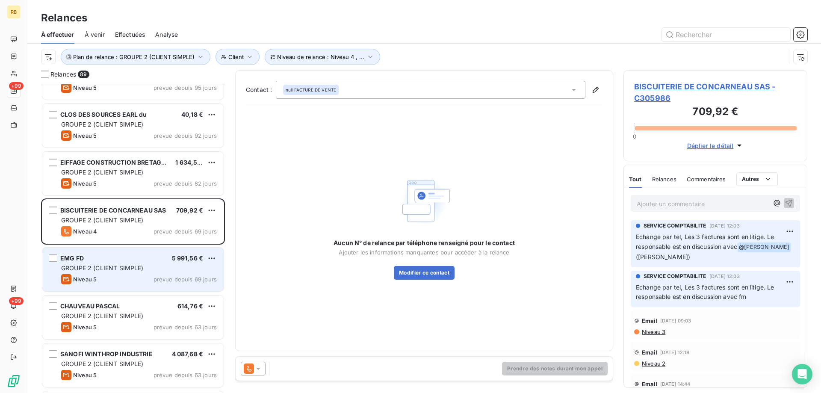
click at [115, 255] on div "EMG FD 5 991,56 €" at bounding box center [139, 259] width 156 height 8
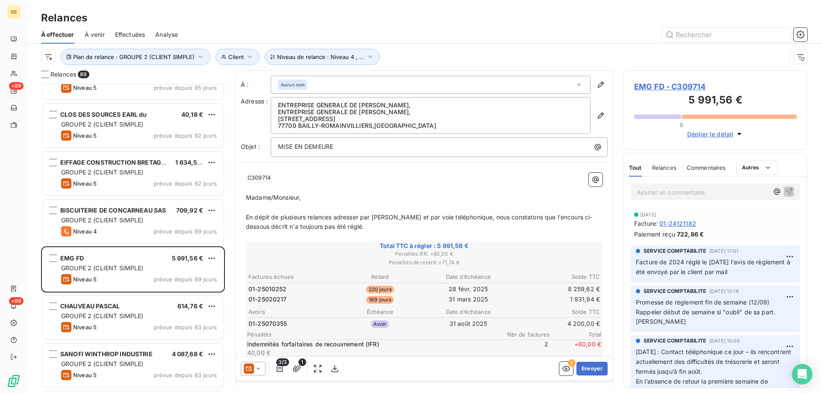
click at [648, 91] on span "EMG FD - C309714" at bounding box center [715, 87] width 163 height 12
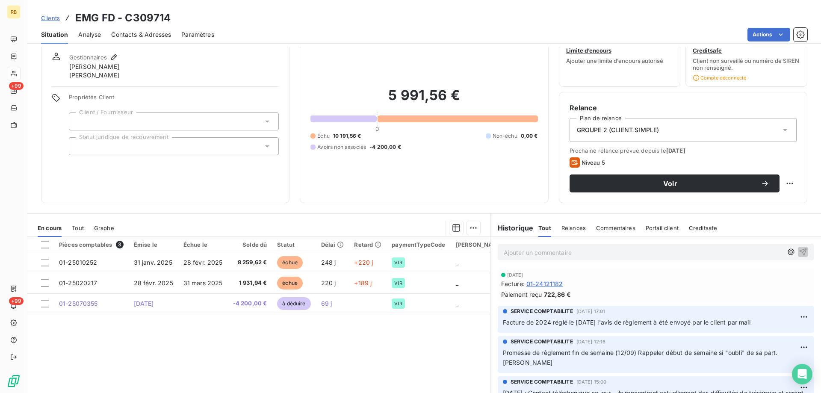
scroll to position [43, 0]
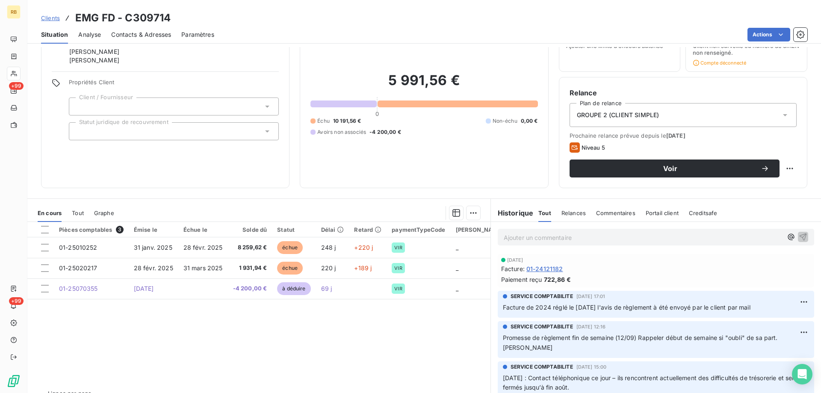
click at [129, 30] on span "Contacts & Adresses" at bounding box center [141, 34] width 60 height 9
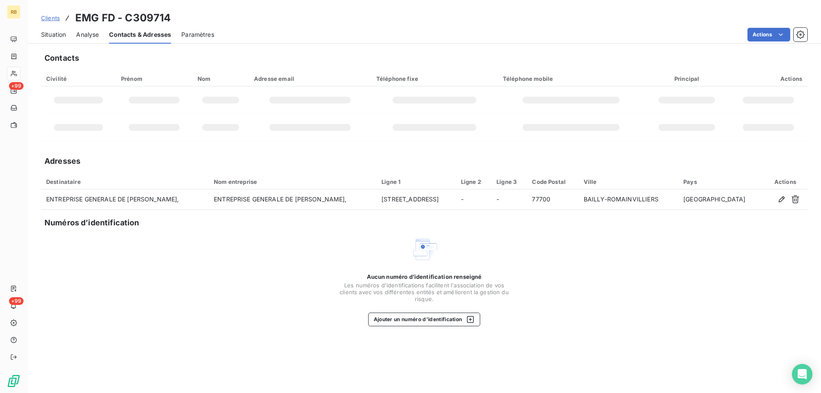
click at [57, 39] on span "Situation" at bounding box center [53, 34] width 25 height 9
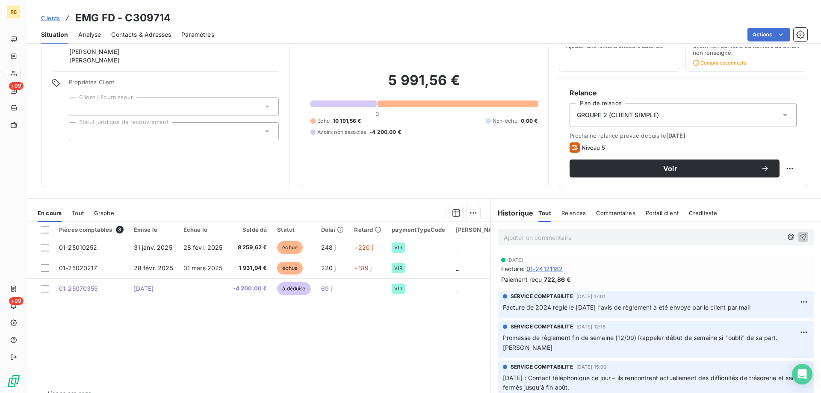
scroll to position [0, 0]
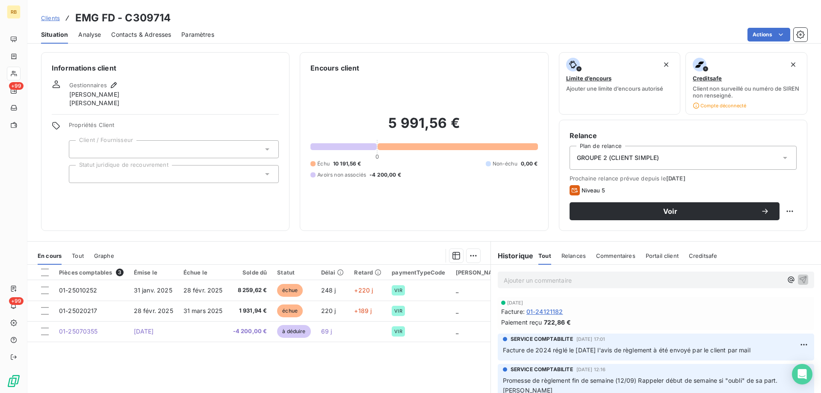
click at [89, 35] on span "Analyse" at bounding box center [89, 34] width 23 height 9
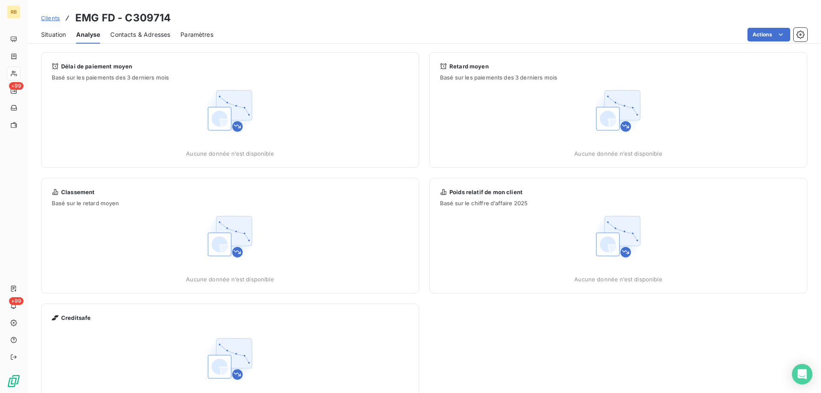
click at [135, 36] on span "Contacts & Adresses" at bounding box center [140, 34] width 60 height 9
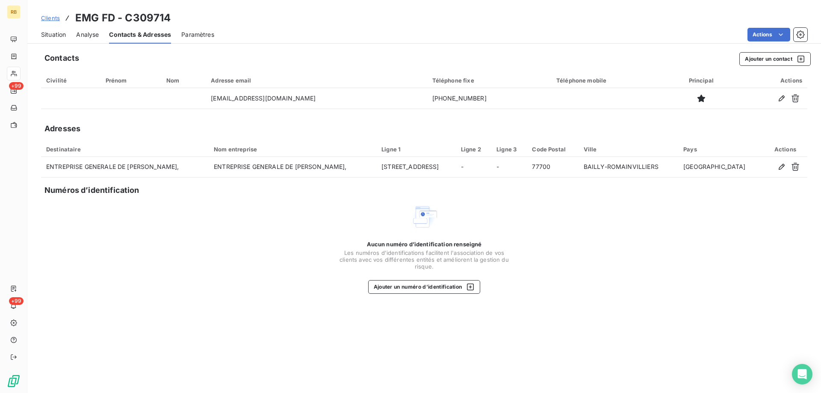
click at [44, 34] on span "Situation" at bounding box center [53, 34] width 25 height 9
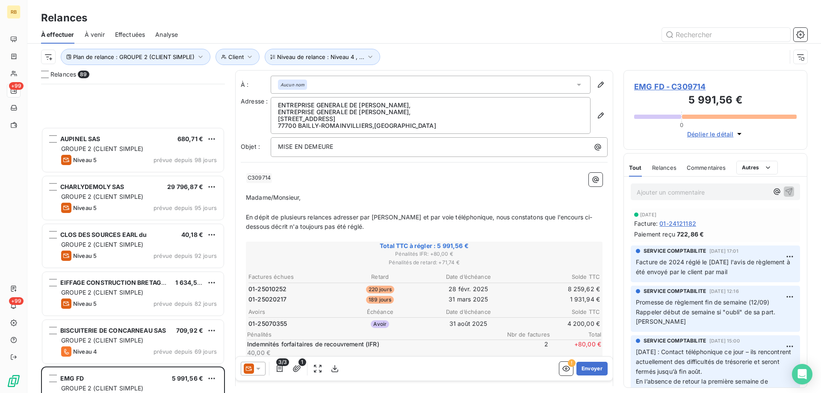
scroll to position [557, 0]
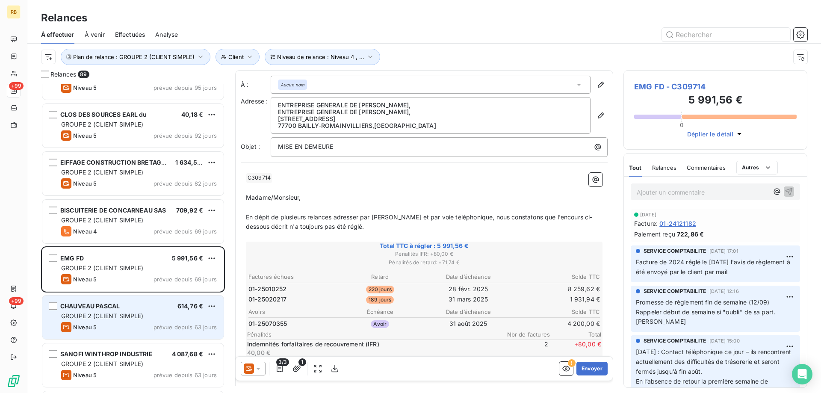
click at [136, 312] on div "GROUPE 2 (CLIENT SIMPLE)" at bounding box center [139, 316] width 156 height 9
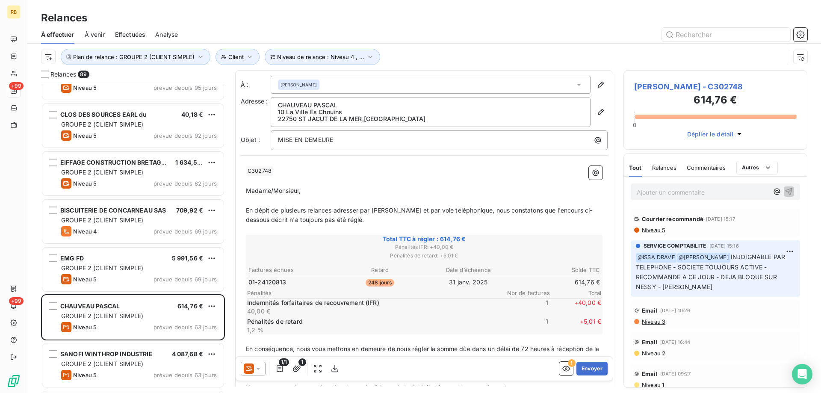
click at [659, 227] on span "Niveau 5" at bounding box center [653, 230] width 24 height 7
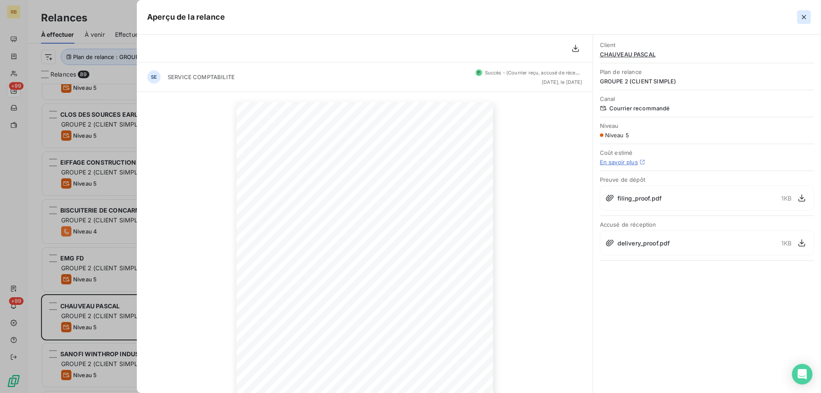
click at [803, 14] on icon "button" at bounding box center [804, 17] width 9 height 9
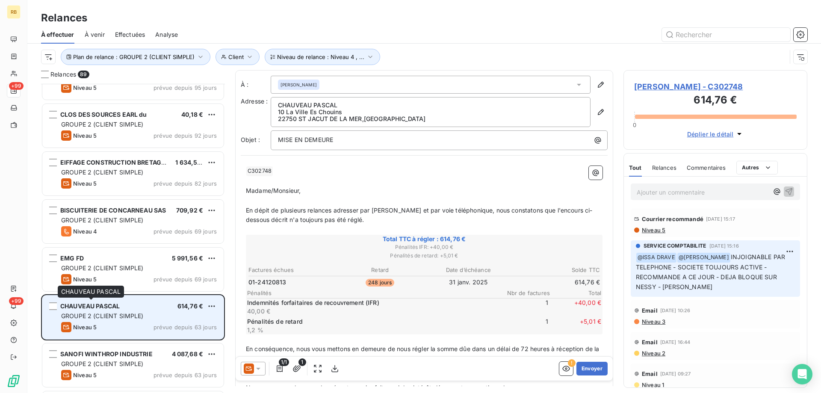
click at [96, 304] on span "CHAUVEAU PASCAL" at bounding box center [89, 305] width 59 height 7
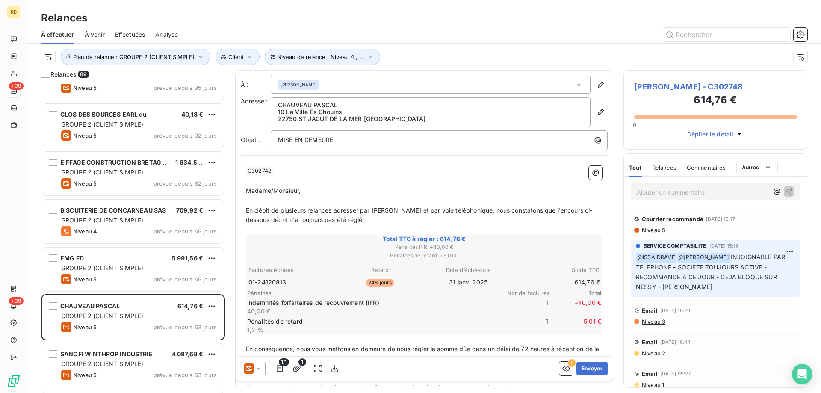
click at [680, 83] on span "CHAUVEAU PASCAL - C302748" at bounding box center [715, 87] width 163 height 12
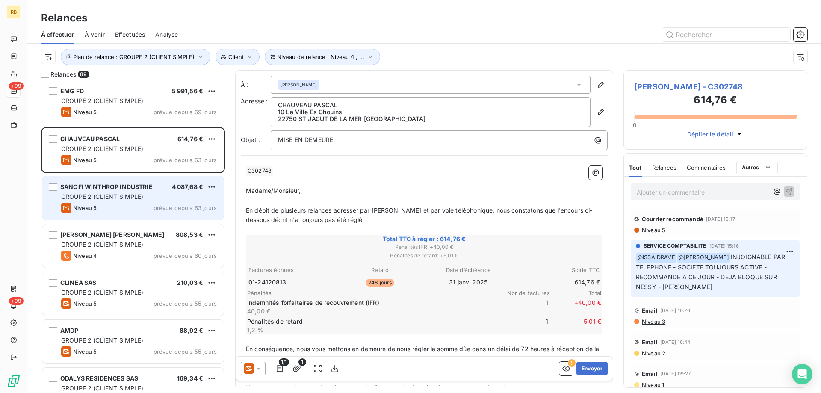
scroll to position [728, 0]
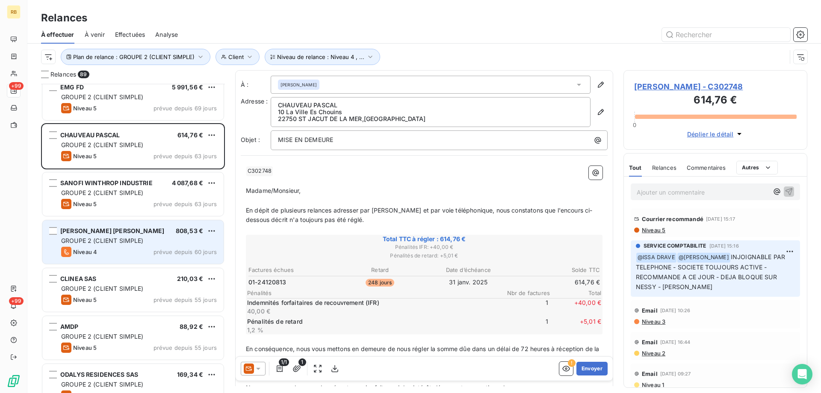
click at [91, 229] on span "BRION CARLIER STEPHANE" at bounding box center [112, 230] width 104 height 7
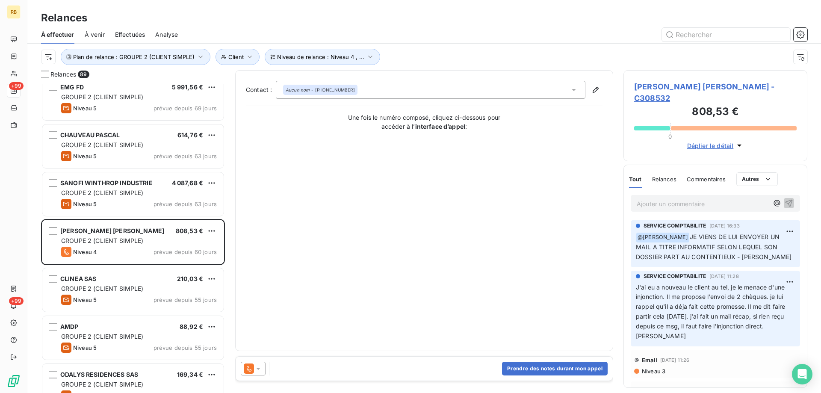
click at [661, 86] on span "BRION CARLIER STEPHANE - C308532" at bounding box center [715, 92] width 163 height 23
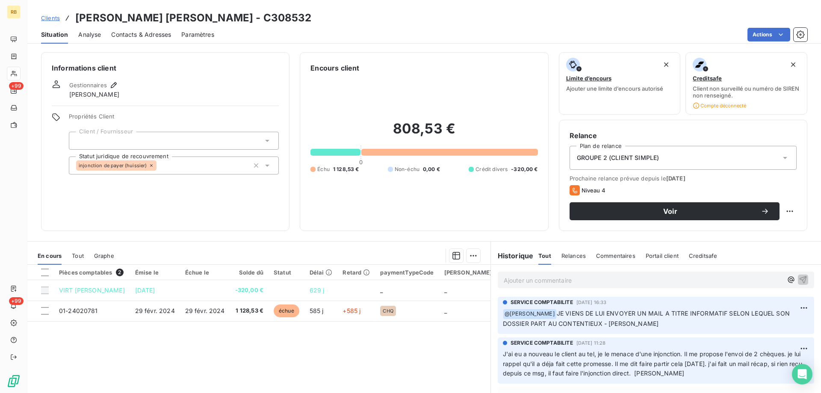
click at [186, 164] on div "injonction de payer (huissier)" at bounding box center [174, 166] width 210 height 18
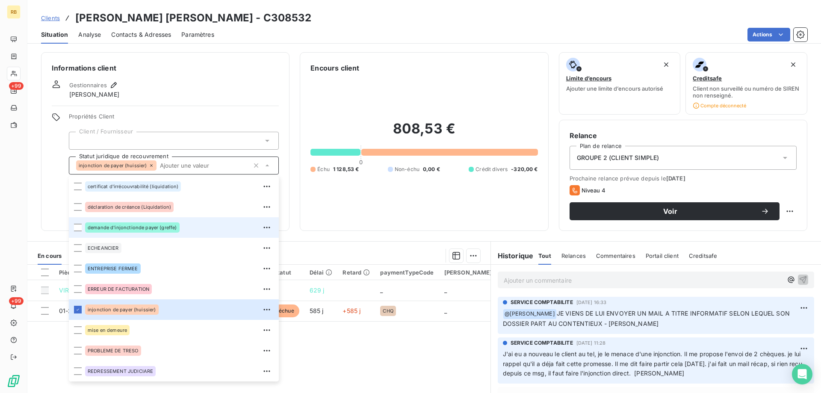
click at [115, 225] on div "demande d'injonctionde payer (greffe)" at bounding box center [132, 227] width 95 height 10
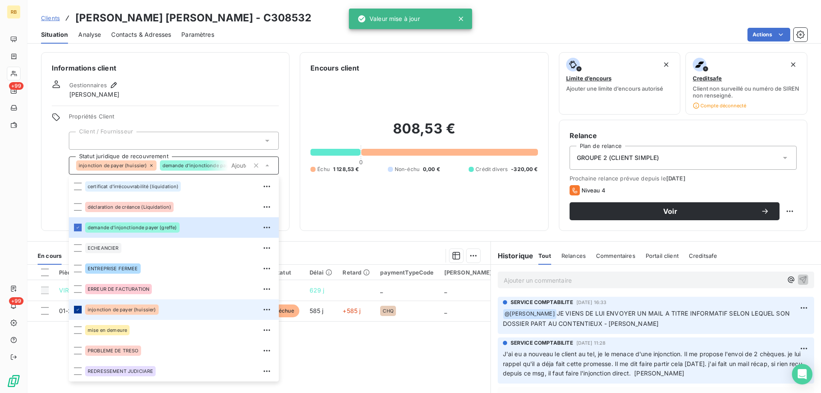
click at [77, 312] on div at bounding box center [78, 310] width 8 height 8
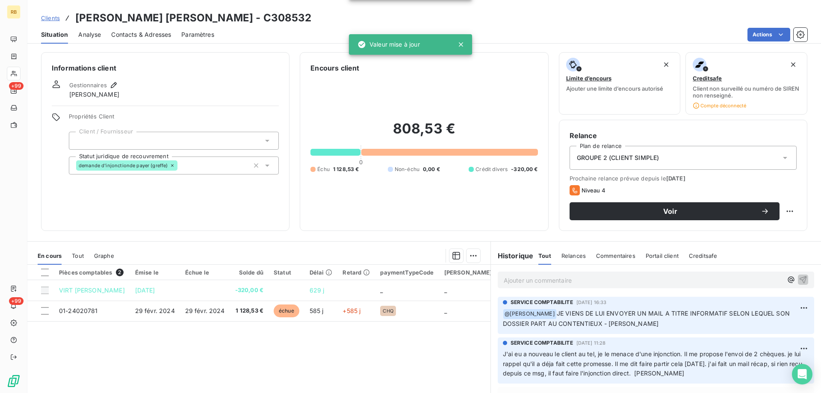
click at [38, 186] on div "Informations client Gestionnaires Frederic MARAY Propriétés Client Client / Fou…" at bounding box center [424, 141] width 794 height 179
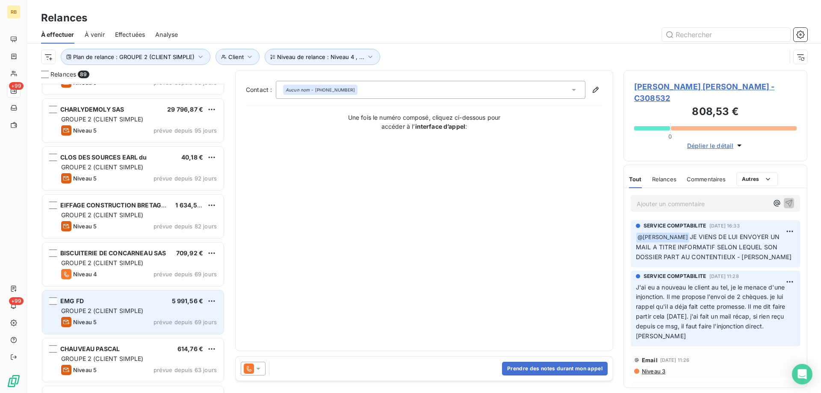
scroll to position [557, 0]
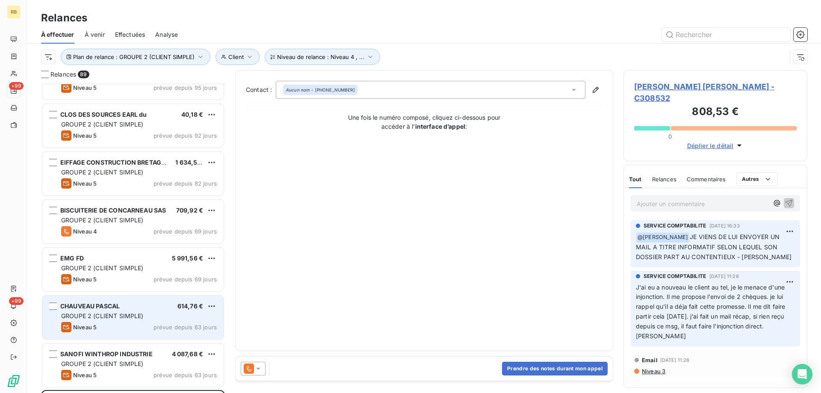
click at [86, 305] on span "CHAUVEAU PASCAL" at bounding box center [89, 305] width 59 height 7
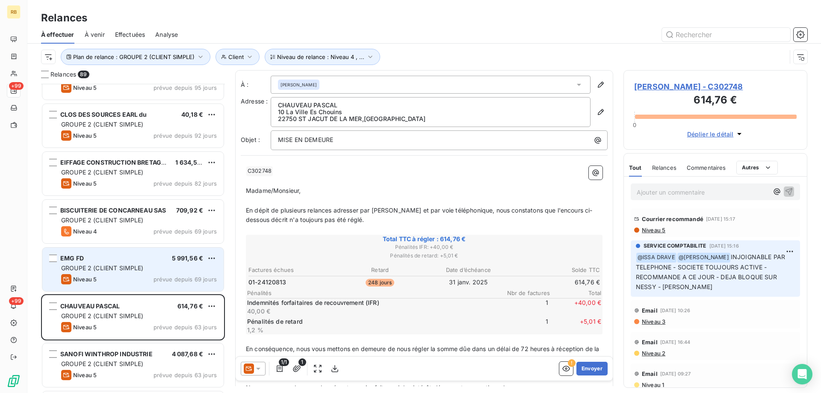
scroll to position [599, 0]
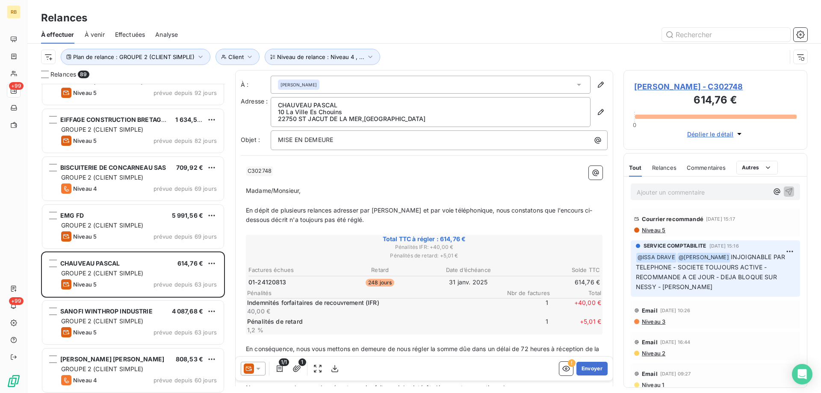
click at [684, 81] on span "CHAUVEAU PASCAL - C302748" at bounding box center [715, 87] width 163 height 12
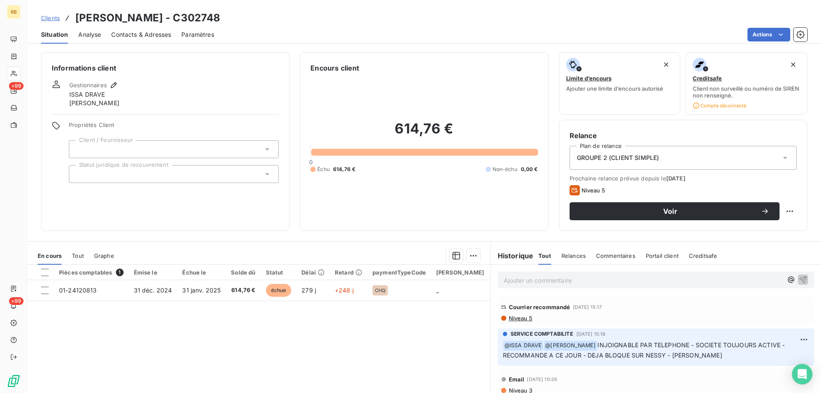
click at [134, 144] on div at bounding box center [174, 149] width 210 height 18
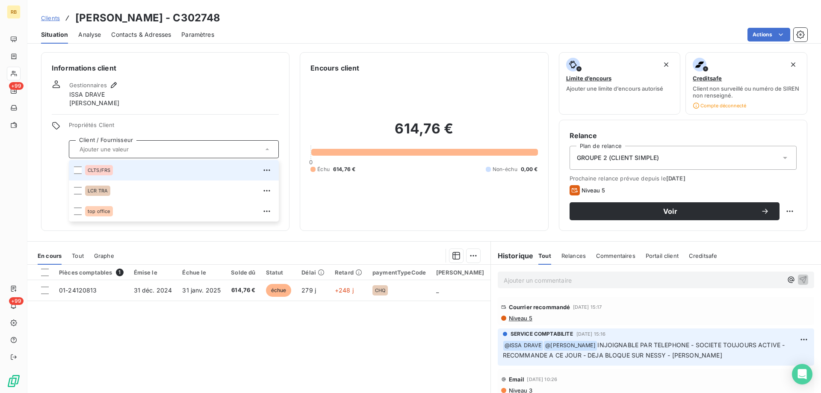
click at [122, 141] on div at bounding box center [174, 149] width 210 height 18
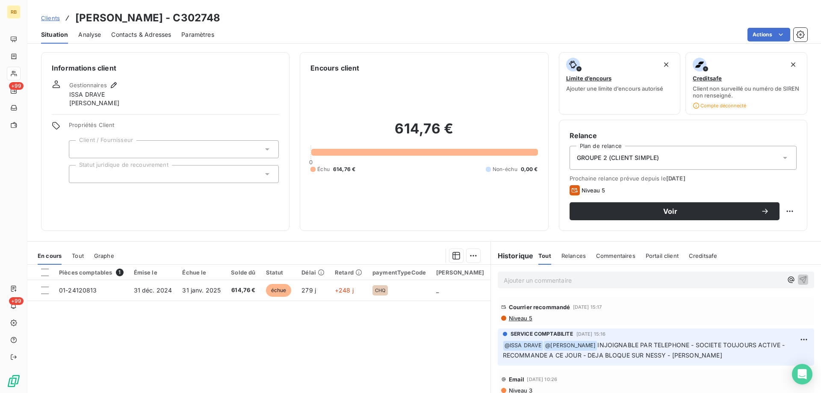
click at [145, 167] on div at bounding box center [174, 174] width 210 height 18
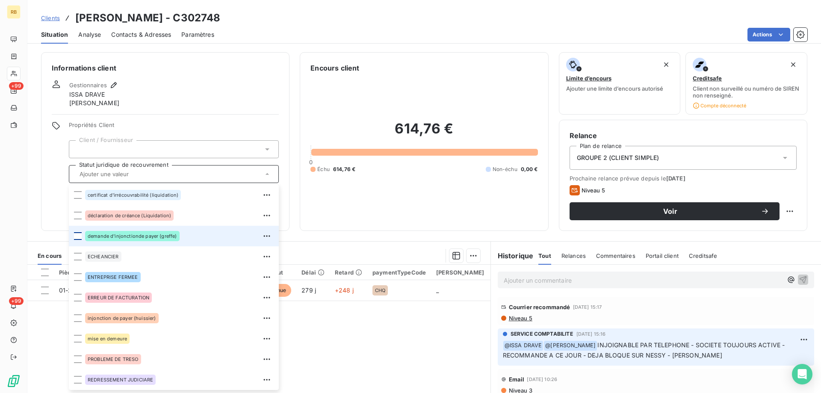
click at [78, 238] on div at bounding box center [78, 236] width 8 height 8
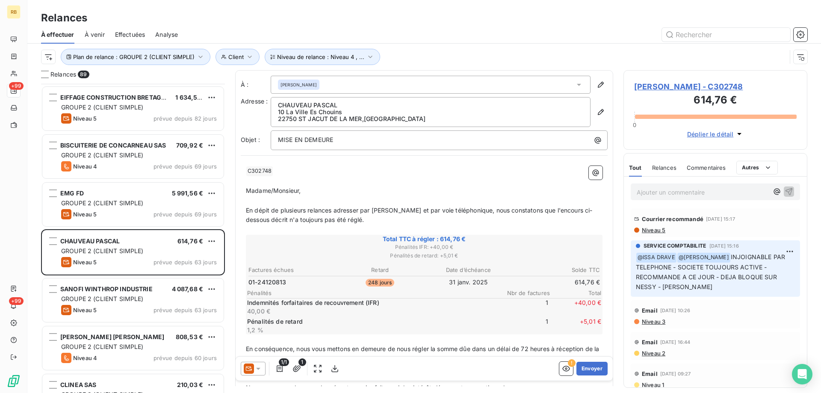
scroll to position [642, 0]
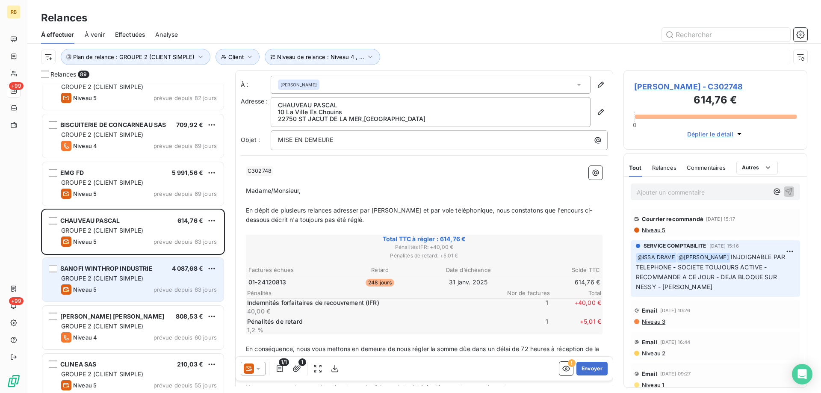
click at [106, 276] on span "GROUPE 2 (CLIENT SIMPLE)" at bounding box center [102, 278] width 83 height 7
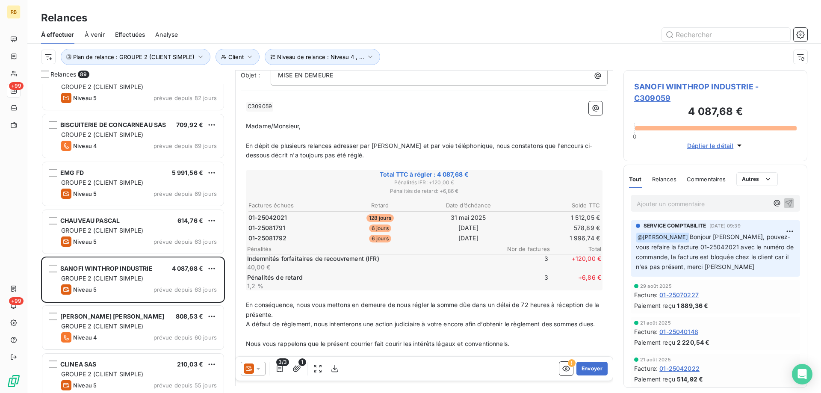
scroll to position [86, 0]
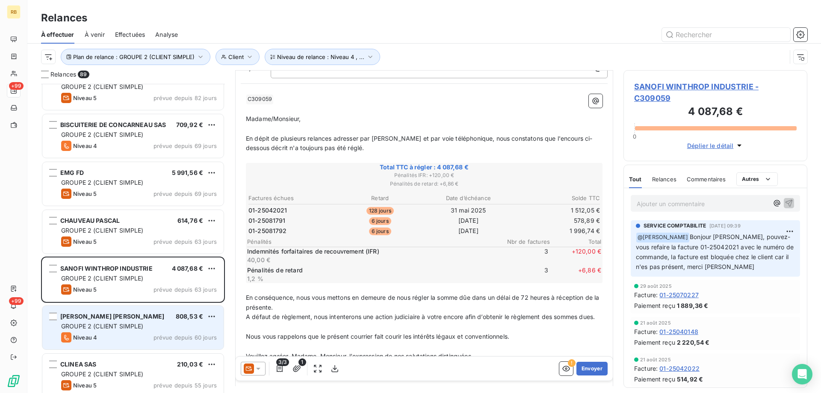
click at [104, 317] on span "BRION CARLIER STEPHANE" at bounding box center [112, 316] width 104 height 7
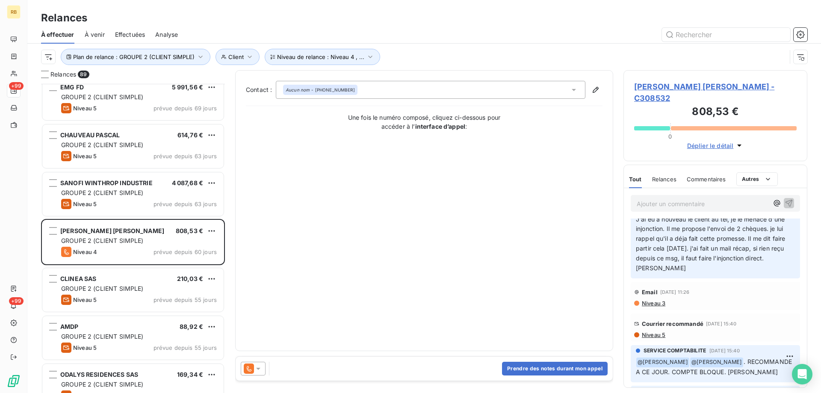
scroll to position [44, 0]
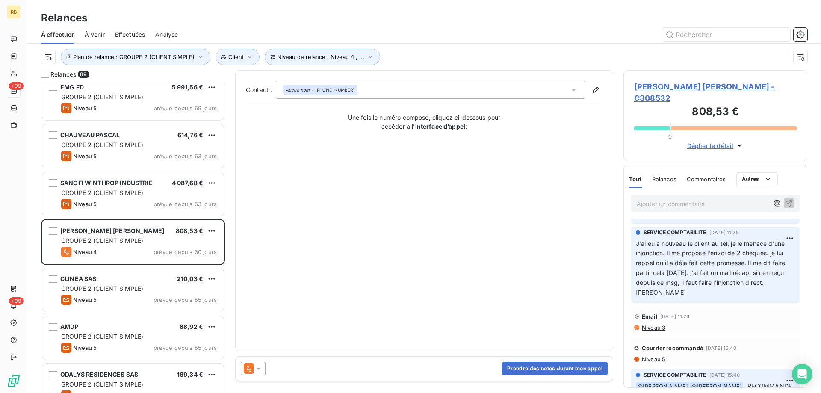
click at [663, 87] on span "BRION CARLIER STEPHANE - C308532" at bounding box center [715, 92] width 163 height 23
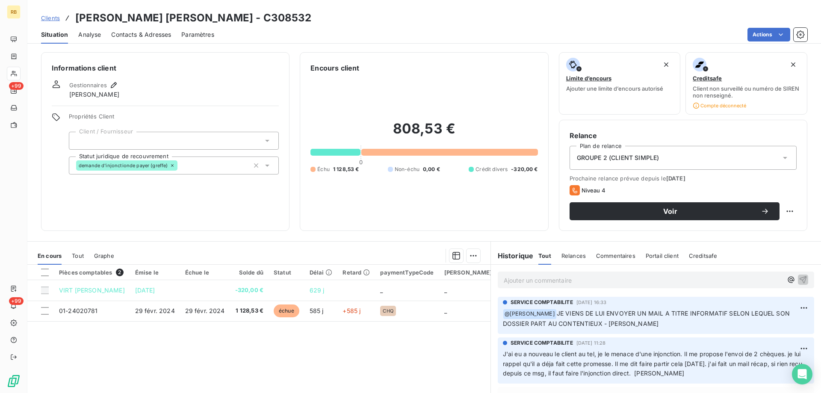
click at [86, 33] on span "Analyse" at bounding box center [89, 34] width 23 height 9
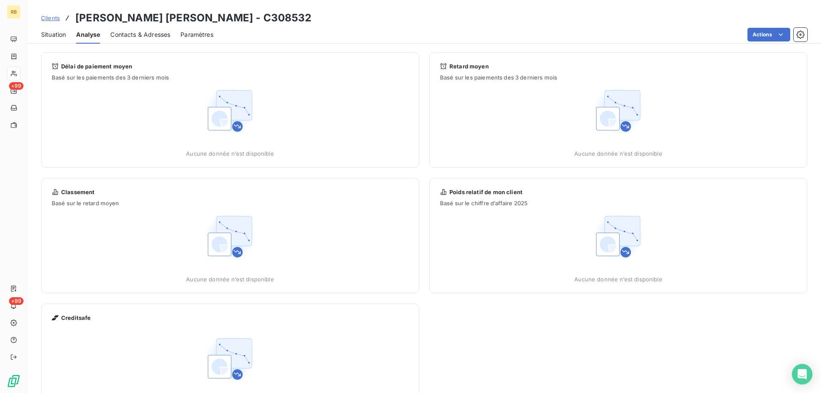
click at [133, 33] on span "Contacts & Adresses" at bounding box center [140, 34] width 60 height 9
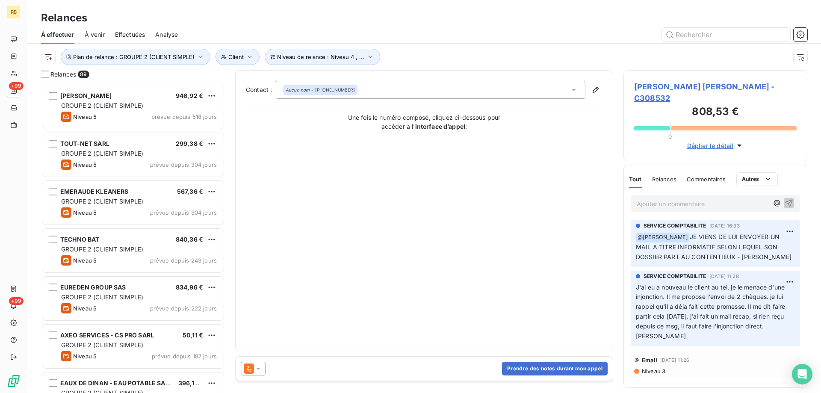
scroll to position [303, 178]
click at [658, 81] on span "BRION CARLIER STEPHANE - C308532" at bounding box center [715, 92] width 163 height 23
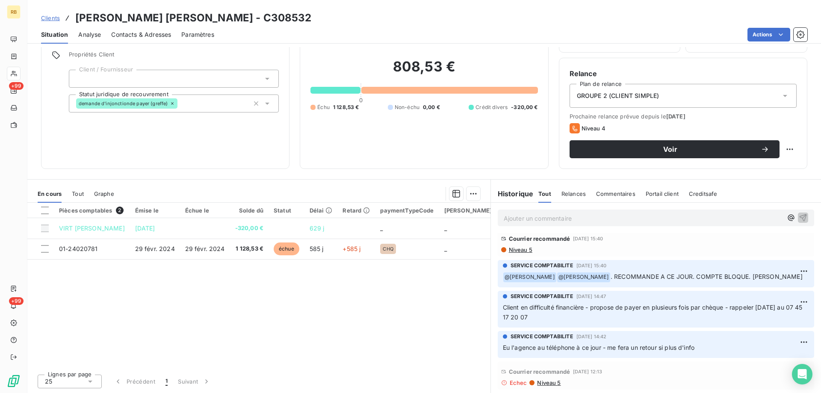
scroll to position [86, 0]
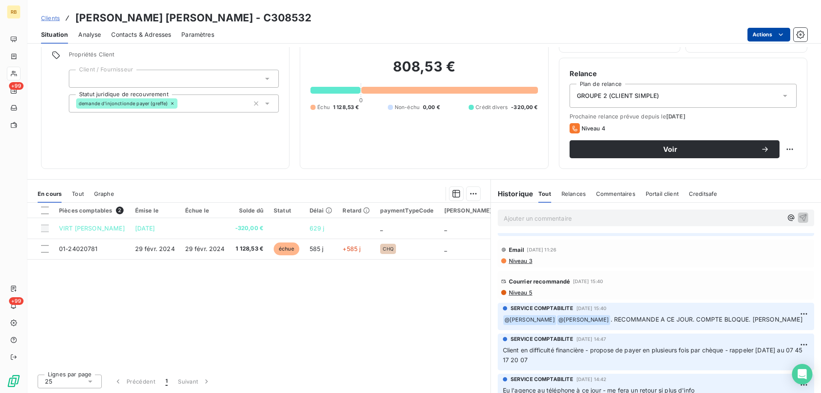
click at [764, 36] on html "RB +99 +99 Clients BRION CARLIER STEPHANE - C308532 Situation Analyse Contacts …" at bounding box center [410, 196] width 821 height 393
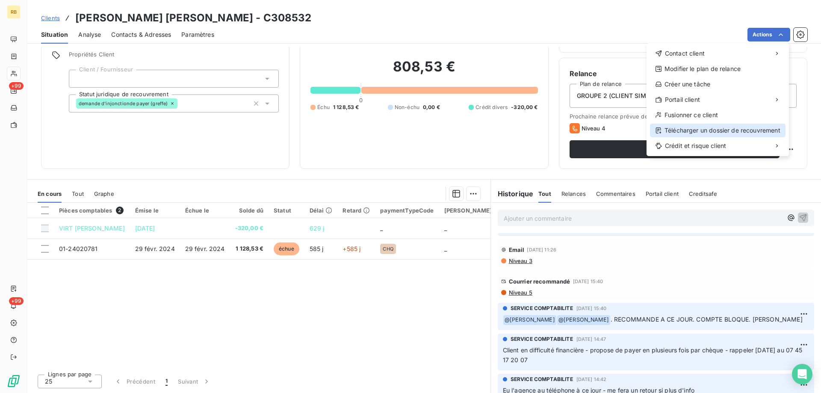
click at [678, 127] on div "Télécharger un dossier de recouvrement" at bounding box center [718, 131] width 136 height 14
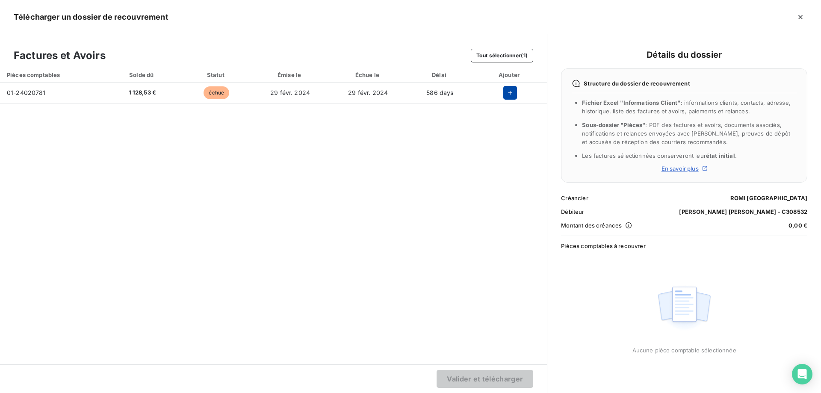
click at [511, 91] on icon "button" at bounding box center [510, 93] width 9 height 9
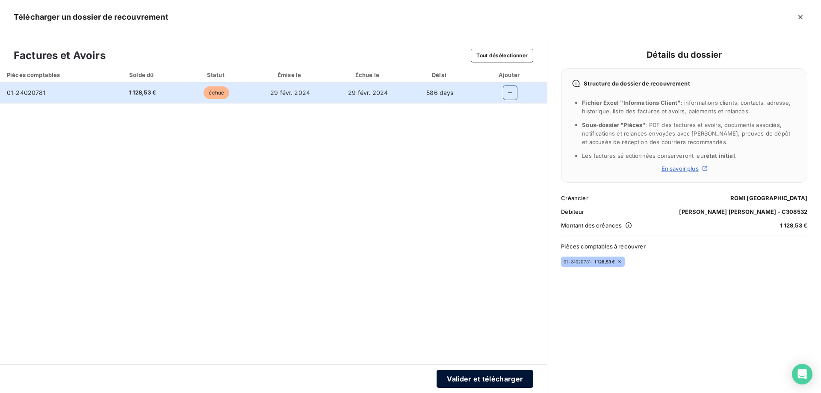
click at [464, 376] on button "Valider et télécharger" at bounding box center [485, 379] width 97 height 18
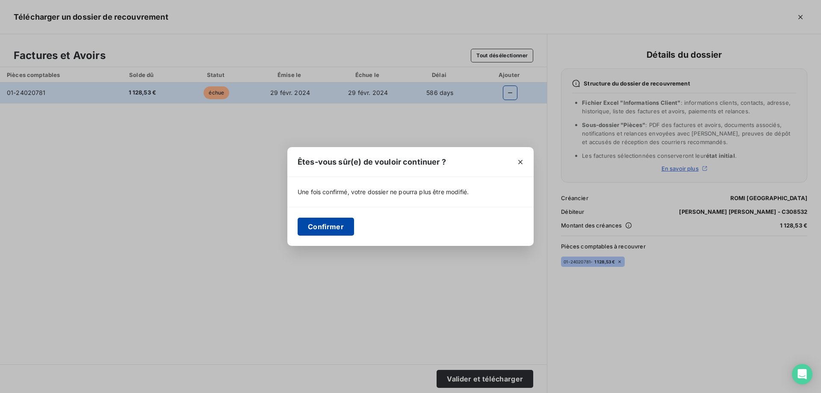
click at [327, 225] on button "Confirmer" at bounding box center [326, 227] width 56 height 18
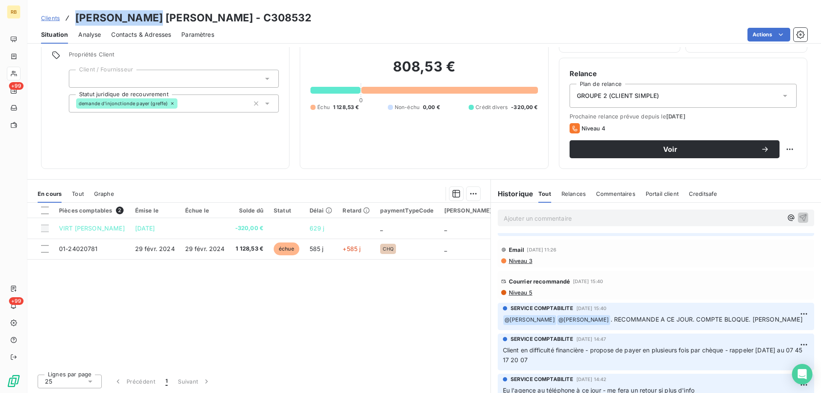
drag, startPoint x: 78, startPoint y: 18, endPoint x: 154, endPoint y: 20, distance: 76.6
click at [154, 20] on h3 "BRION CARLIER STEPHANE - C308532" at bounding box center [193, 17] width 237 height 15
copy h3 "BRION CARLIER"
click at [165, 15] on h3 "BRION CARLIER STEPHANE - C308532" at bounding box center [193, 17] width 237 height 15
drag, startPoint x: 157, startPoint y: 14, endPoint x: 211, endPoint y: 14, distance: 53.5
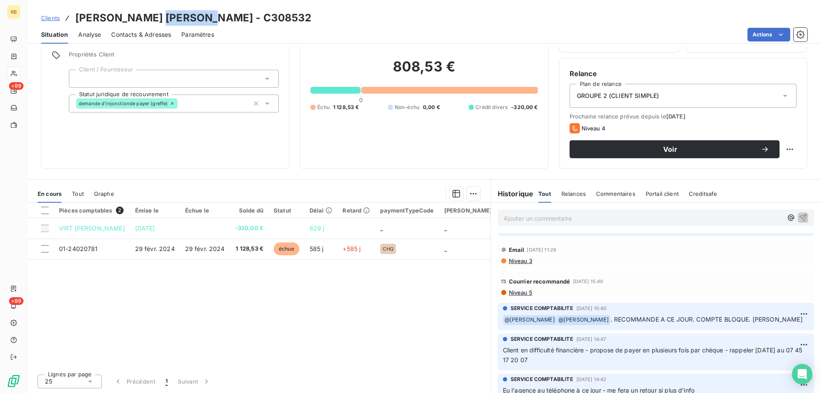
click at [211, 14] on h3 "BRION CARLIER STEPHANE - C308532" at bounding box center [193, 17] width 237 height 15
copy h3 "STEPHANE"
click at [143, 30] on span "Contacts & Adresses" at bounding box center [141, 34] width 60 height 9
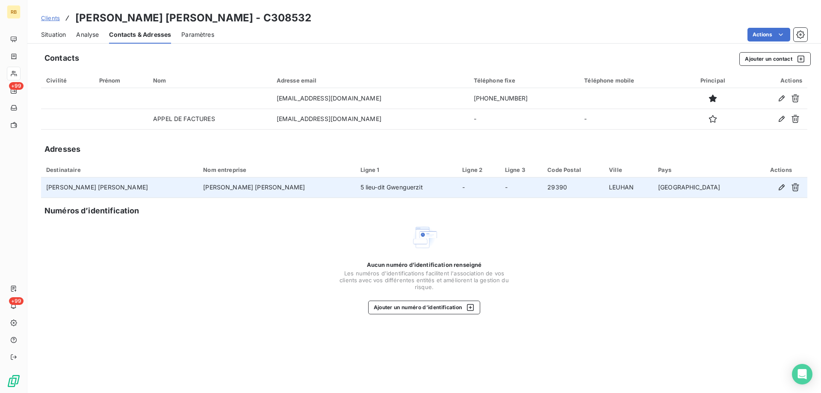
click at [367, 191] on td "5 lieu-dit Gwenguerzit" at bounding box center [407, 188] width 102 height 21
click at [227, 186] on td "BRION CARLIER STEPHANE" at bounding box center [276, 188] width 157 height 21
click at [778, 188] on icon "button" at bounding box center [782, 187] width 9 height 9
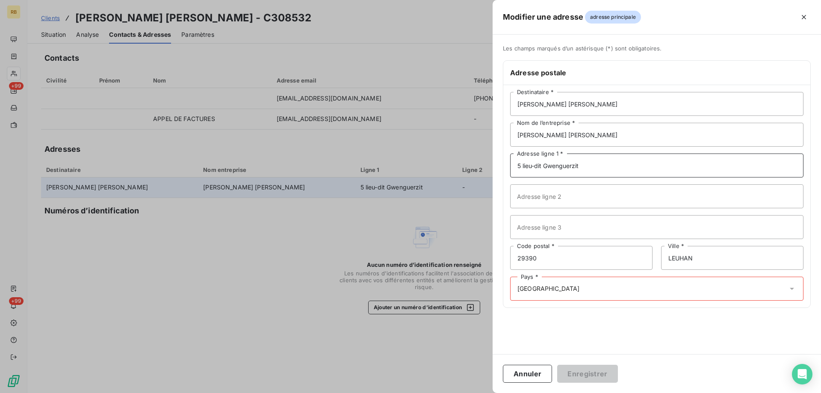
drag, startPoint x: 587, startPoint y: 163, endPoint x: 457, endPoint y: 177, distance: 130.3
click at [457, 393] on div "Modifier une adresse adresse principale Les champs marqués d’un astérisque (*) …" at bounding box center [410, 393] width 821 height 0
drag, startPoint x: 563, startPoint y: 262, endPoint x: 443, endPoint y: 261, distance: 120.7
click at [443, 393] on div "Modifier une adresse adresse principale Les champs marqués d’un astérisque (*) …" at bounding box center [410, 393] width 821 height 0
drag, startPoint x: 693, startPoint y: 258, endPoint x: 586, endPoint y: 256, distance: 107.4
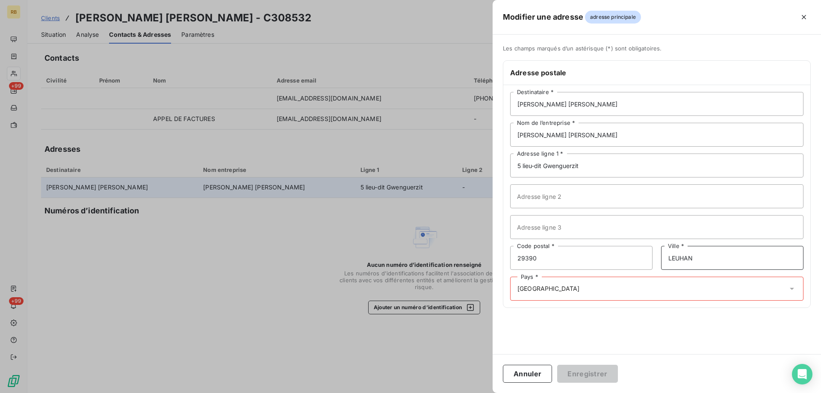
click at [586, 256] on div "29390 Code postal * LEUHAN Ville *" at bounding box center [656, 258] width 293 height 24
drag, startPoint x: 306, startPoint y: 255, endPoint x: 341, endPoint y: 220, distance: 49.9
click at [307, 255] on div at bounding box center [410, 196] width 821 height 393
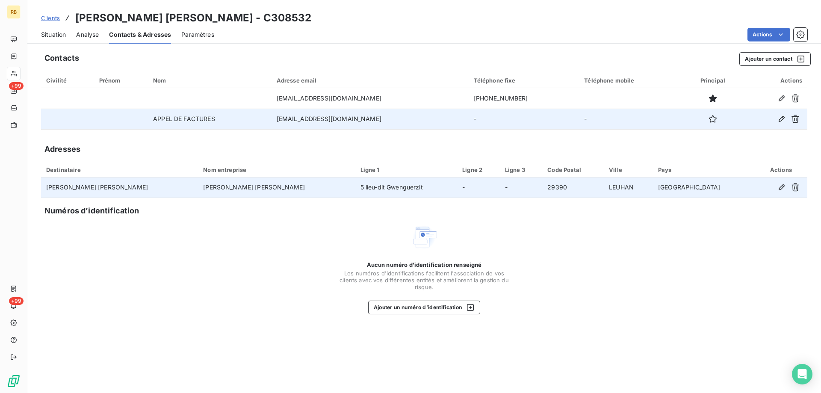
click at [331, 118] on td "scbbcs@orange.fr" at bounding box center [370, 119] width 197 height 21
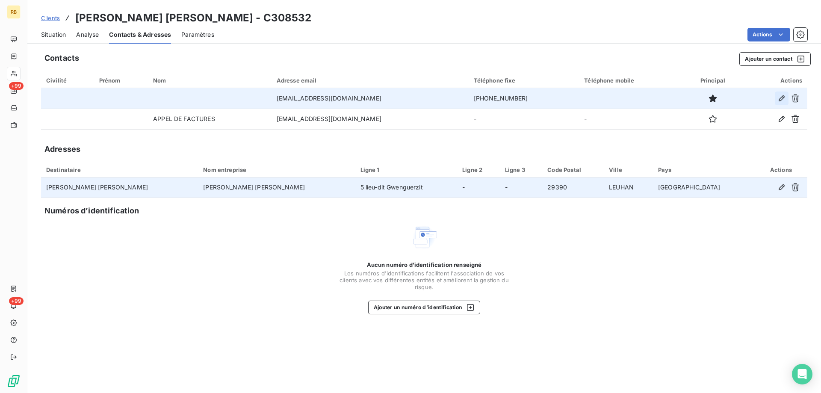
click at [781, 98] on icon "button" at bounding box center [782, 98] width 6 height 6
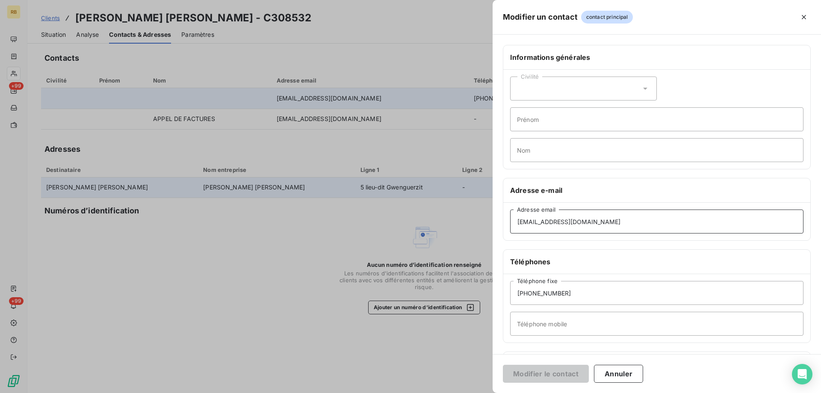
drag, startPoint x: 582, startPoint y: 224, endPoint x: 235, endPoint y: 245, distance: 348.0
click at [235, 393] on div "Modifier un contact contact principal Informations générales Civilité Prénom No…" at bounding box center [410, 393] width 821 height 0
click at [802, 15] on icon "button" at bounding box center [804, 17] width 9 height 9
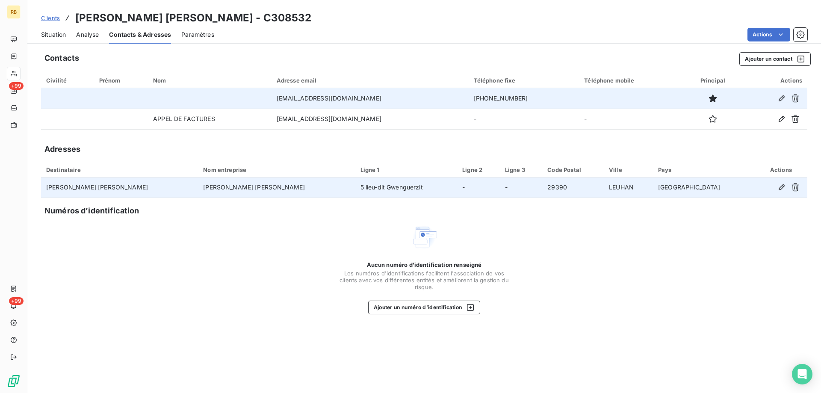
click at [59, 35] on span "Situation" at bounding box center [53, 34] width 25 height 9
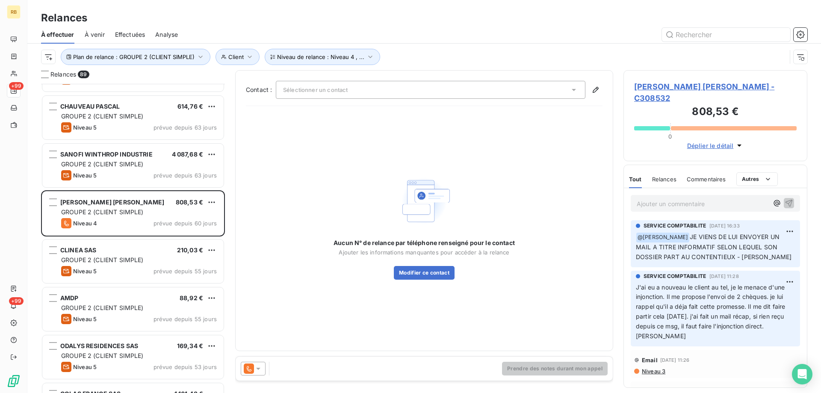
scroll to position [771, 0]
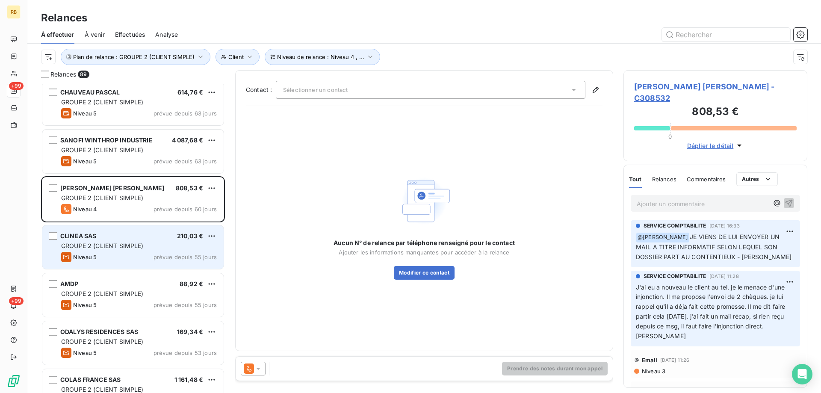
click at [108, 230] on div "CLINEA SAS 210,03 € GROUPE 2 (CLIENT SIMPLE) Niveau 5 prévue depuis 55 jours" at bounding box center [132, 247] width 181 height 44
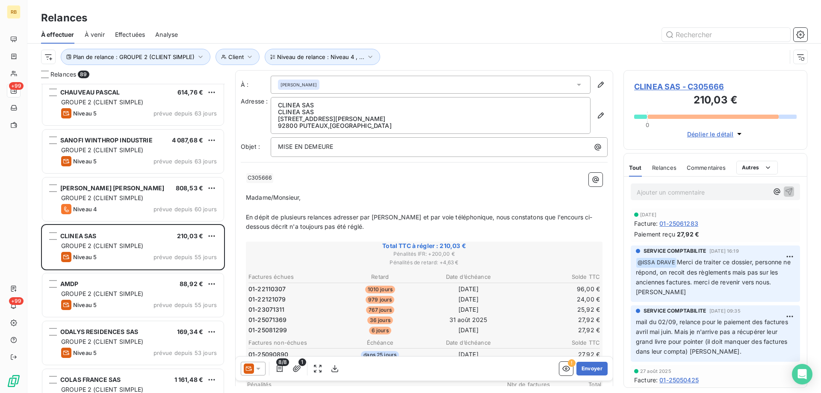
click at [680, 86] on span "CLINEA SAS - C305666" at bounding box center [715, 87] width 163 height 12
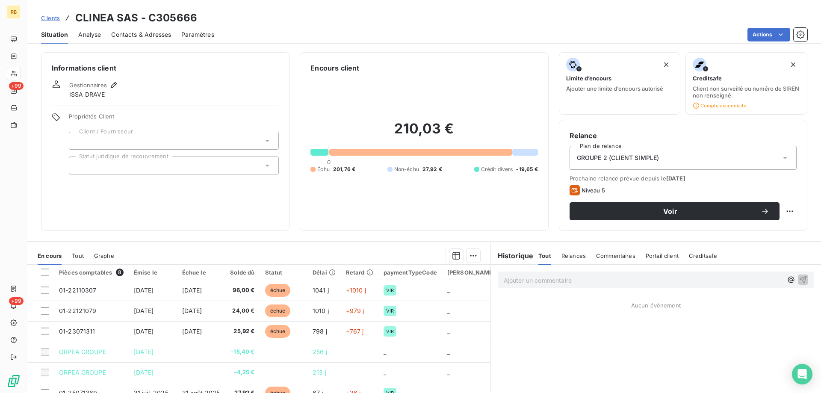
click at [122, 35] on span "Contacts & Adresses" at bounding box center [141, 34] width 60 height 9
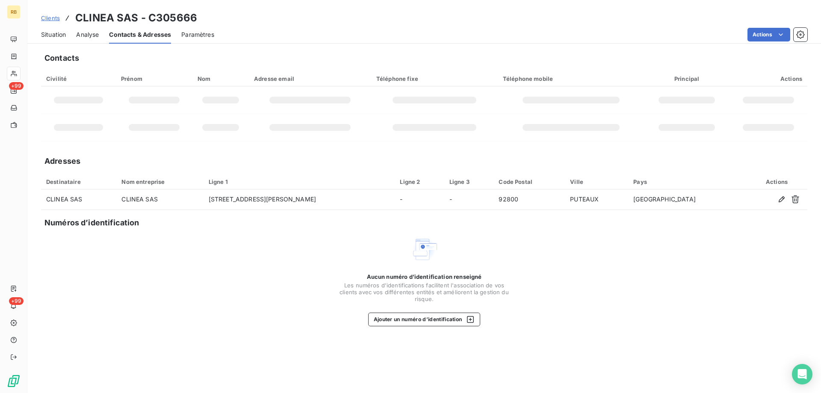
click at [85, 38] on span "Analyse" at bounding box center [87, 34] width 23 height 9
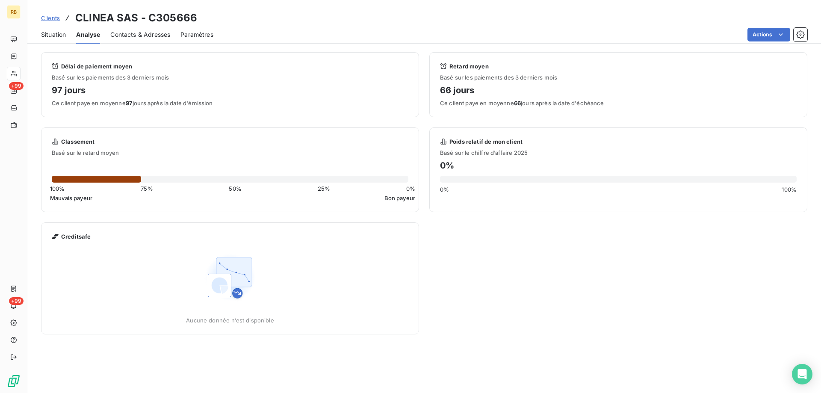
click at [130, 35] on span "Contacts & Adresses" at bounding box center [140, 34] width 60 height 9
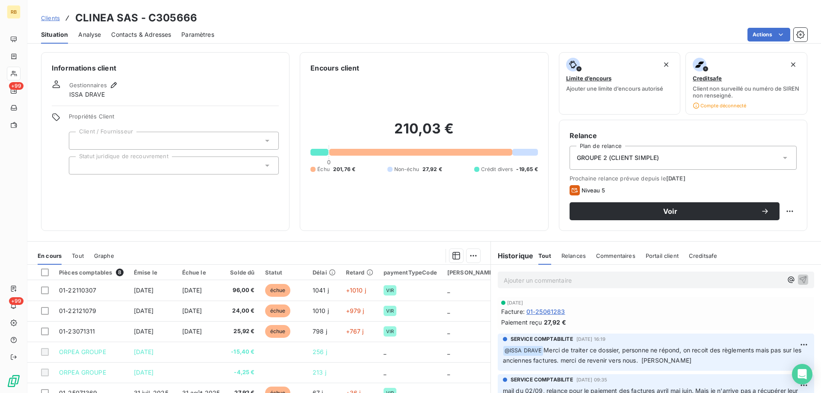
click at [147, 35] on span "Contacts & Adresses" at bounding box center [141, 34] width 60 height 9
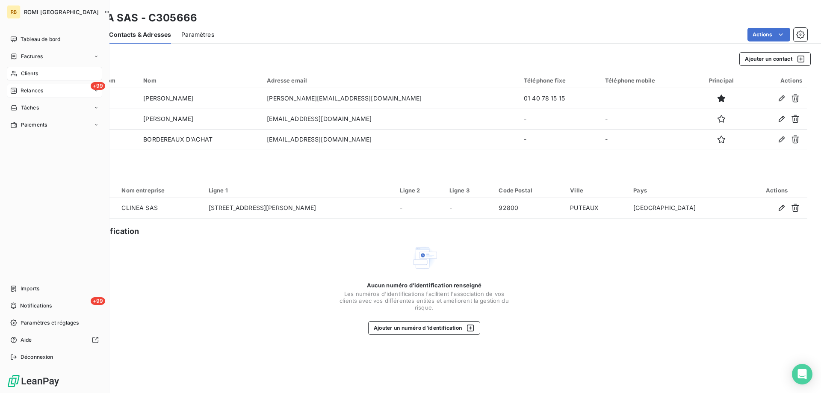
click at [27, 92] on span "Relances" at bounding box center [32, 91] width 23 height 8
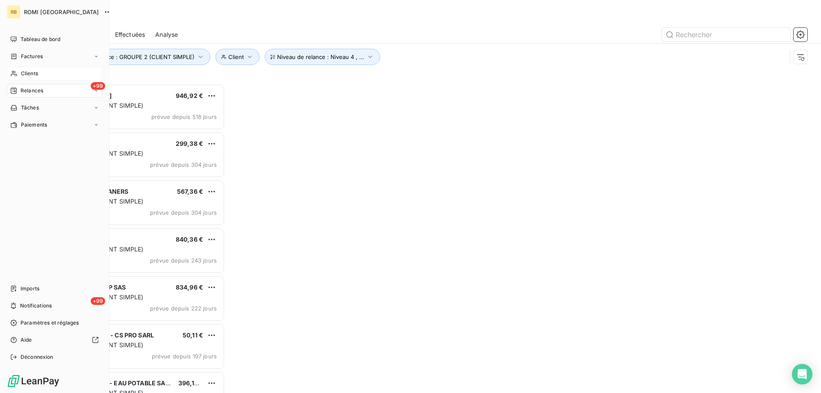
scroll to position [303, 178]
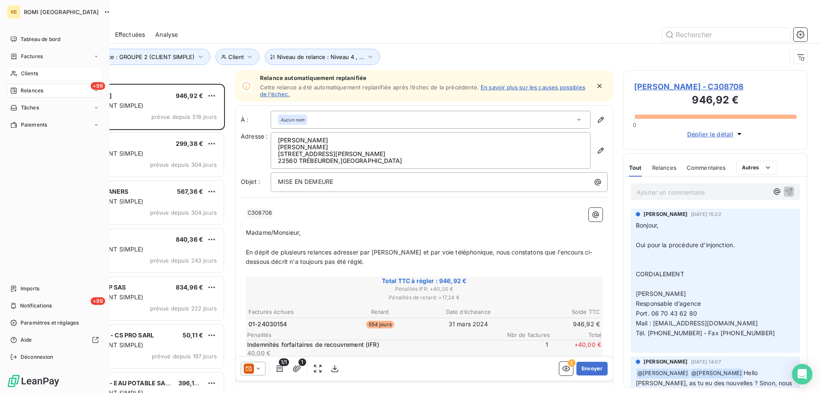
click at [23, 70] on span "Clients" at bounding box center [29, 74] width 17 height 8
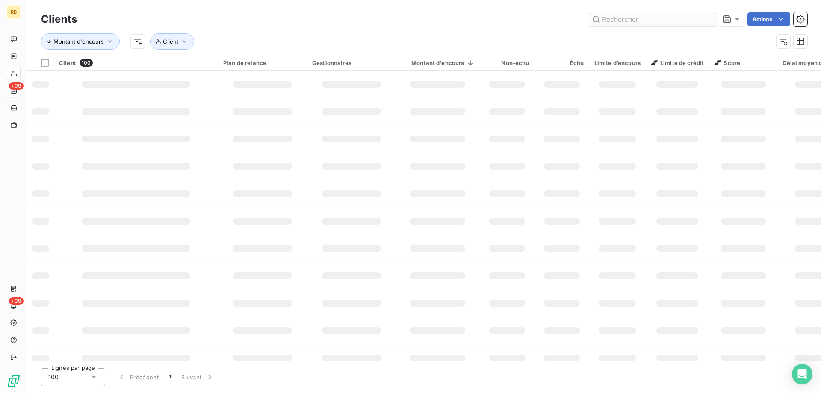
click at [653, 16] on input "text" at bounding box center [653, 19] width 128 height 14
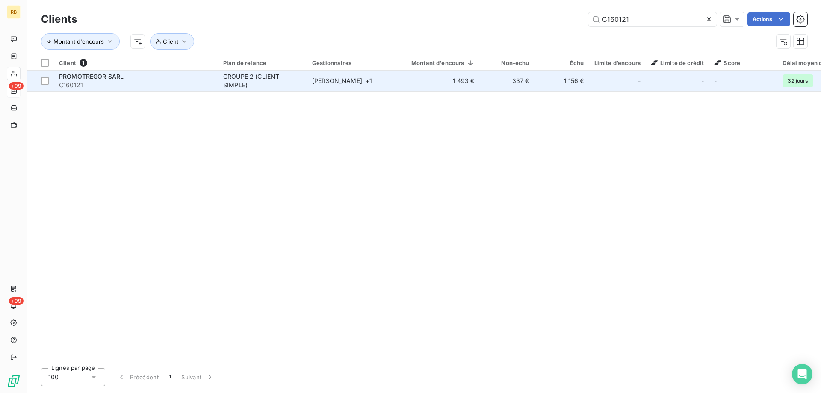
type input "C160121"
click at [128, 79] on div "PROMOTREGOR SARL" at bounding box center [136, 76] width 154 height 9
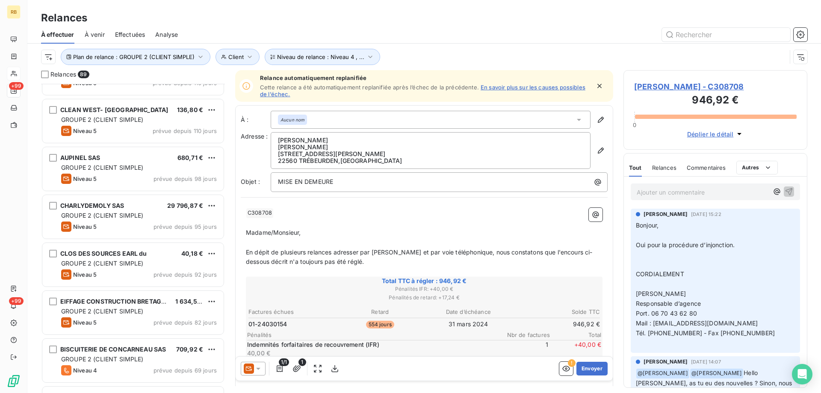
scroll to position [471, 0]
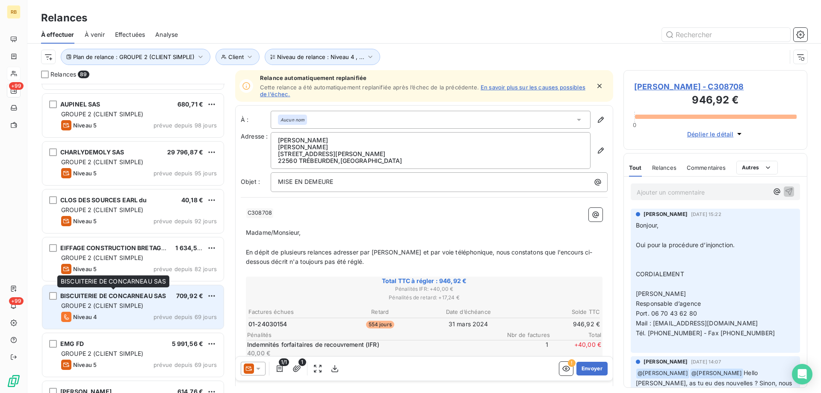
click at [112, 293] on span "BISCUITERIE DE CONCARNEAU SAS" at bounding box center [113, 295] width 106 height 7
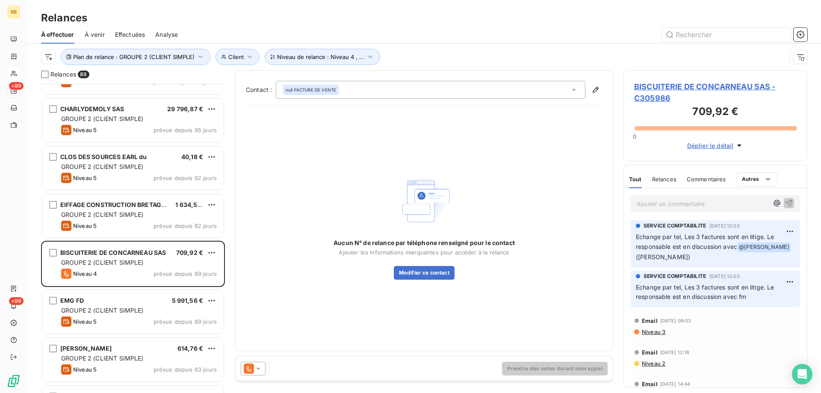
scroll to position [557, 0]
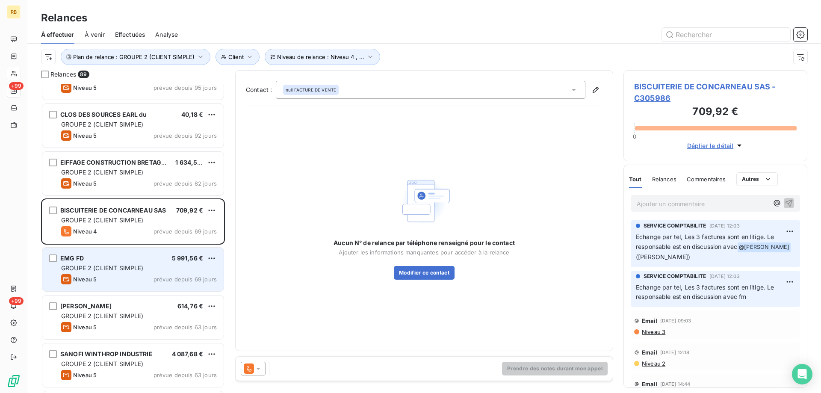
click at [126, 264] on div "GROUPE 2 (CLIENT SIMPLE)" at bounding box center [139, 268] width 156 height 9
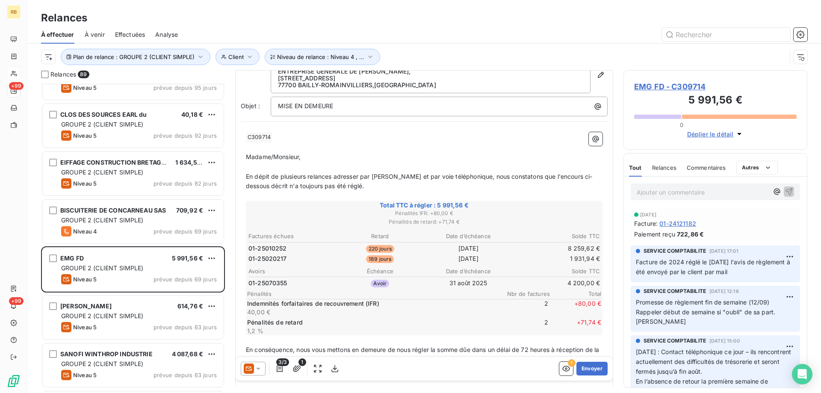
scroll to position [86, 0]
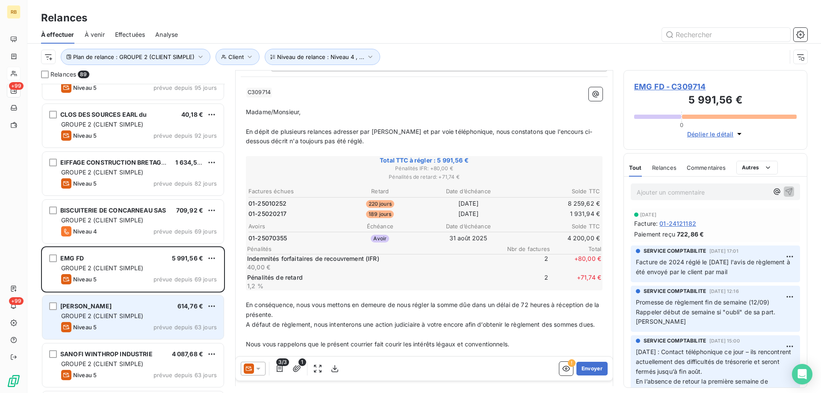
click at [139, 321] on div "CHAUVEAU PASCAL 614,76 € GROUPE 2 (CLIENT SIMPLE) Niveau 5 prévue depuis 63 jou…" at bounding box center [132, 318] width 181 height 44
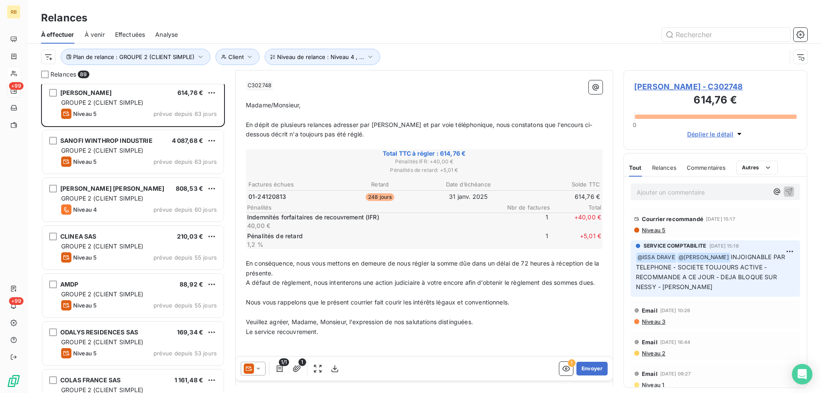
scroll to position [771, 0]
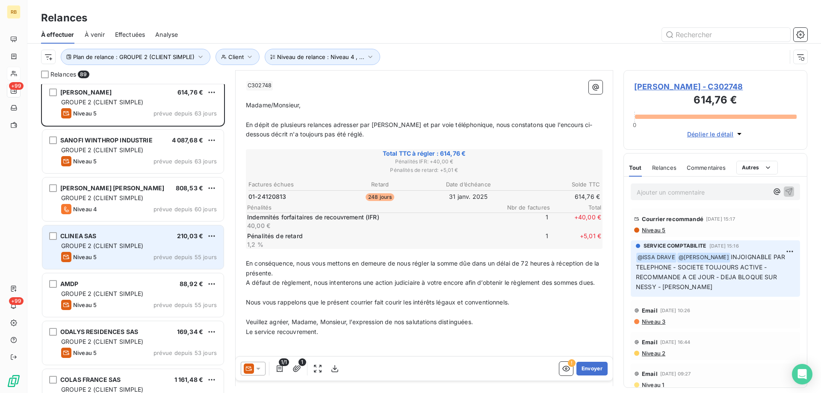
click at [121, 240] on div "CLINEA SAS 210,03 € GROUPE 2 (CLIENT SIMPLE) Niveau 5 prévue depuis 55 jours" at bounding box center [132, 247] width 181 height 44
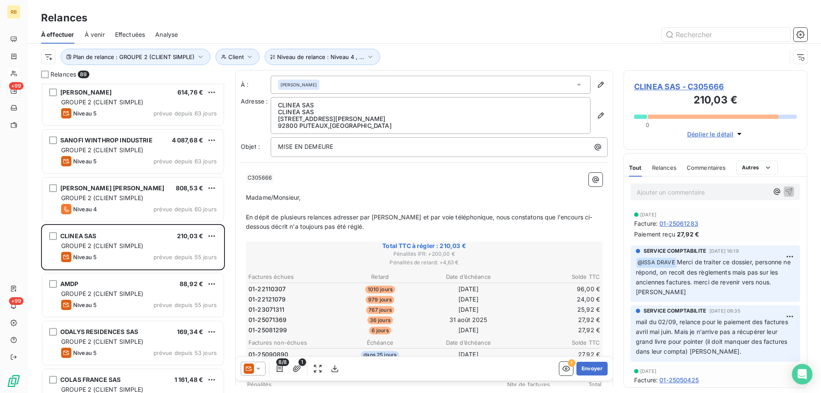
click at [85, 36] on span "À venir" at bounding box center [95, 34] width 20 height 9
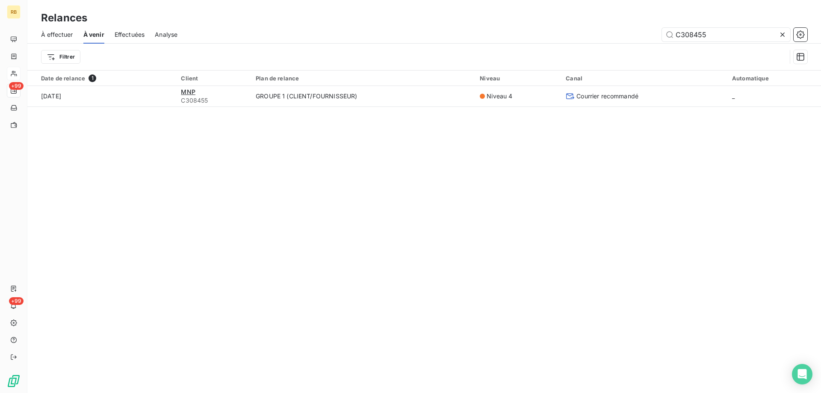
click at [52, 33] on span "À effectuer" at bounding box center [57, 34] width 32 height 9
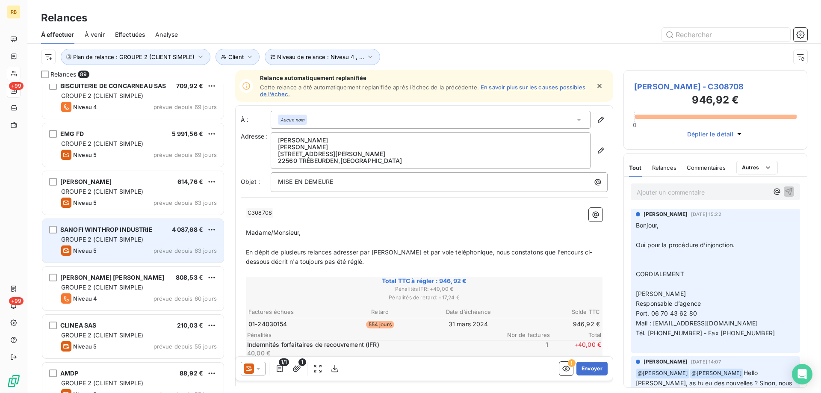
scroll to position [685, 0]
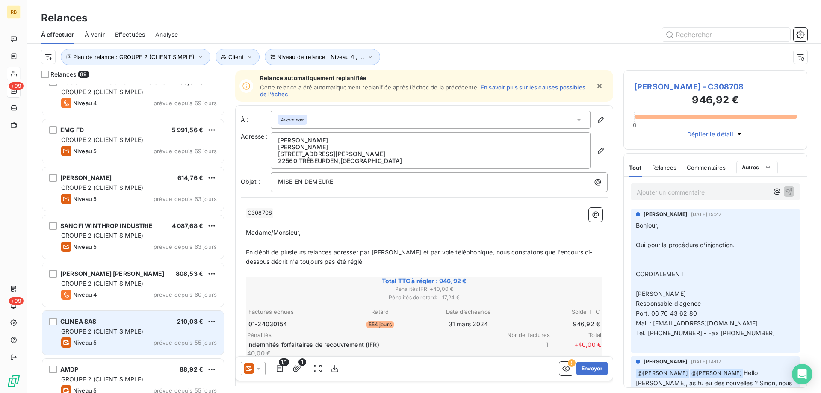
click at [91, 321] on span "CLINEA SAS" at bounding box center [78, 321] width 36 height 7
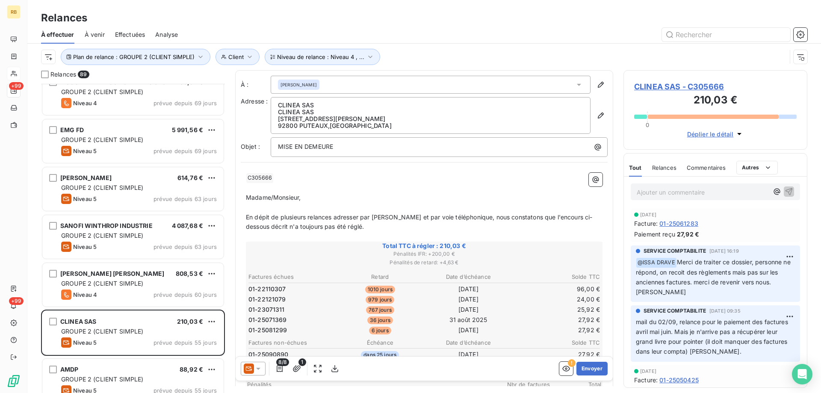
click at [667, 86] on span "CLINEA SAS - C305666" at bounding box center [715, 87] width 163 height 12
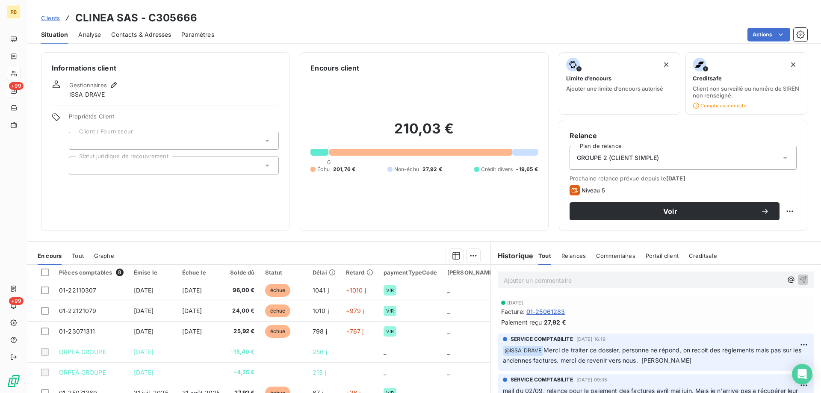
click at [148, 33] on span "Contacts & Adresses" at bounding box center [141, 34] width 60 height 9
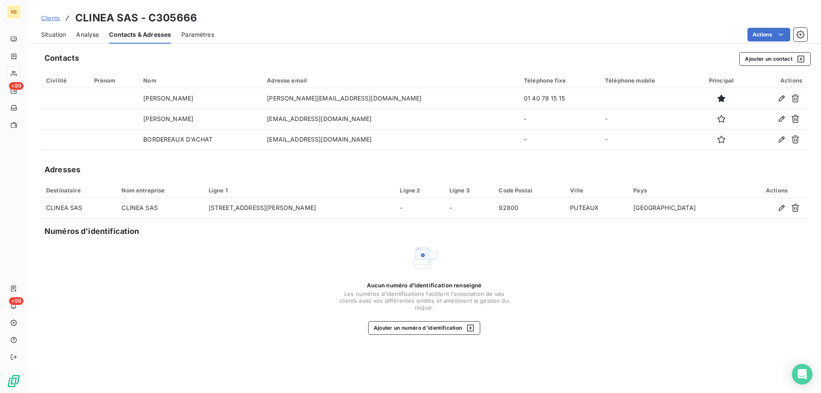
click at [44, 32] on span "Situation" at bounding box center [53, 34] width 25 height 9
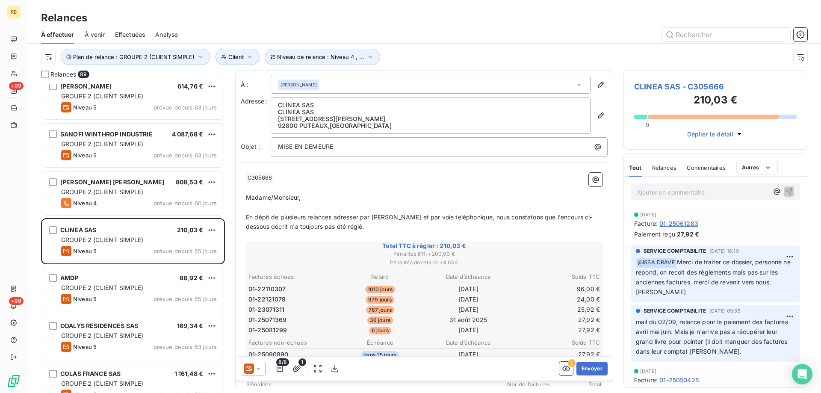
scroll to position [856, 0]
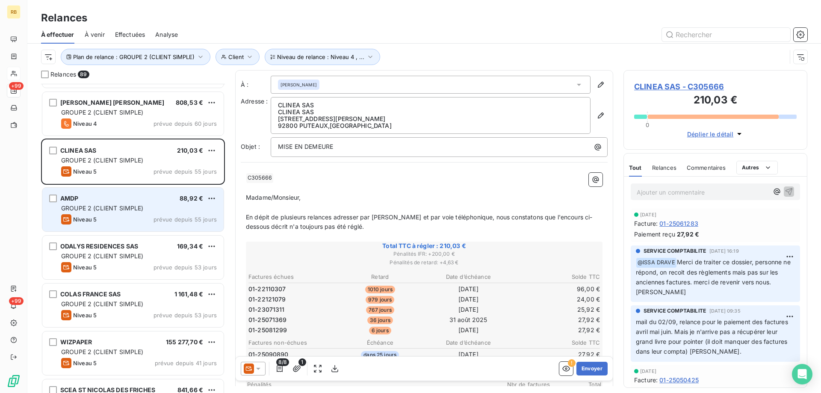
click at [124, 203] on div "AMDP 88,92 € GROUPE 2 (CLIENT SIMPLE) Niveau 5 prévue depuis 55 jours" at bounding box center [132, 210] width 181 height 44
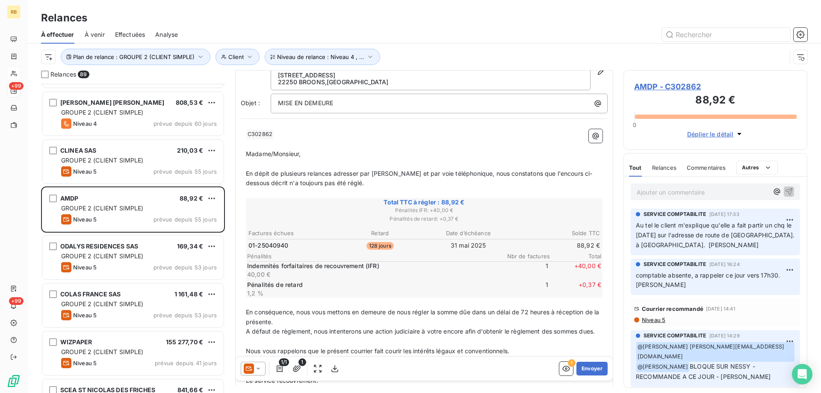
scroll to position [43, 0]
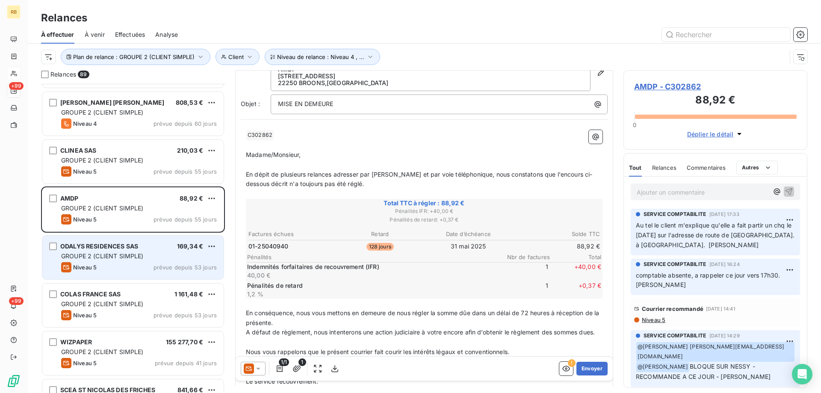
click at [120, 250] on div "ODALYS RESIDENCES SAS" at bounding box center [99, 246] width 78 height 9
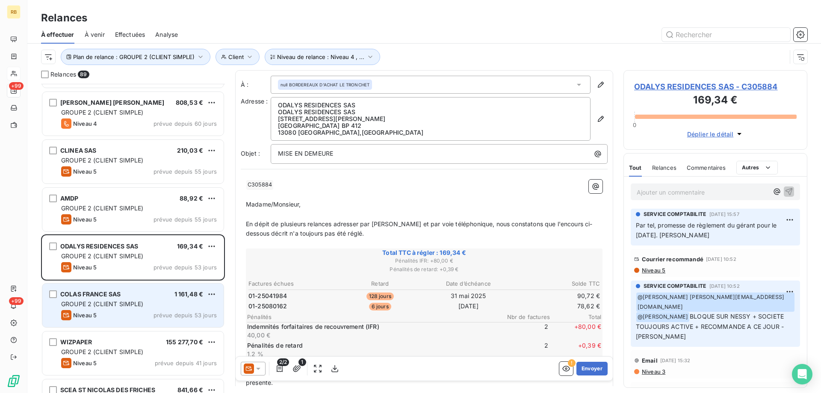
click at [160, 289] on div "COLAS FRANCE SAS 1 161,48 € GROUPE 2 (CLIENT SIMPLE) Niveau 5 prévue depuis 53 …" at bounding box center [132, 306] width 181 height 44
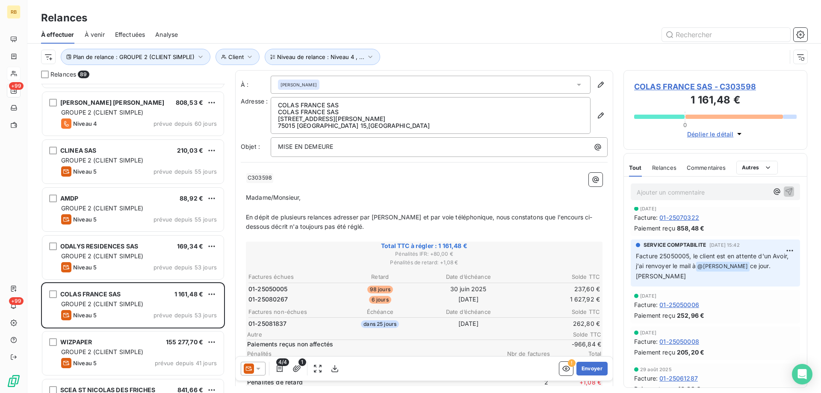
click at [657, 83] on span "COLAS FRANCE SAS - C303598" at bounding box center [715, 87] width 163 height 12
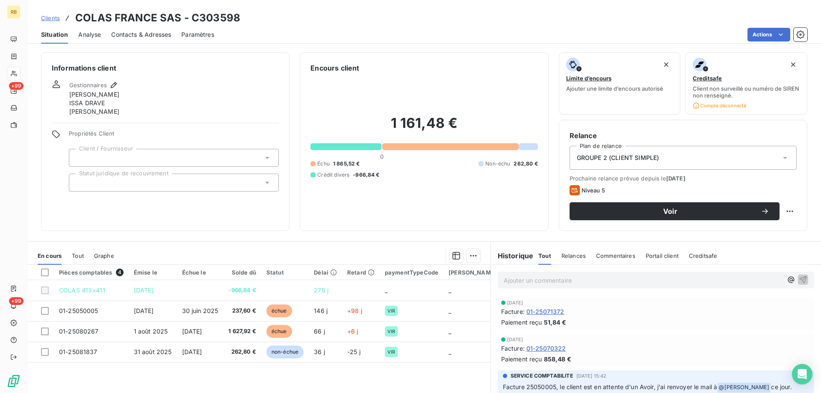
click at [81, 31] on span "Analyse" at bounding box center [89, 34] width 23 height 9
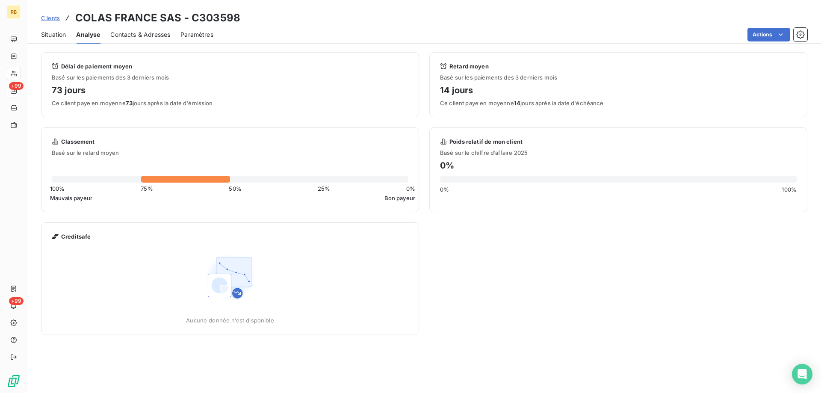
click at [148, 33] on span "Contacts & Adresses" at bounding box center [140, 34] width 60 height 9
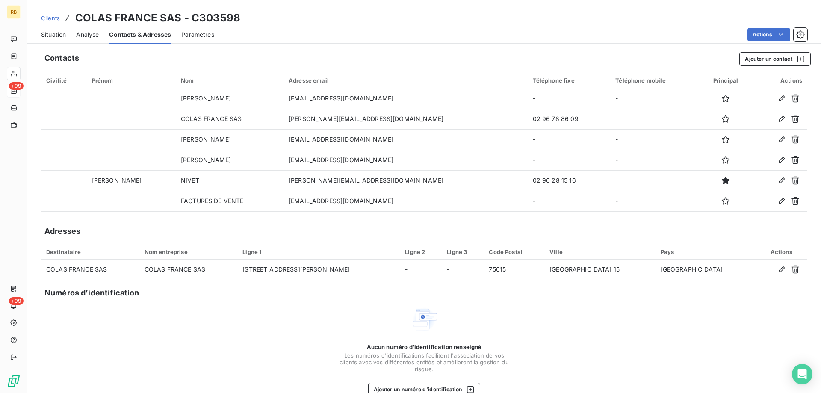
click at [60, 35] on span "Situation" at bounding box center [53, 34] width 25 height 9
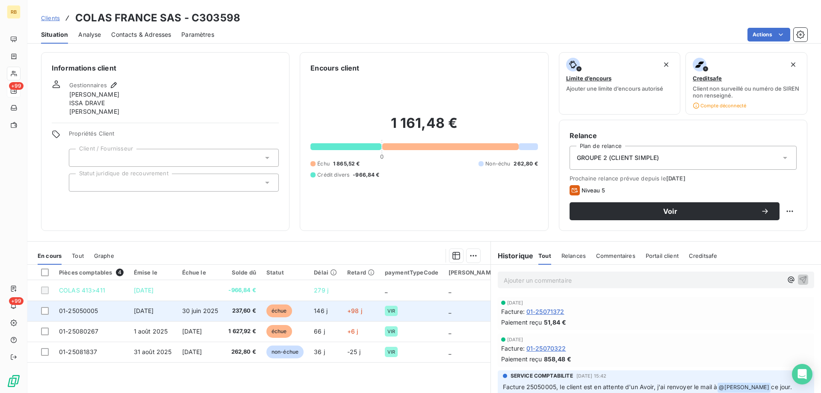
click at [88, 313] on span "01-25050005" at bounding box center [78, 310] width 39 height 7
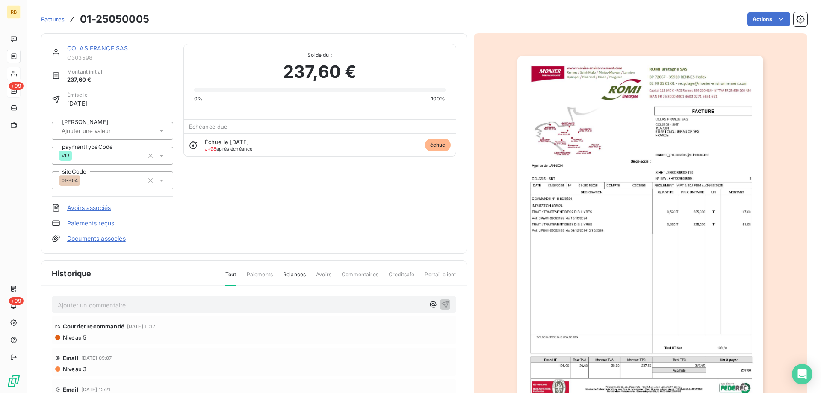
click at [658, 172] on img "button" at bounding box center [641, 230] width 246 height 348
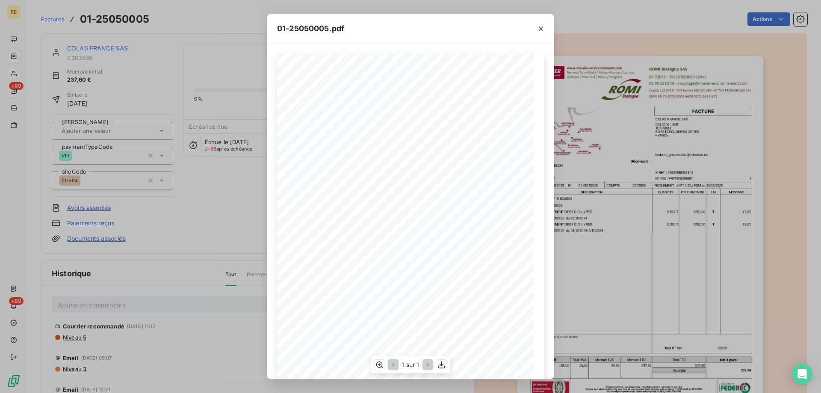
click at [436, 134] on span "FRANCE" at bounding box center [445, 135] width 37 height 3
click at [546, 27] on button "button" at bounding box center [541, 29] width 14 height 14
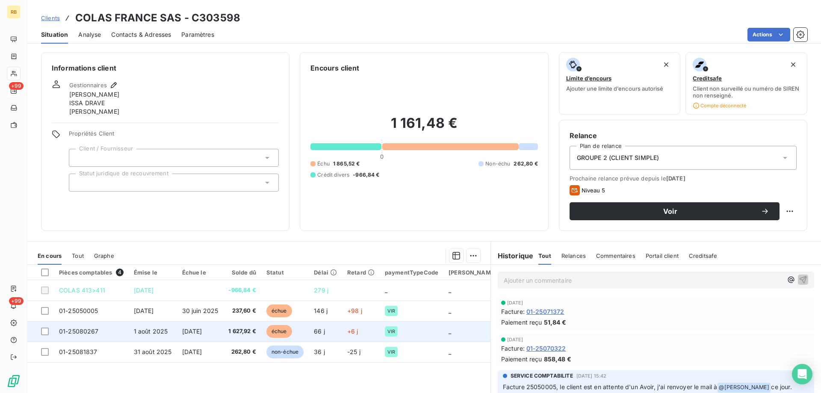
click at [162, 333] on span "1 août 2025" at bounding box center [151, 331] width 34 height 7
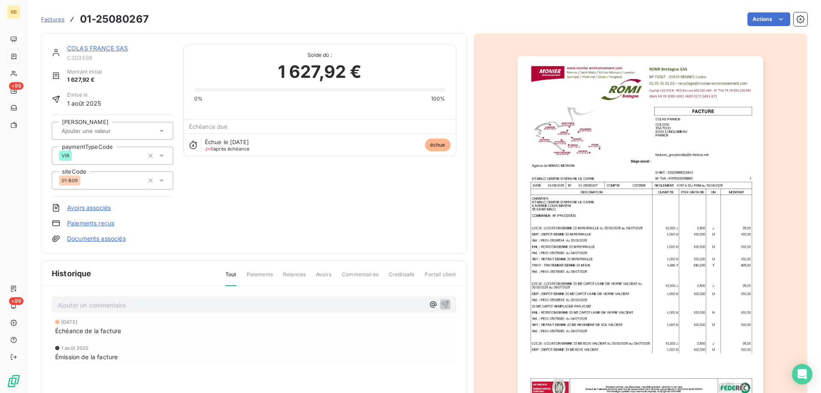
click at [623, 141] on img "button" at bounding box center [641, 230] width 246 height 348
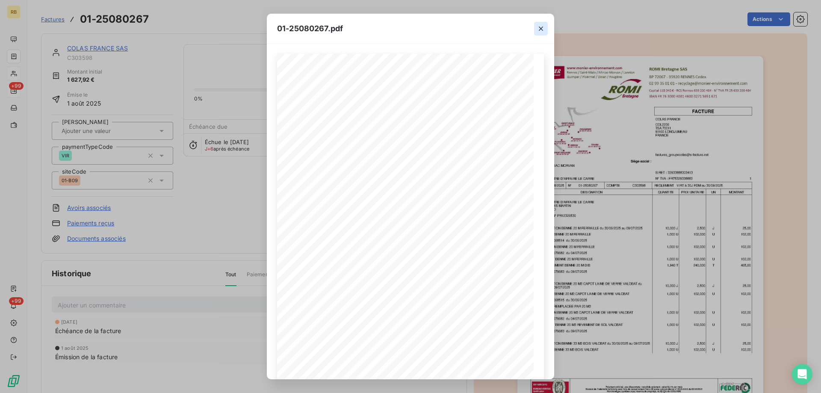
click at [538, 29] on icon "button" at bounding box center [541, 28] width 9 height 9
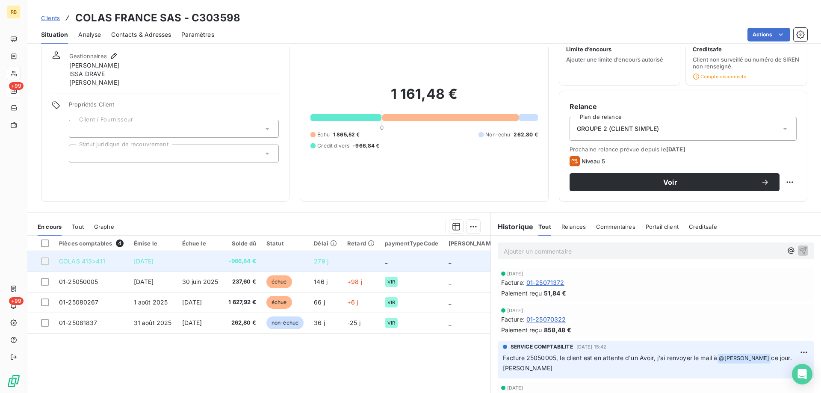
scroll to position [62, 0]
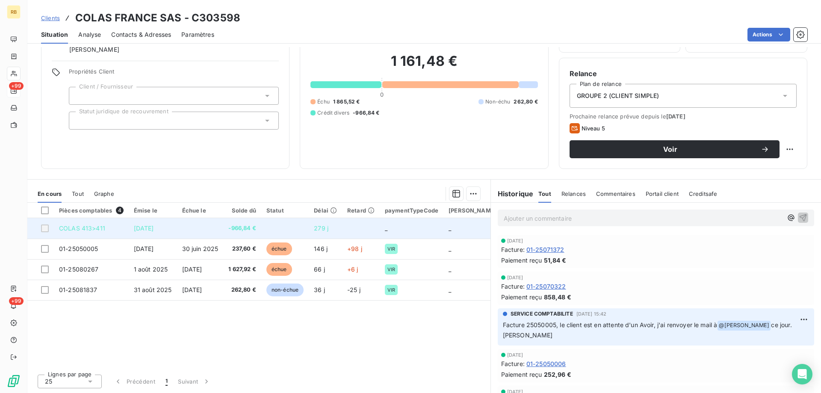
click at [245, 228] on span "-966,84 €" at bounding box center [242, 228] width 28 height 9
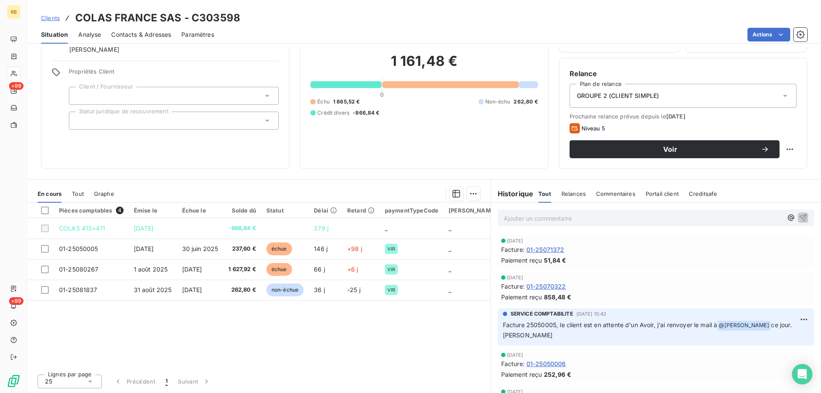
click at [135, 29] on div "Contacts & Adresses" at bounding box center [141, 35] width 60 height 18
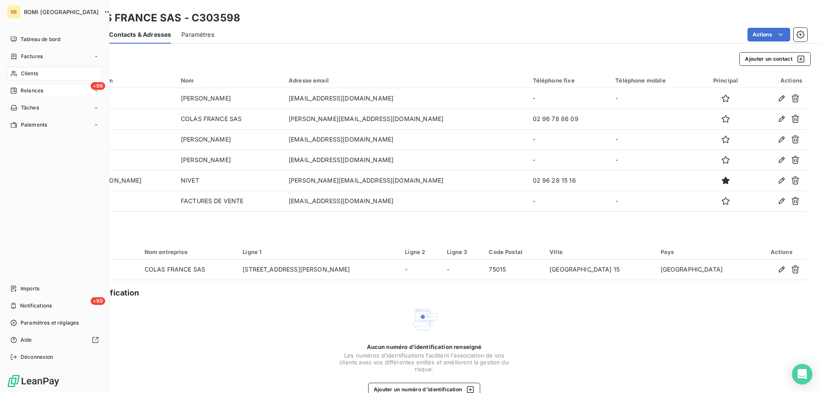
click at [30, 71] on span "Clients" at bounding box center [29, 74] width 17 height 8
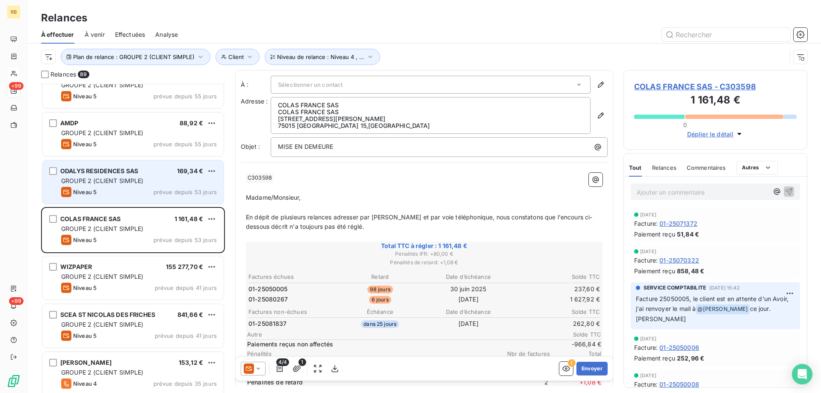
scroll to position [942, 0]
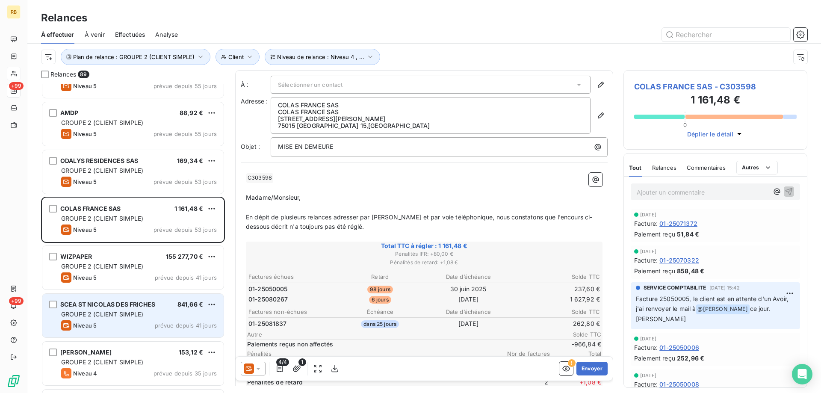
click at [70, 308] on div "SCEA ST NICOLAS DES FRICHES" at bounding box center [107, 304] width 95 height 9
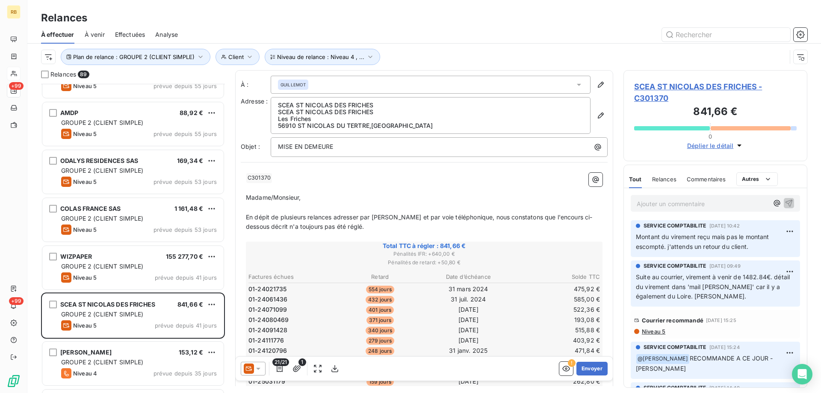
click at [655, 88] on span "SCEA ST NICOLAS DES FRICHES - C301370" at bounding box center [715, 92] width 163 height 23
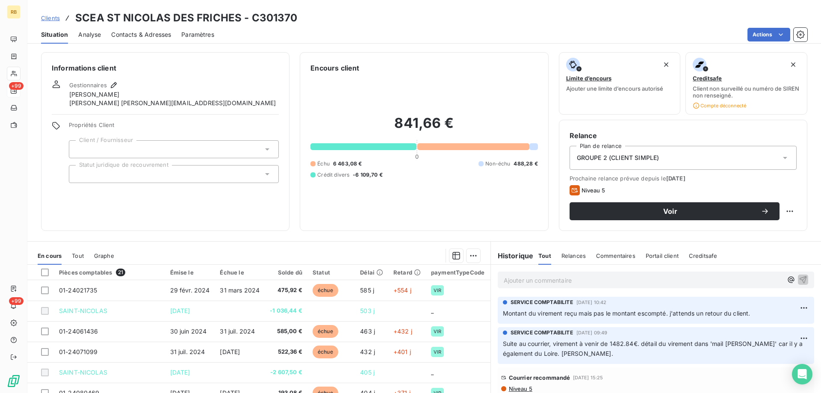
scroll to position [43, 0]
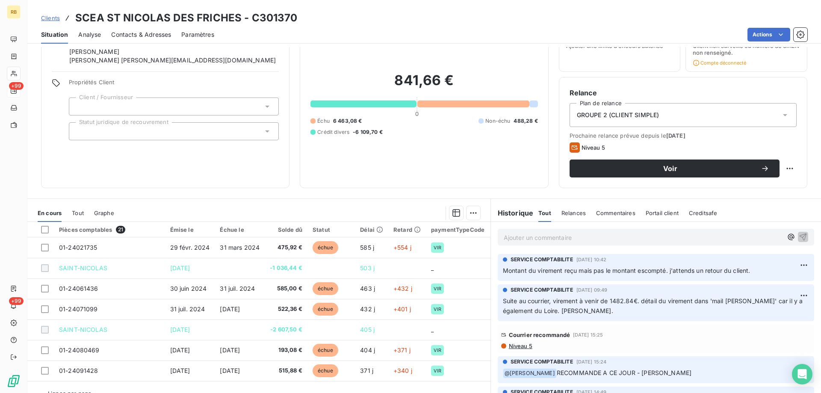
click at [134, 32] on span "Contacts & Adresses" at bounding box center [141, 34] width 60 height 9
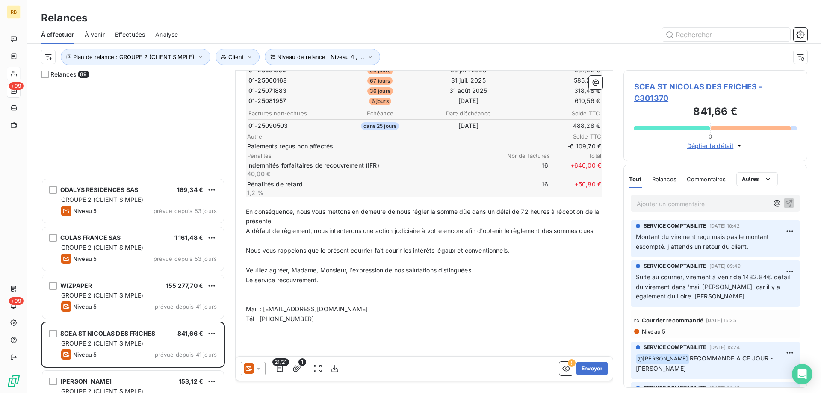
scroll to position [1070, 0]
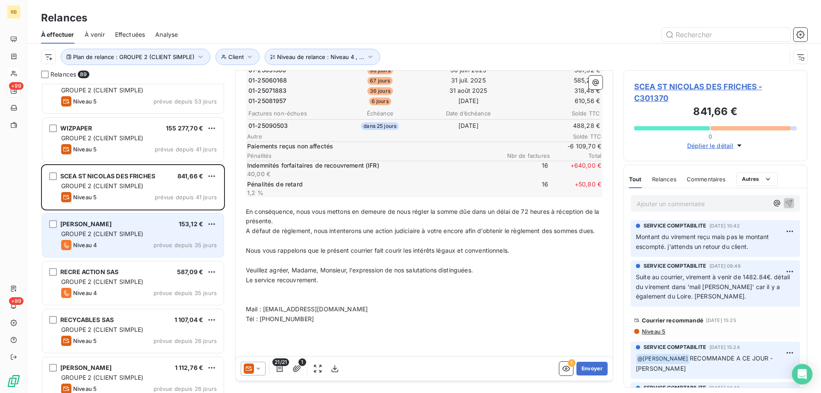
click at [111, 239] on div "BERNARD MOTOCULTURE 153,12 € GROUPE 2 (CLIENT SIMPLE) Niveau 4 prévue depuis 35…" at bounding box center [132, 235] width 181 height 44
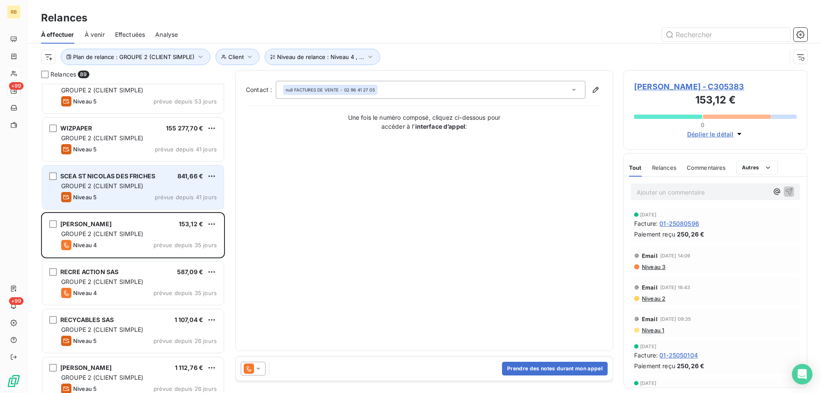
click at [124, 180] on div "SCEA ST NICOLAS DES FRICHES" at bounding box center [107, 176] width 95 height 9
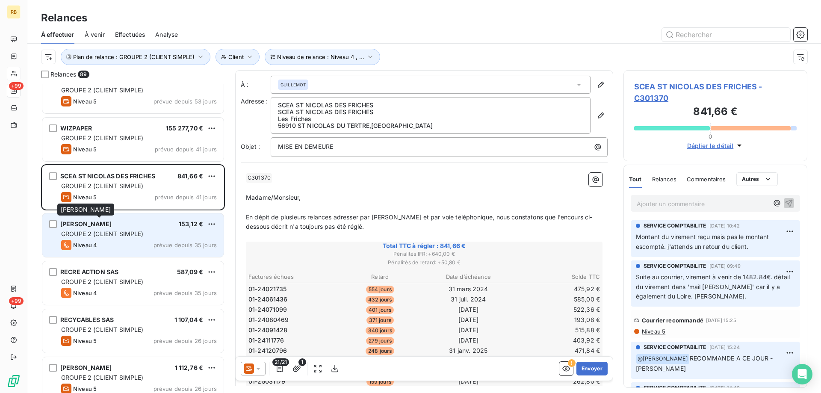
click at [112, 228] on div "BERNARD MOTOCULTURE" at bounding box center [85, 224] width 51 height 9
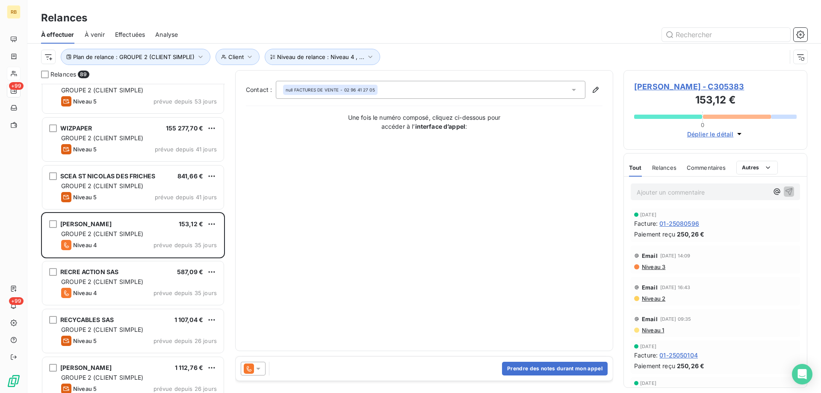
click at [647, 82] on span "BERNARD MOTOCULTURE - C305383" at bounding box center [715, 87] width 163 height 12
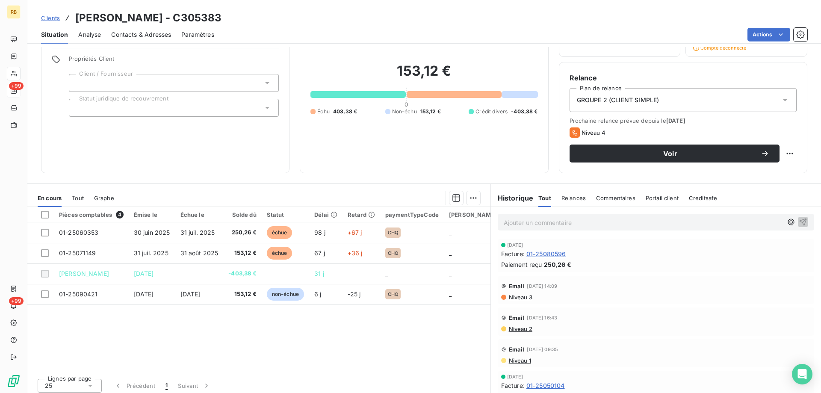
scroll to position [62, 0]
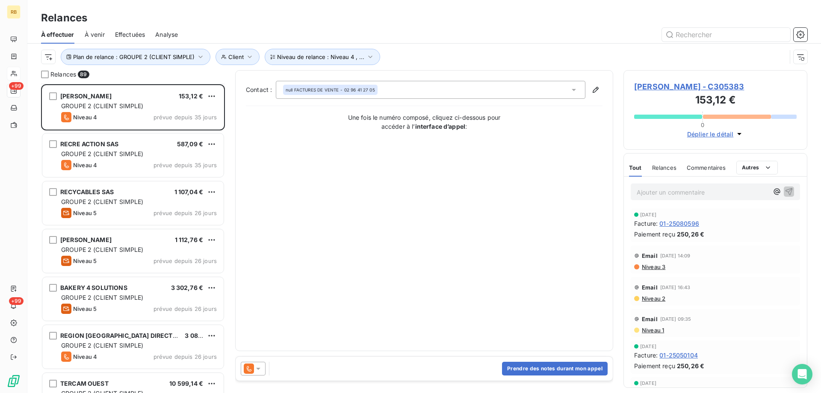
scroll to position [1198, 0]
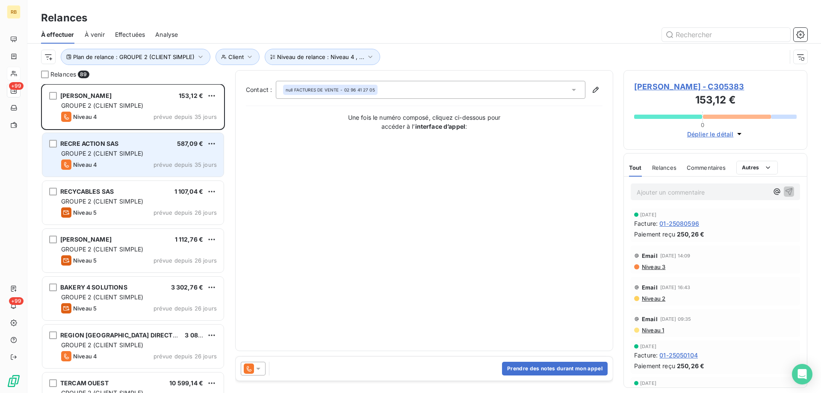
click at [117, 154] on span "GROUPE 2 (CLIENT SIMPLE)" at bounding box center [102, 153] width 83 height 7
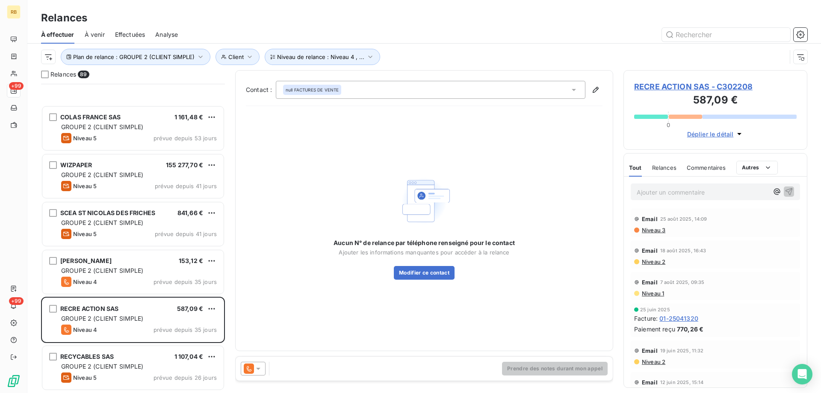
scroll to position [1156, 0]
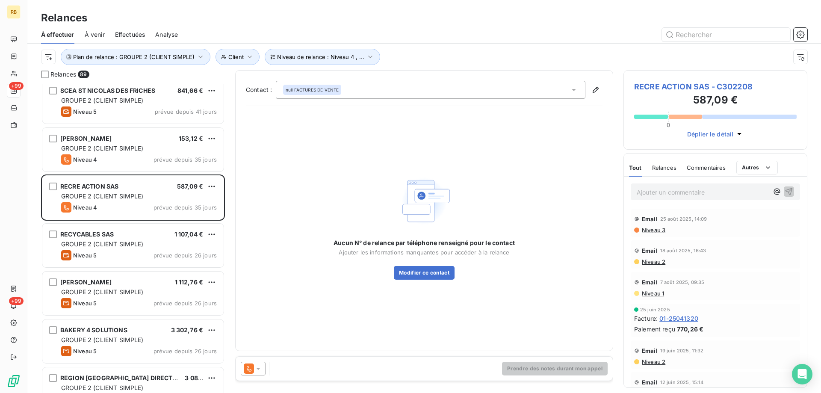
click at [673, 86] on span "RECRE ACTION SAS - C302208" at bounding box center [715, 87] width 163 height 12
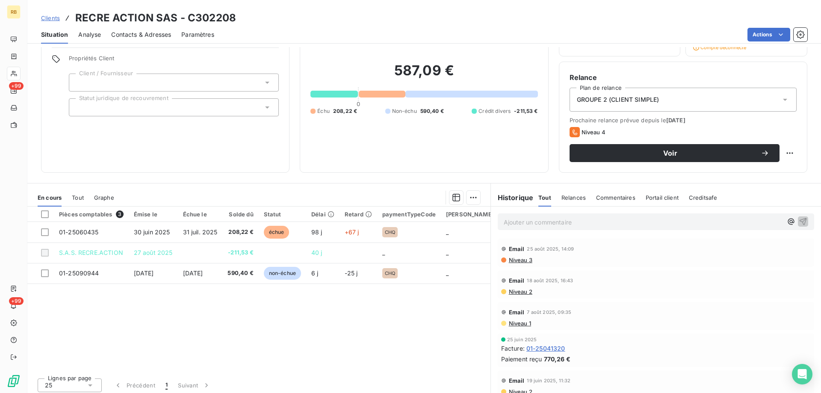
scroll to position [62, 0]
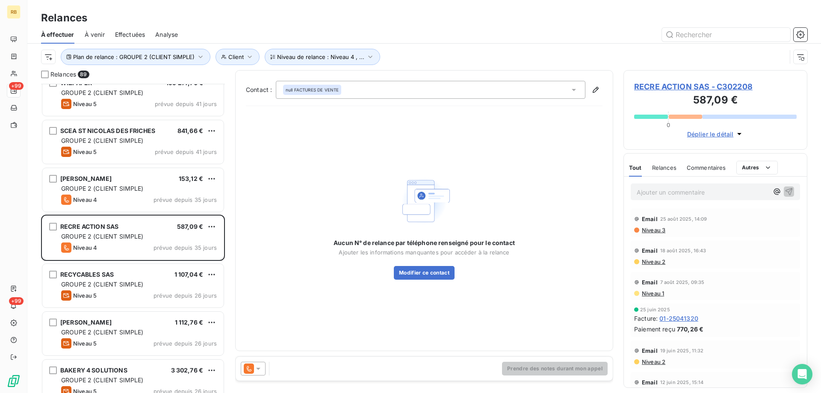
scroll to position [1198, 0]
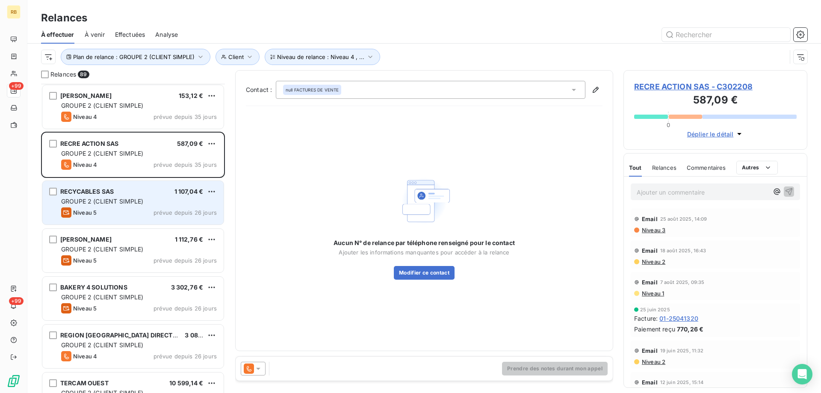
click at [109, 193] on span "RECYCABLES SAS" at bounding box center [86, 191] width 53 height 7
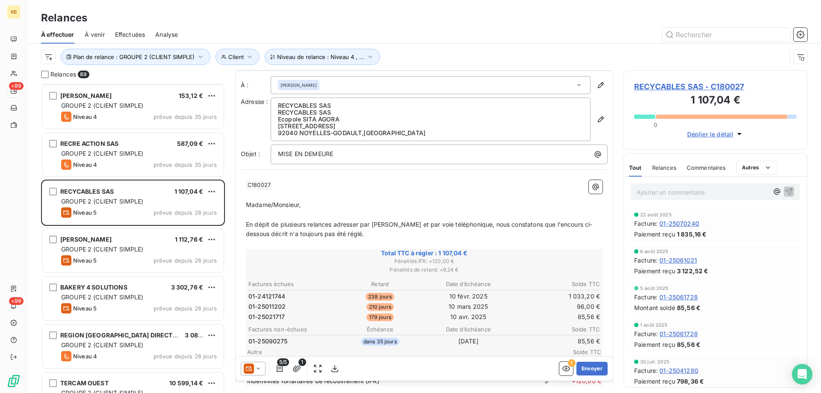
scroll to position [237, 0]
